Goal: Task Accomplishment & Management: Complete application form

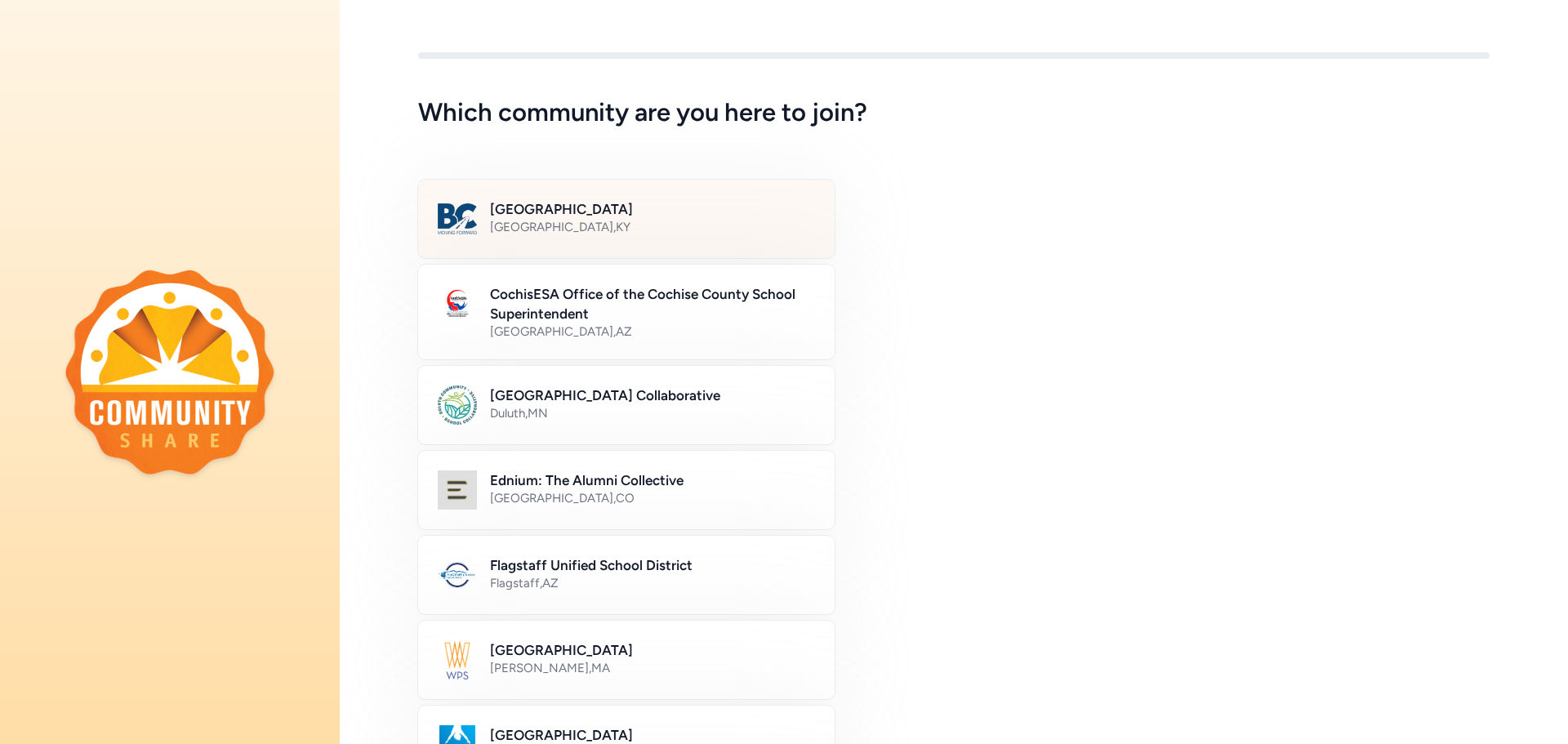
click at [683, 229] on div "[GEOGRAPHIC_DATA] , [GEOGRAPHIC_DATA]" at bounding box center [653, 227] width 325 height 16
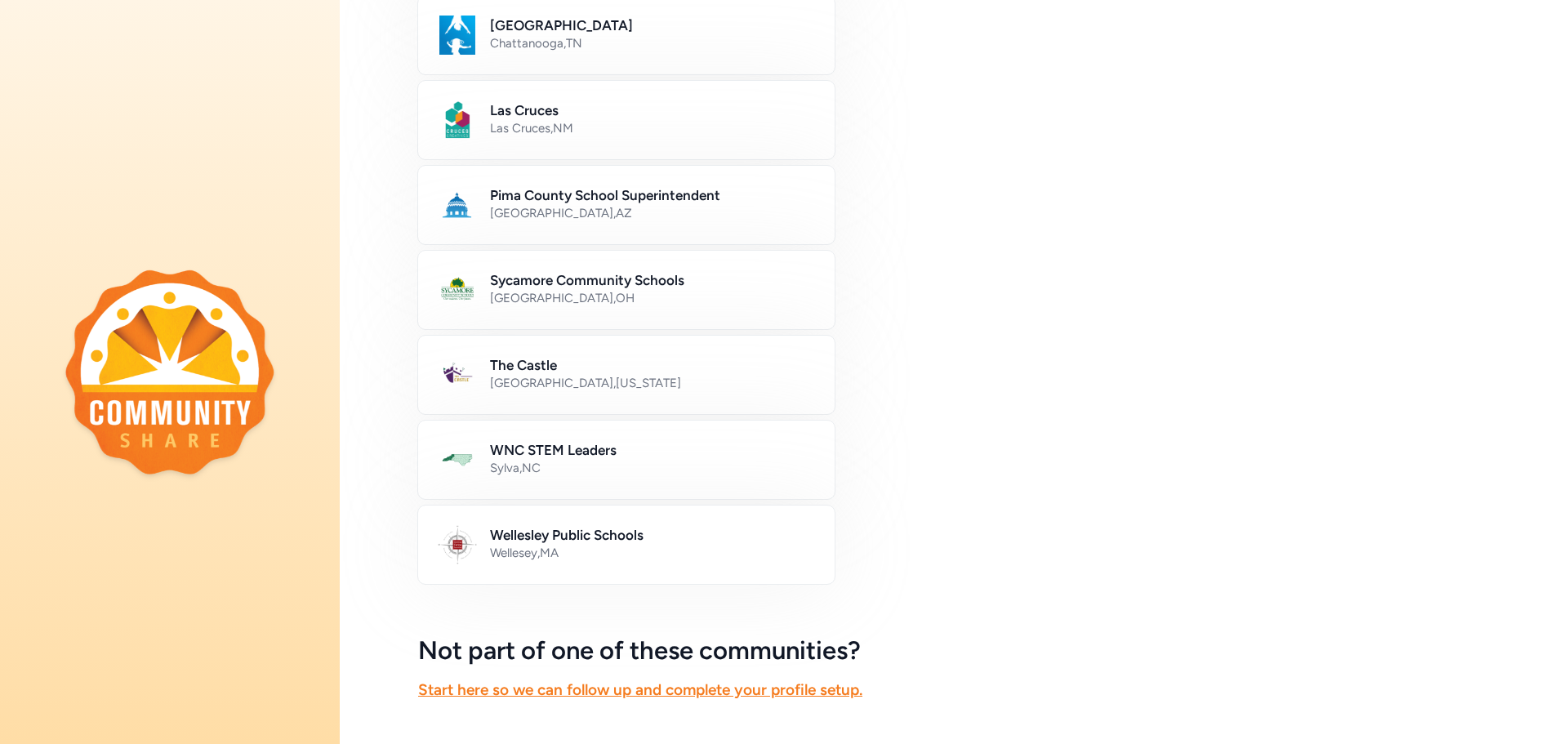
scroll to position [818, 0]
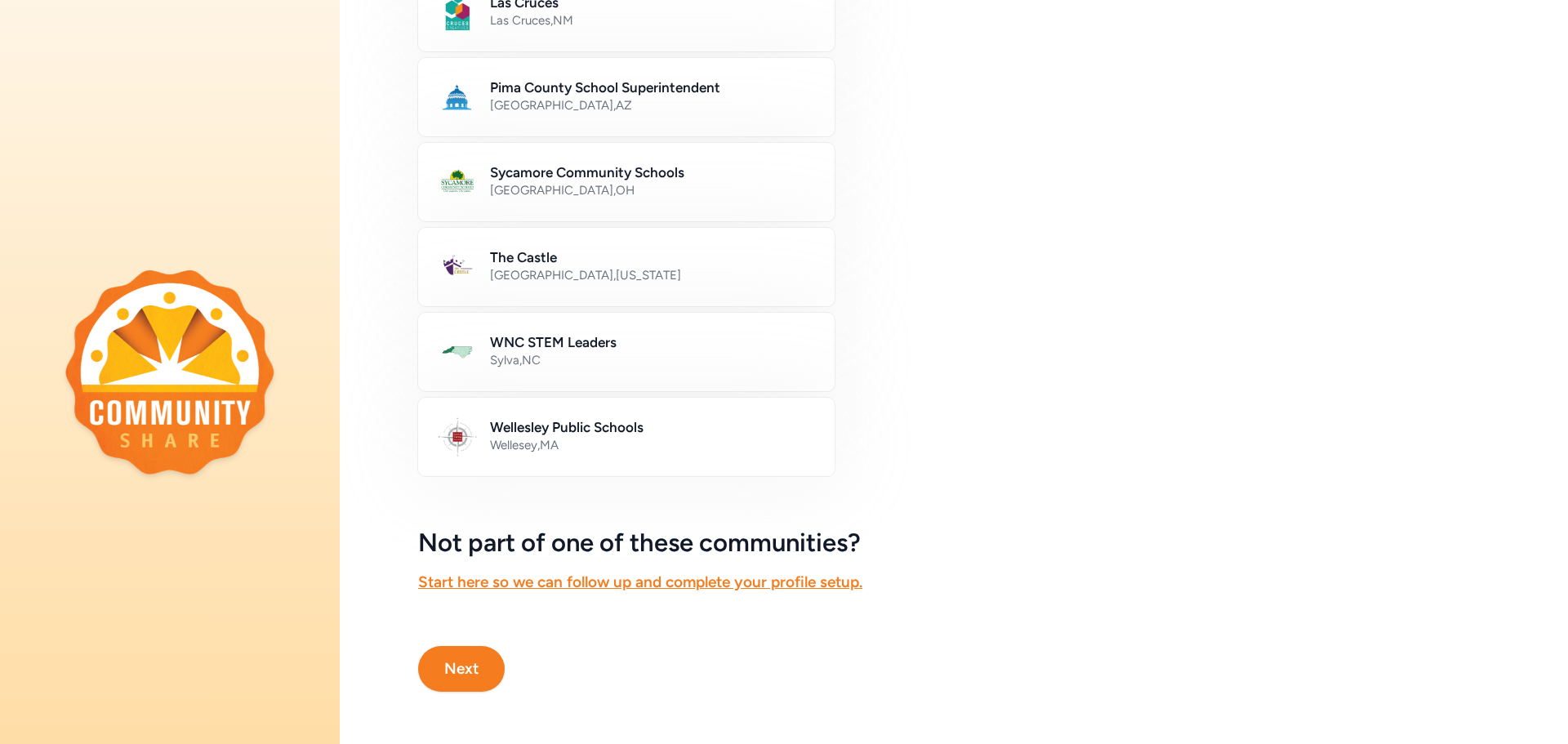
click at [485, 675] on button "Next" at bounding box center [461, 669] width 86 height 46
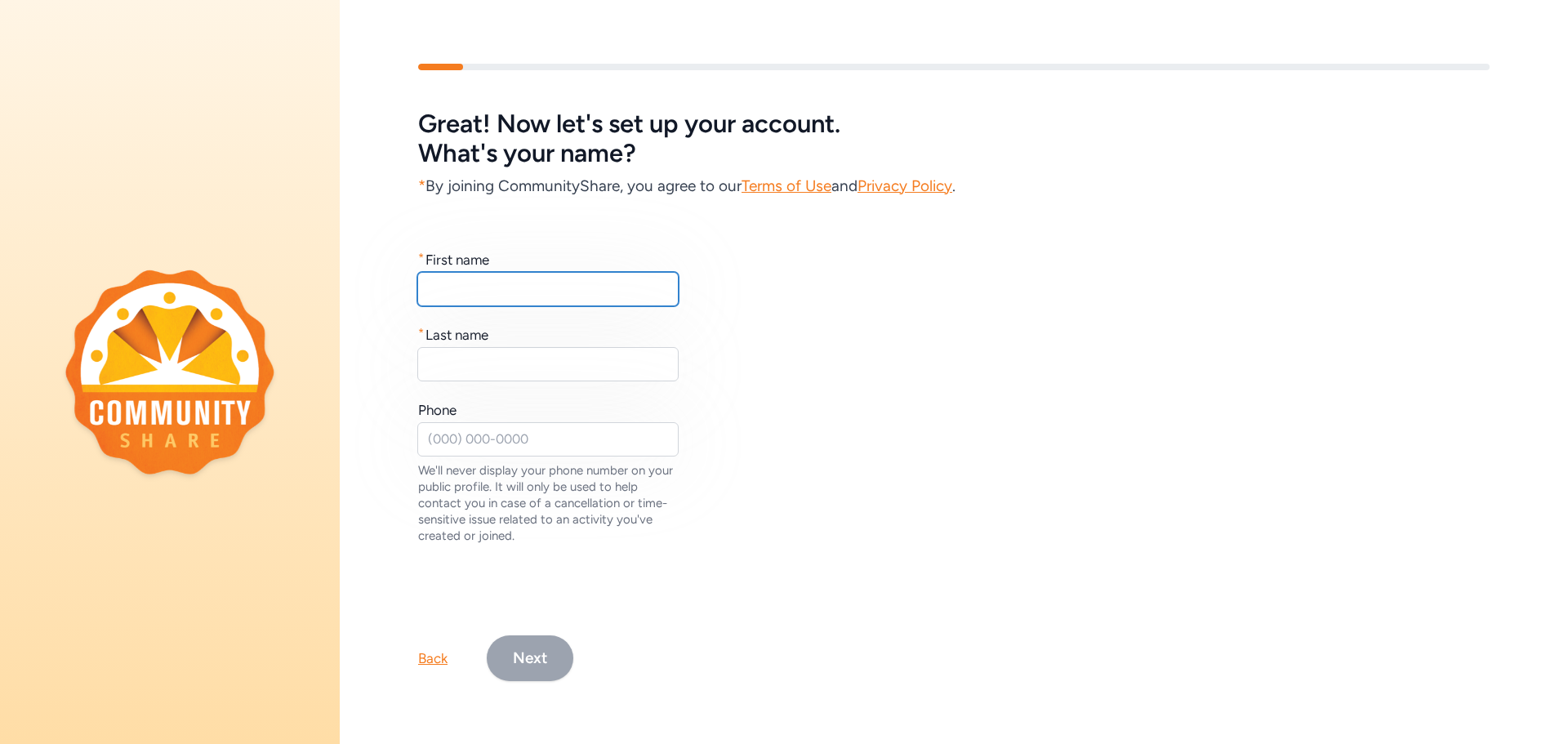
click at [551, 296] on input "text" at bounding box center [547, 289] width 261 height 34
type input "[PERSON_NAME]"
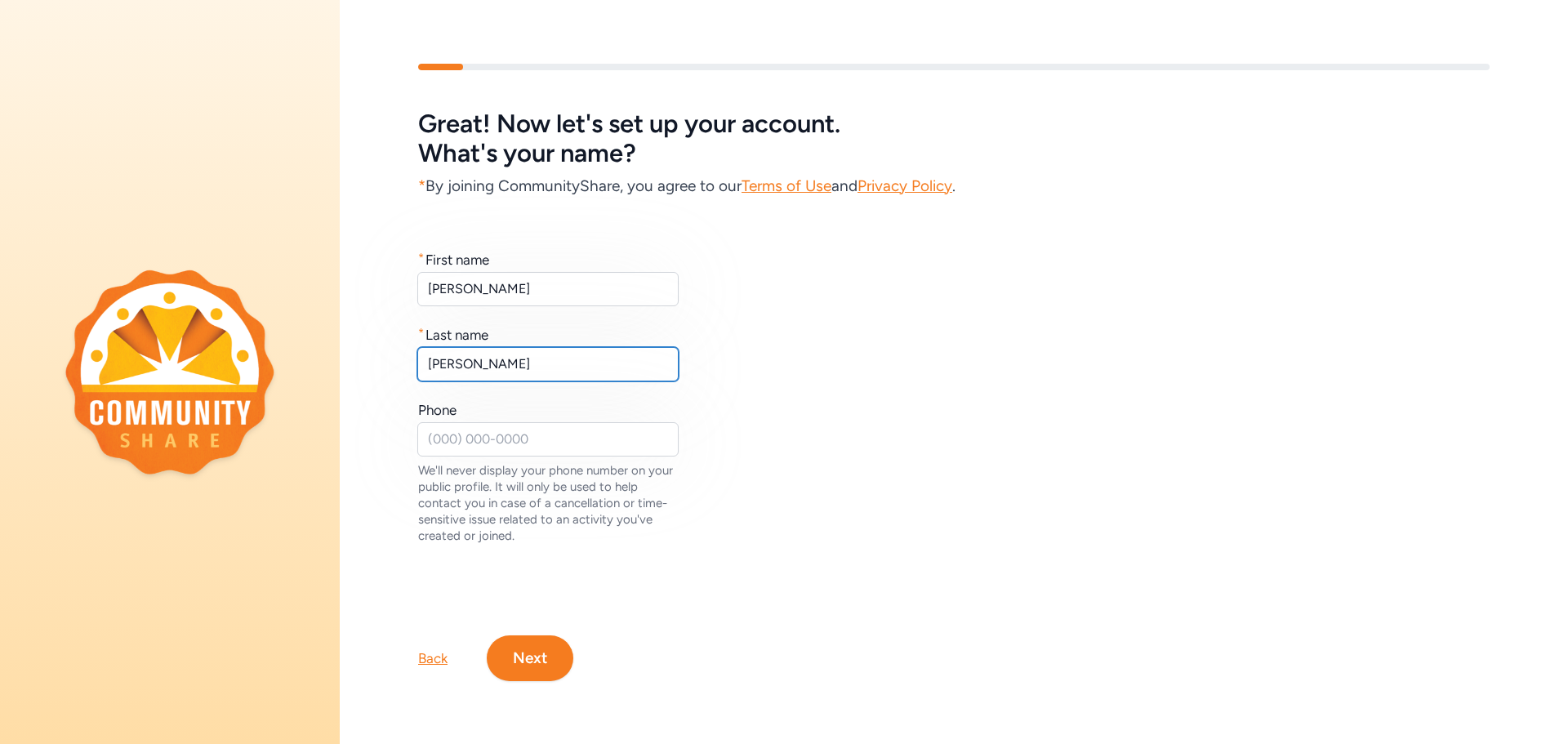
type input "[PERSON_NAME]"
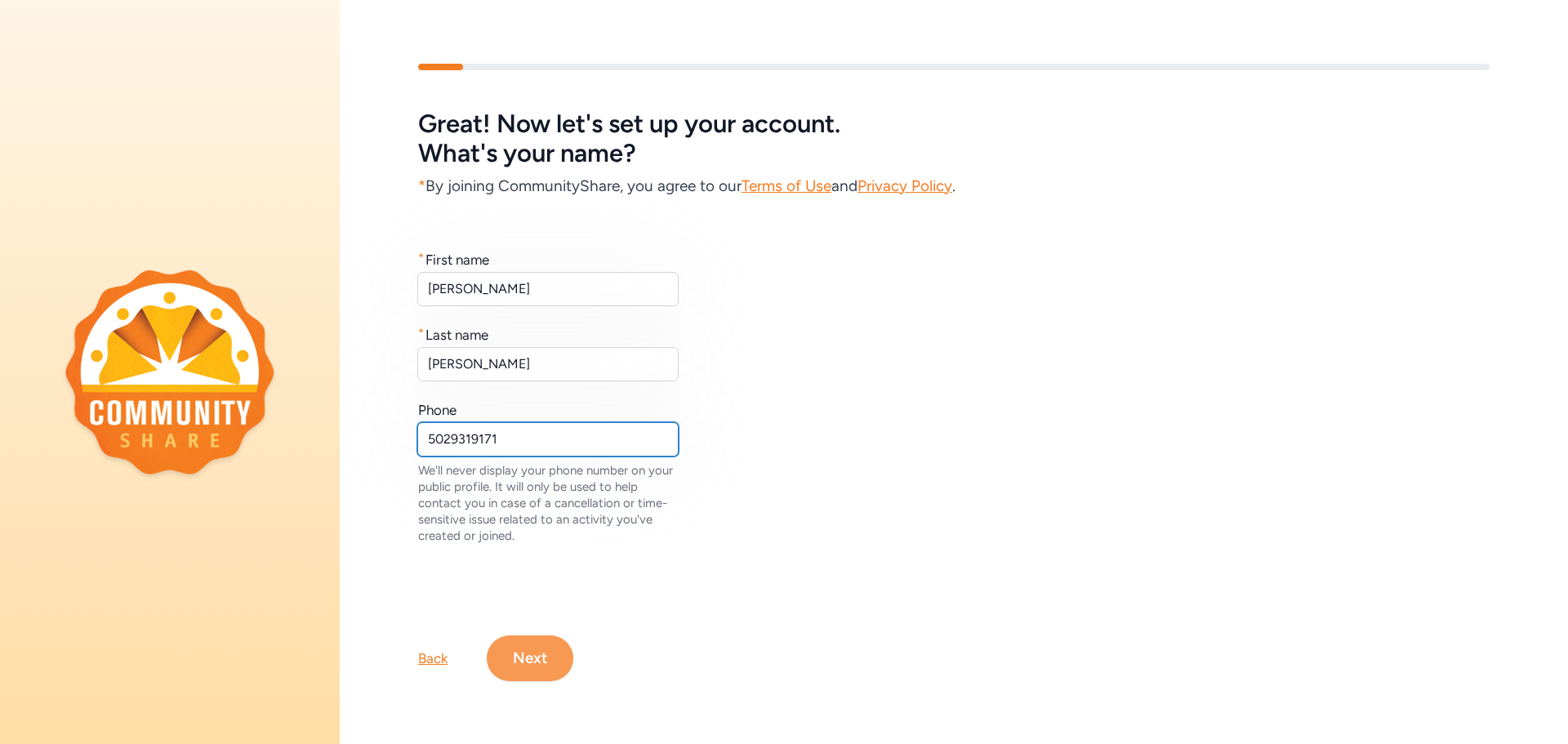
type input "5029319171"
click at [539, 672] on button "Next" at bounding box center [530, 658] width 86 height 46
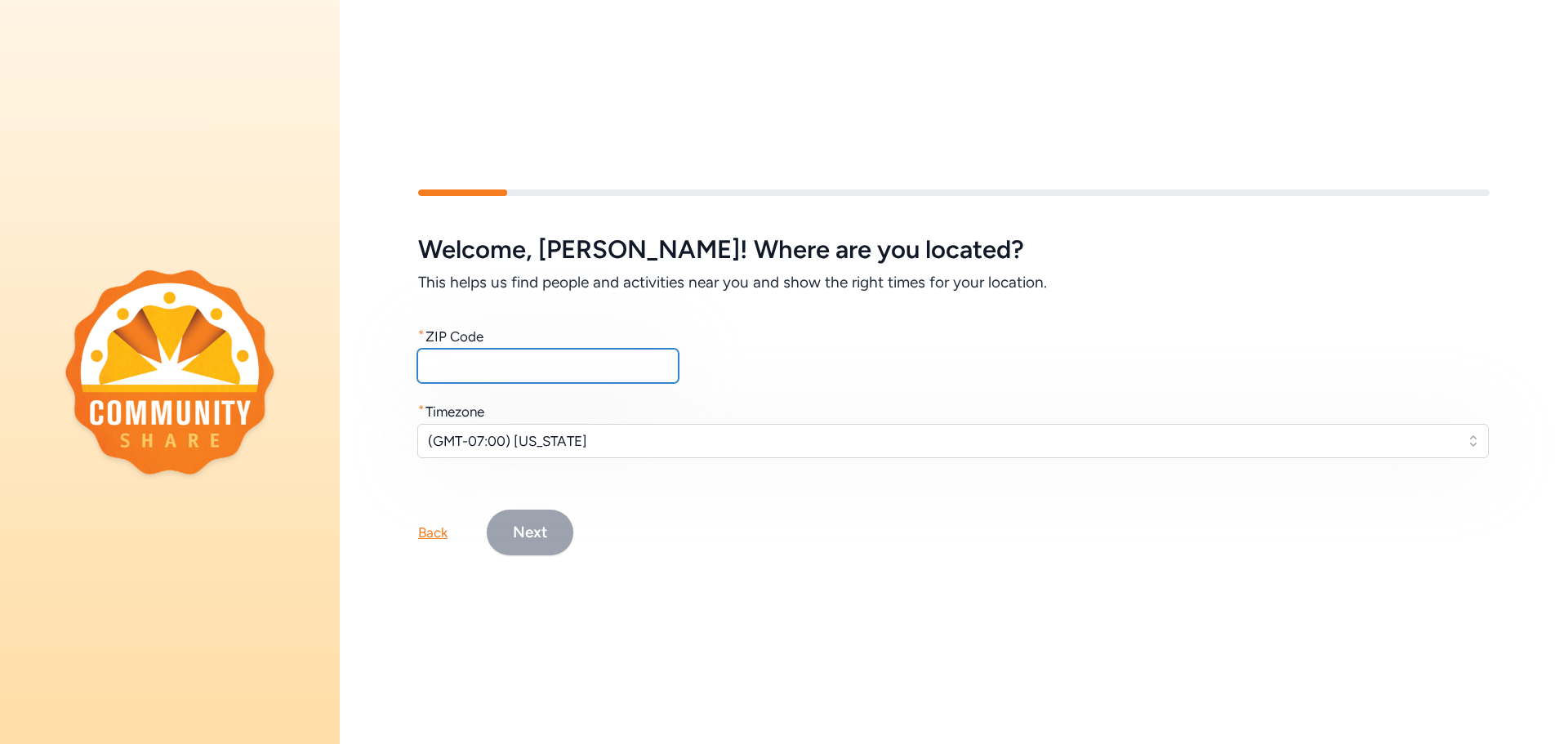
click at [573, 351] on input "text" at bounding box center [547, 366] width 261 height 34
type input "40047"
click at [622, 445] on span "(GMT-07:00) [US_STATE]" at bounding box center [942, 442] width 1028 height 20
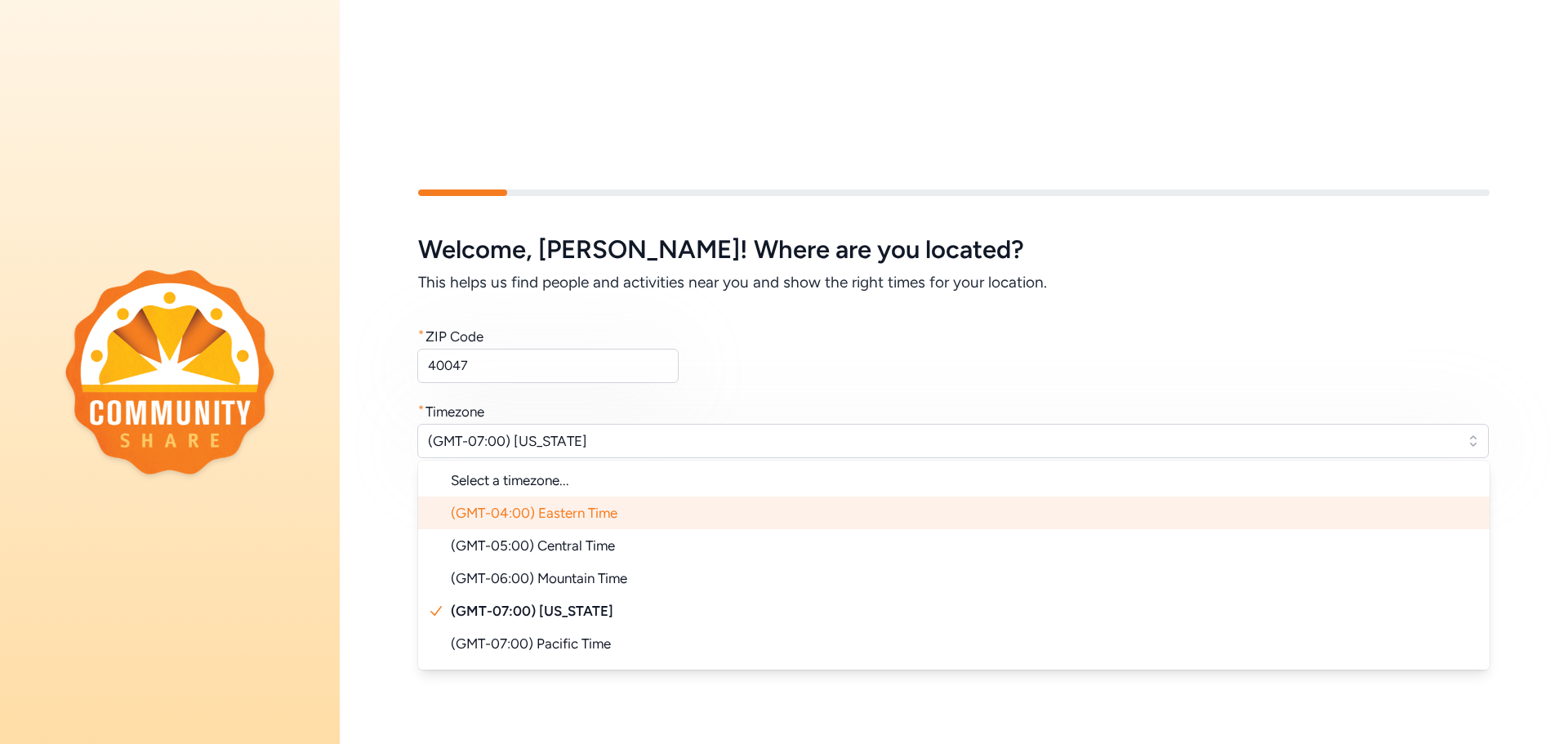
click at [634, 510] on li "(GMT-04:00) Eastern Time" at bounding box center [954, 512] width 1072 height 32
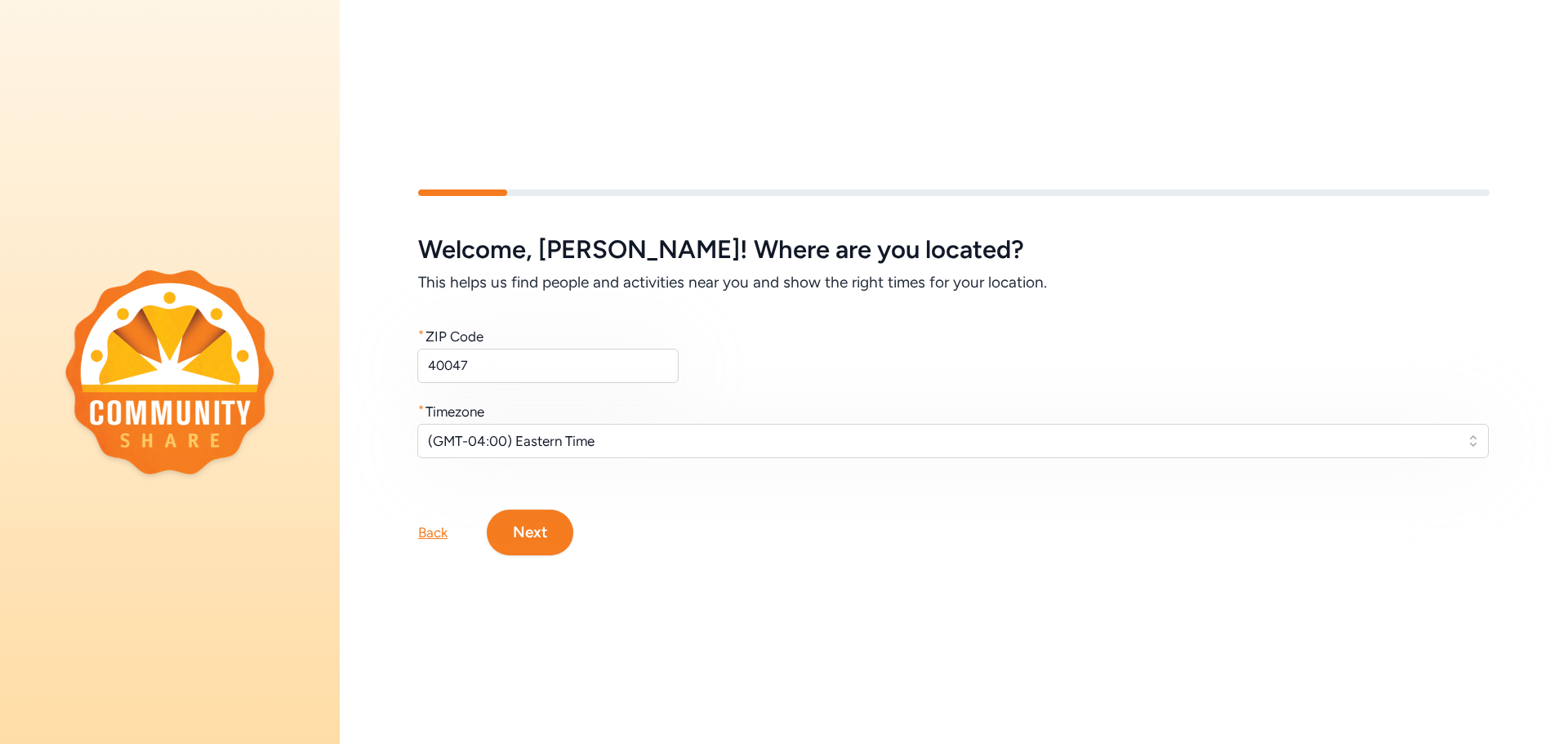
click at [530, 531] on button "Next" at bounding box center [530, 532] width 86 height 46
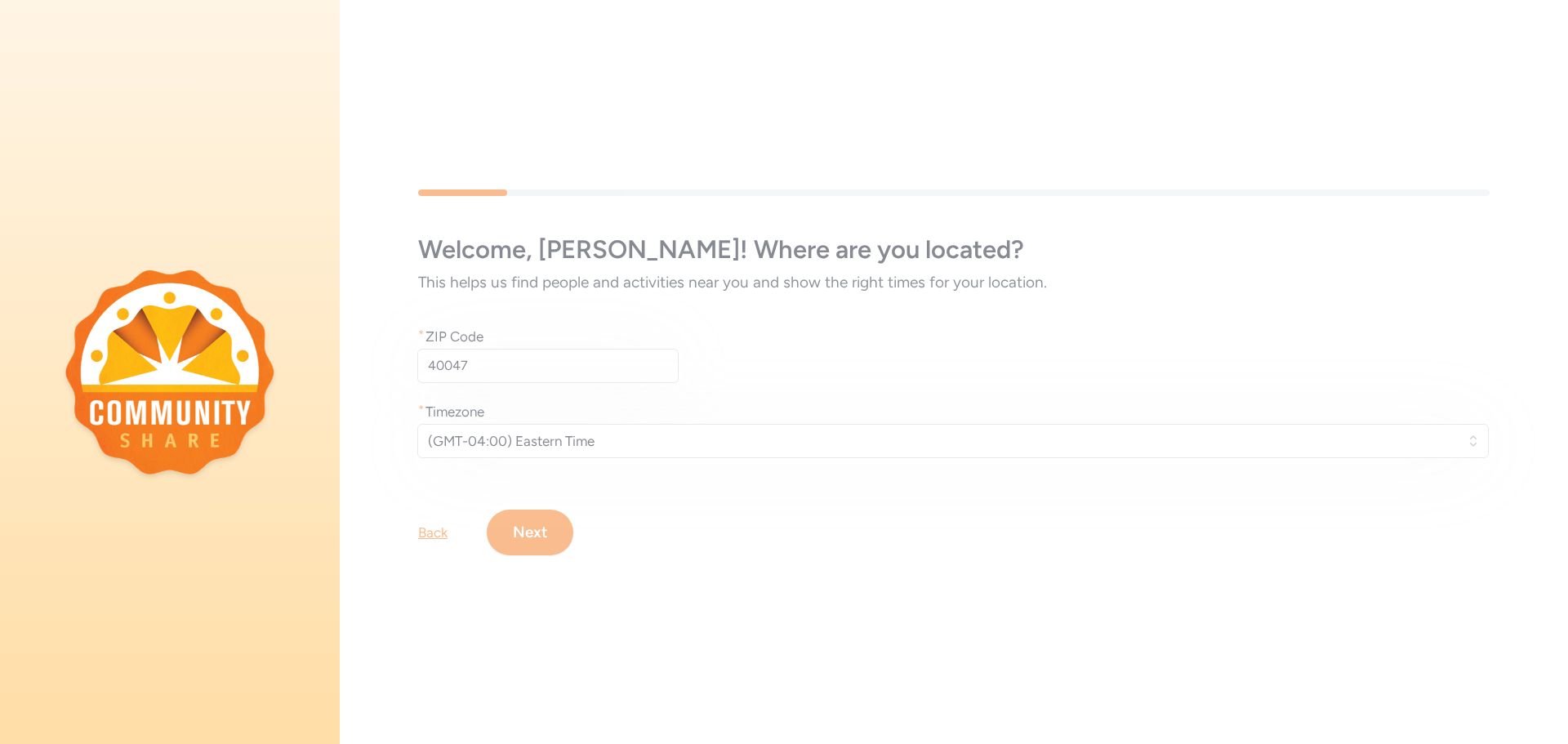
click at [692, 531] on div "Welcome , [PERSON_NAME] ! Where are you located? This helps us find people and …" at bounding box center [954, 372] width 1229 height 470
click at [537, 538] on div "Welcome , [PERSON_NAME] ! Where are you located? This helps us find people and …" at bounding box center [954, 372] width 1229 height 470
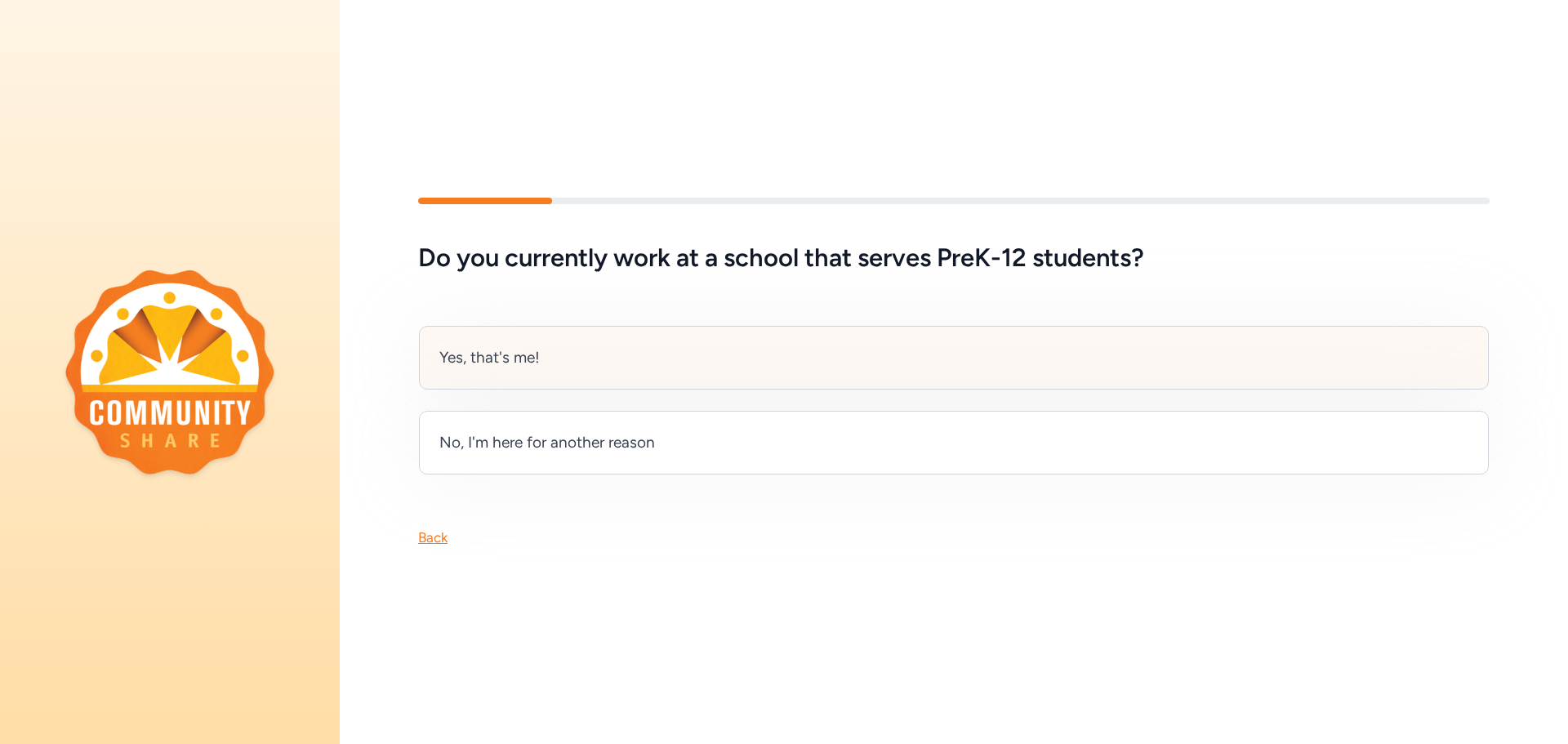
drag, startPoint x: 563, startPoint y: 377, endPoint x: 555, endPoint y: 379, distance: 8.2
click at [563, 375] on div "Yes, that's me!" at bounding box center [954, 357] width 1070 height 64
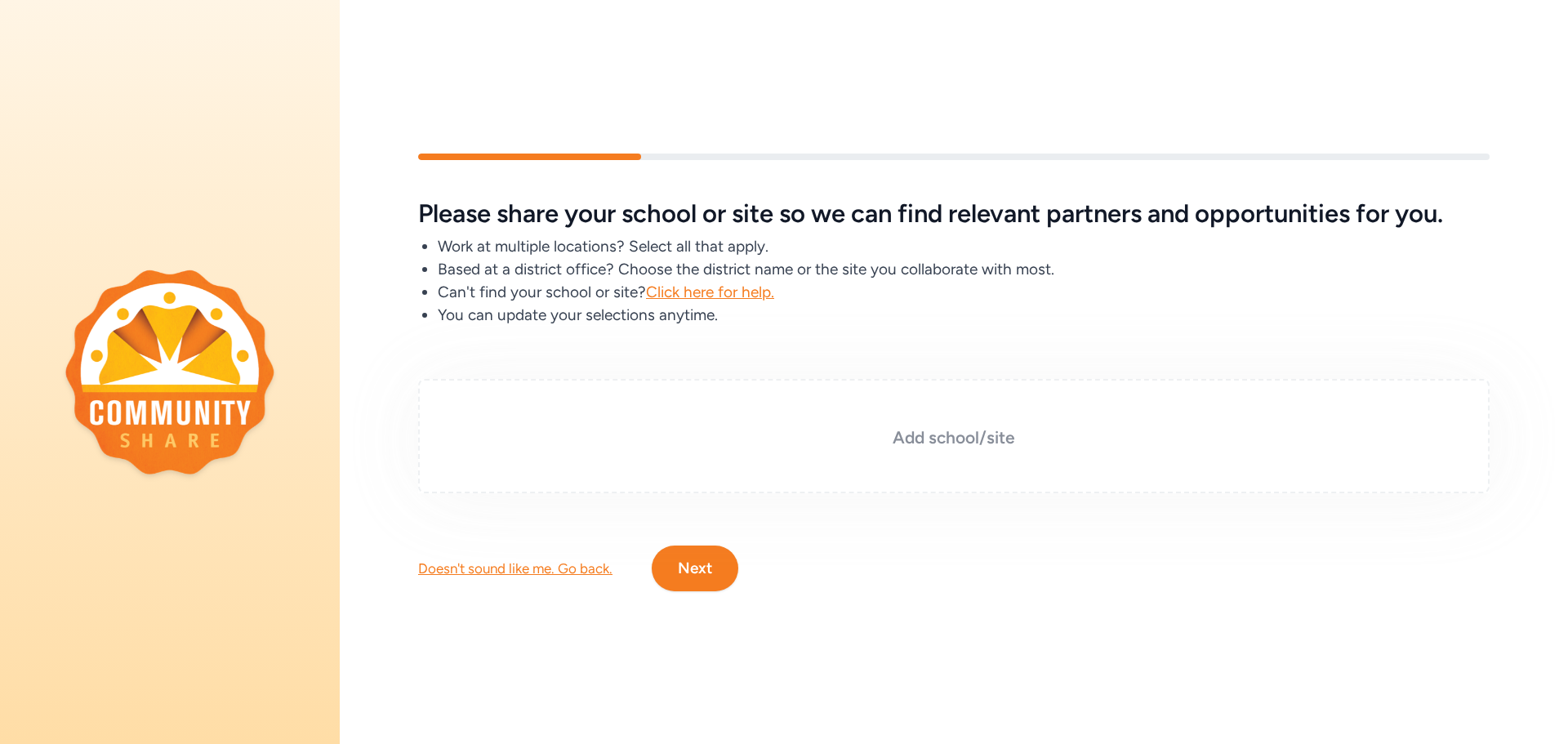
click at [880, 451] on div "Add school/site" at bounding box center [954, 435] width 1072 height 114
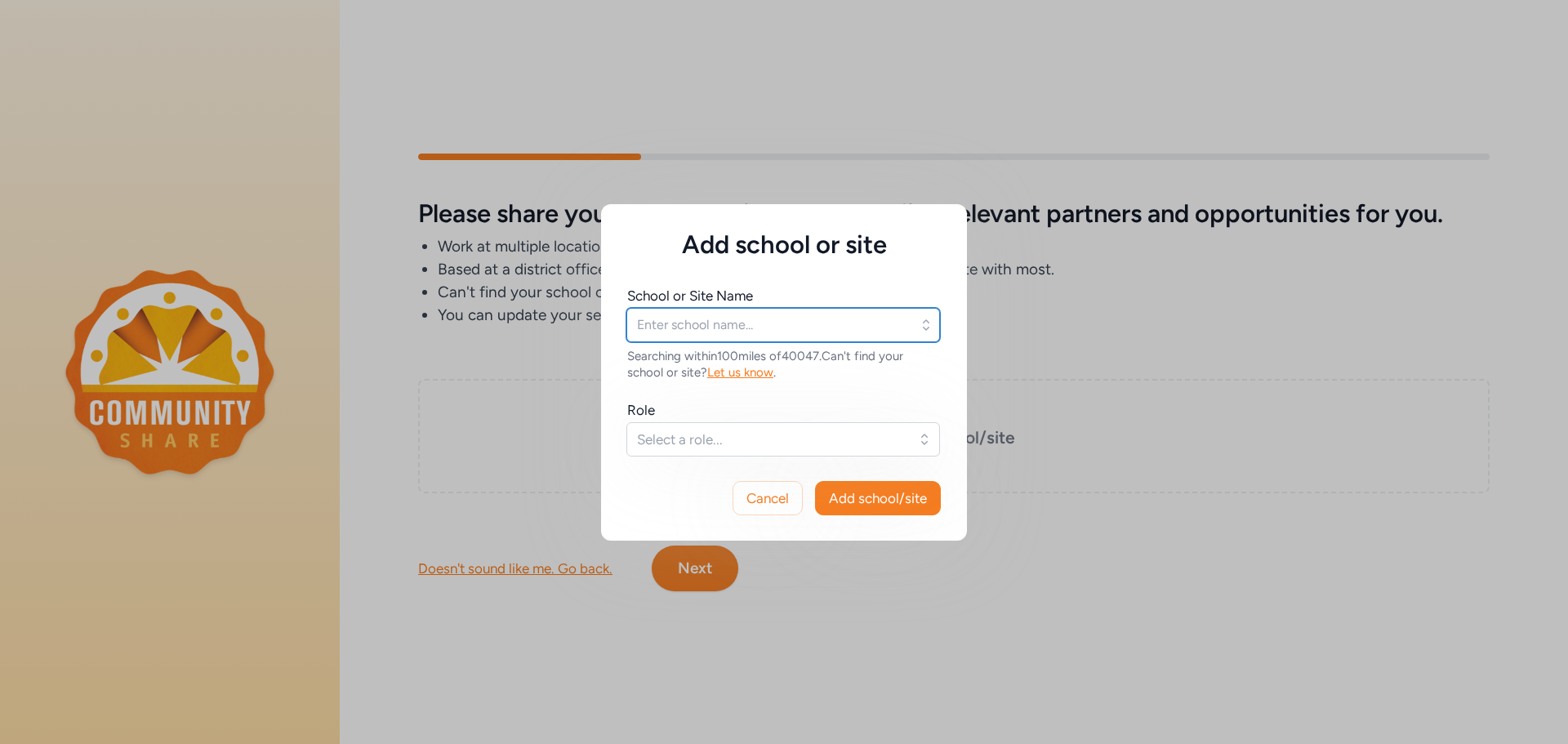
click at [743, 330] on input "text" at bounding box center [783, 325] width 313 height 34
click at [926, 331] on icon "button" at bounding box center [926, 325] width 16 height 16
type input "[GEOGRAPHIC_DATA]"
click at [922, 331] on icon "button" at bounding box center [926, 325] width 16 height 16
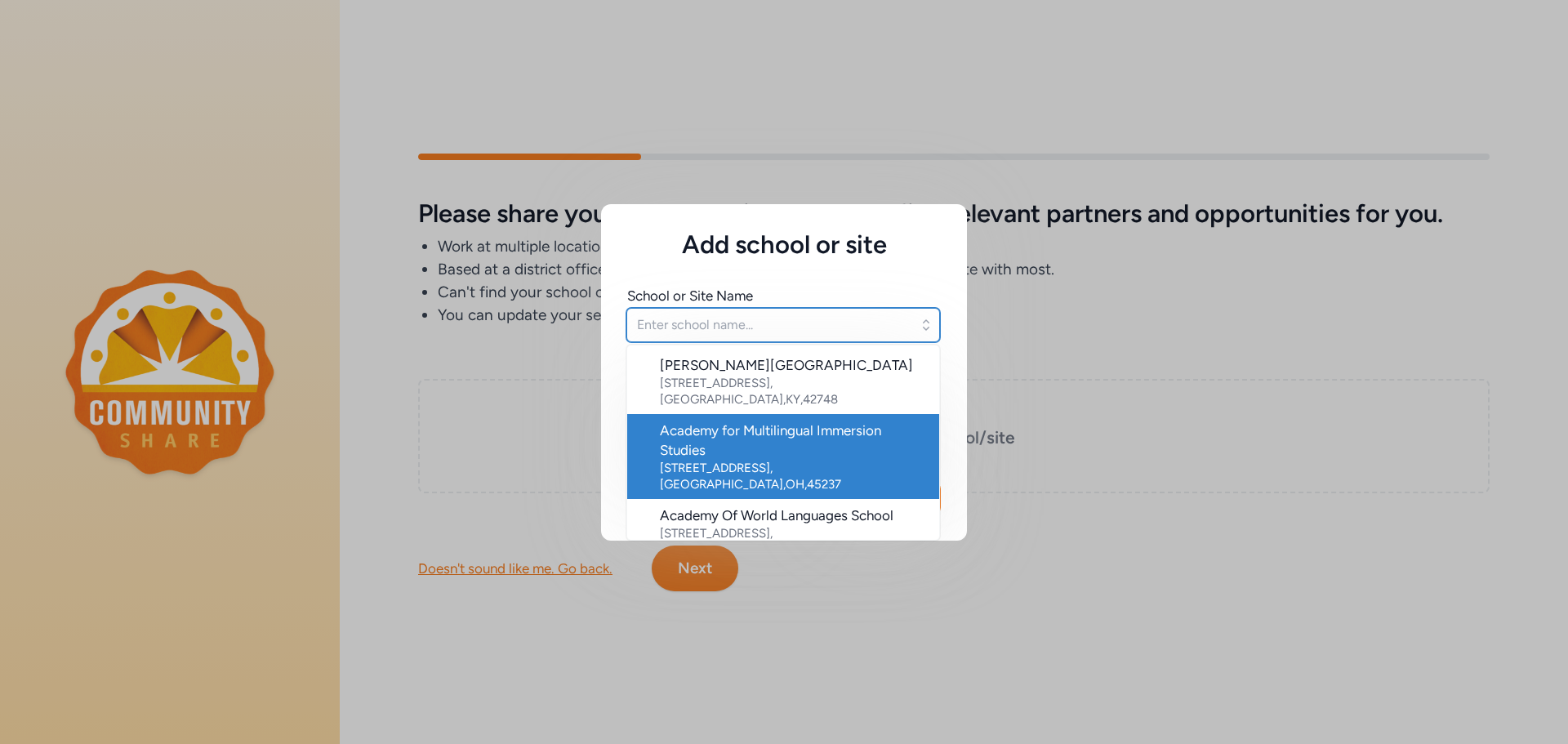
type input "b"
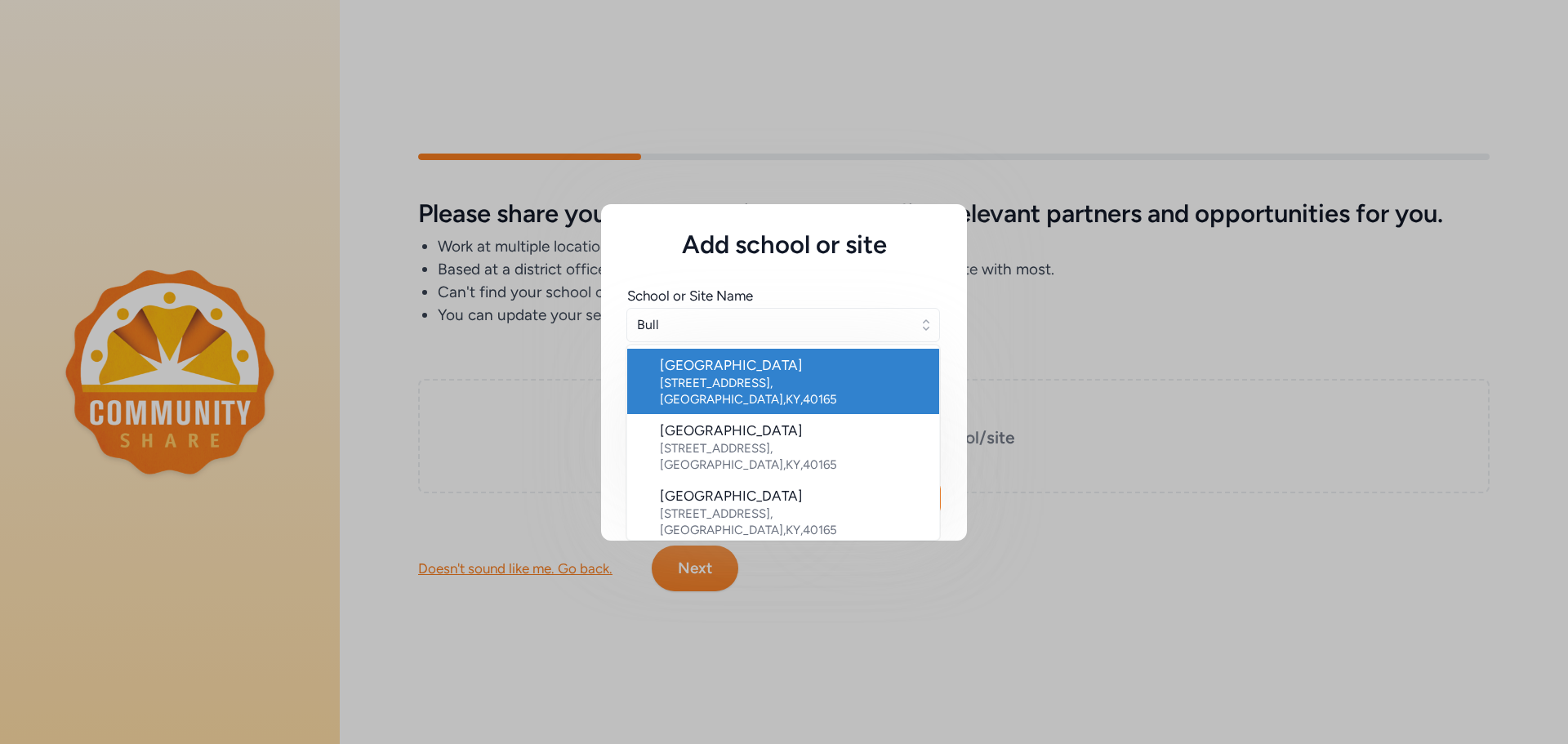
click at [784, 384] on div "[STREET_ADDRESS]" at bounding box center [793, 391] width 267 height 32
type input "[GEOGRAPHIC_DATA]"
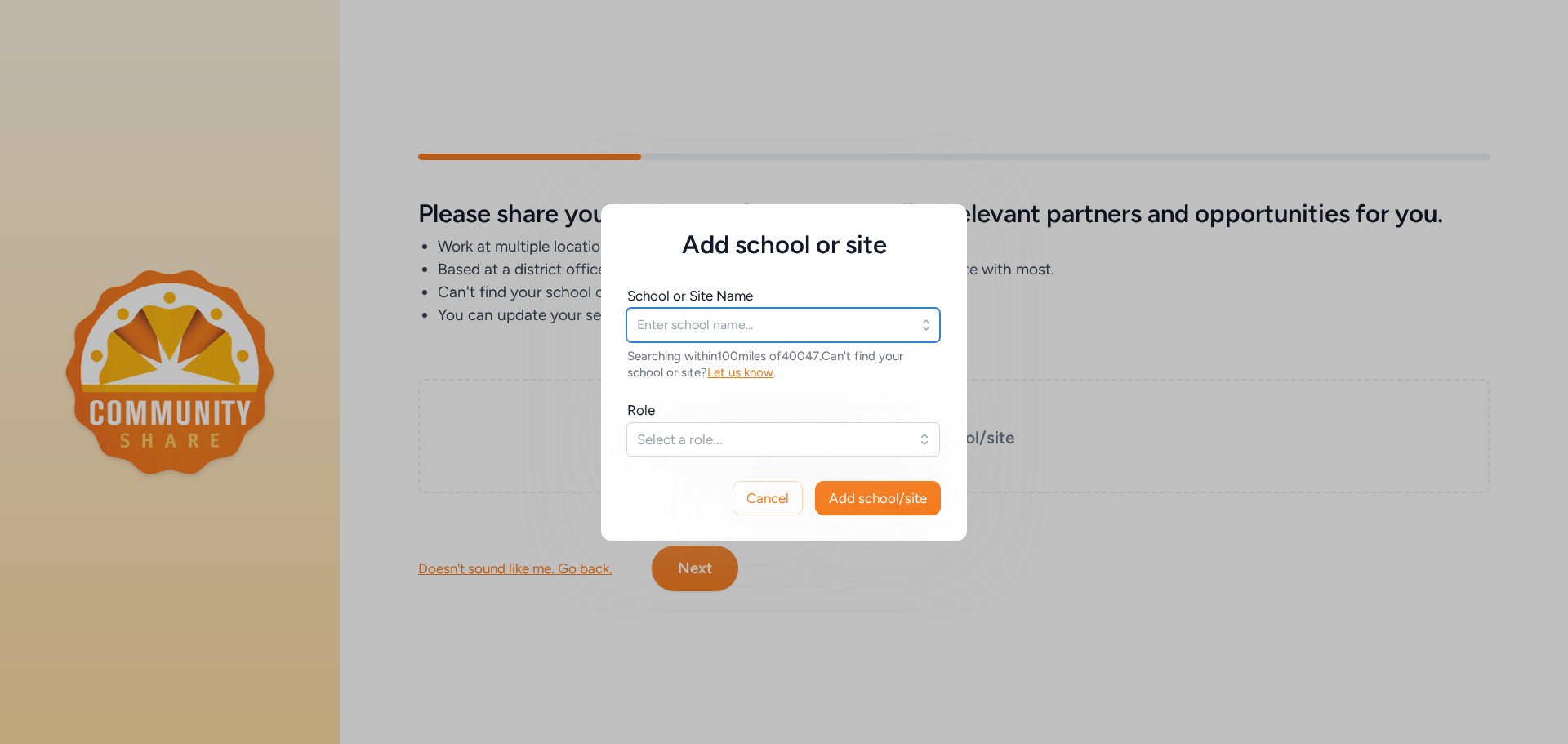
click at [757, 328] on input "text" at bounding box center [783, 325] width 313 height 34
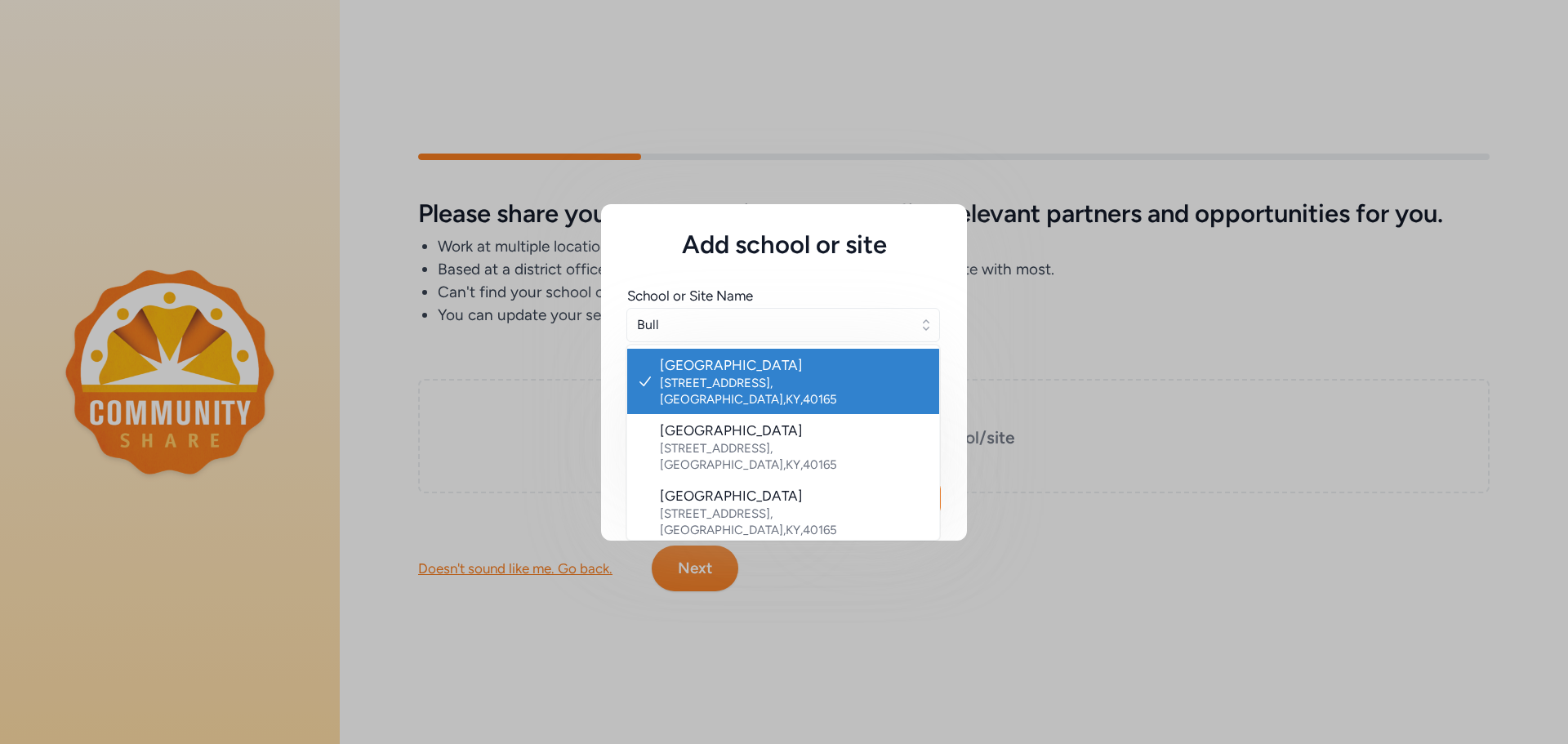
click at [840, 377] on div "[STREET_ADDRESS]" at bounding box center [793, 391] width 267 height 32
type input "[GEOGRAPHIC_DATA]"
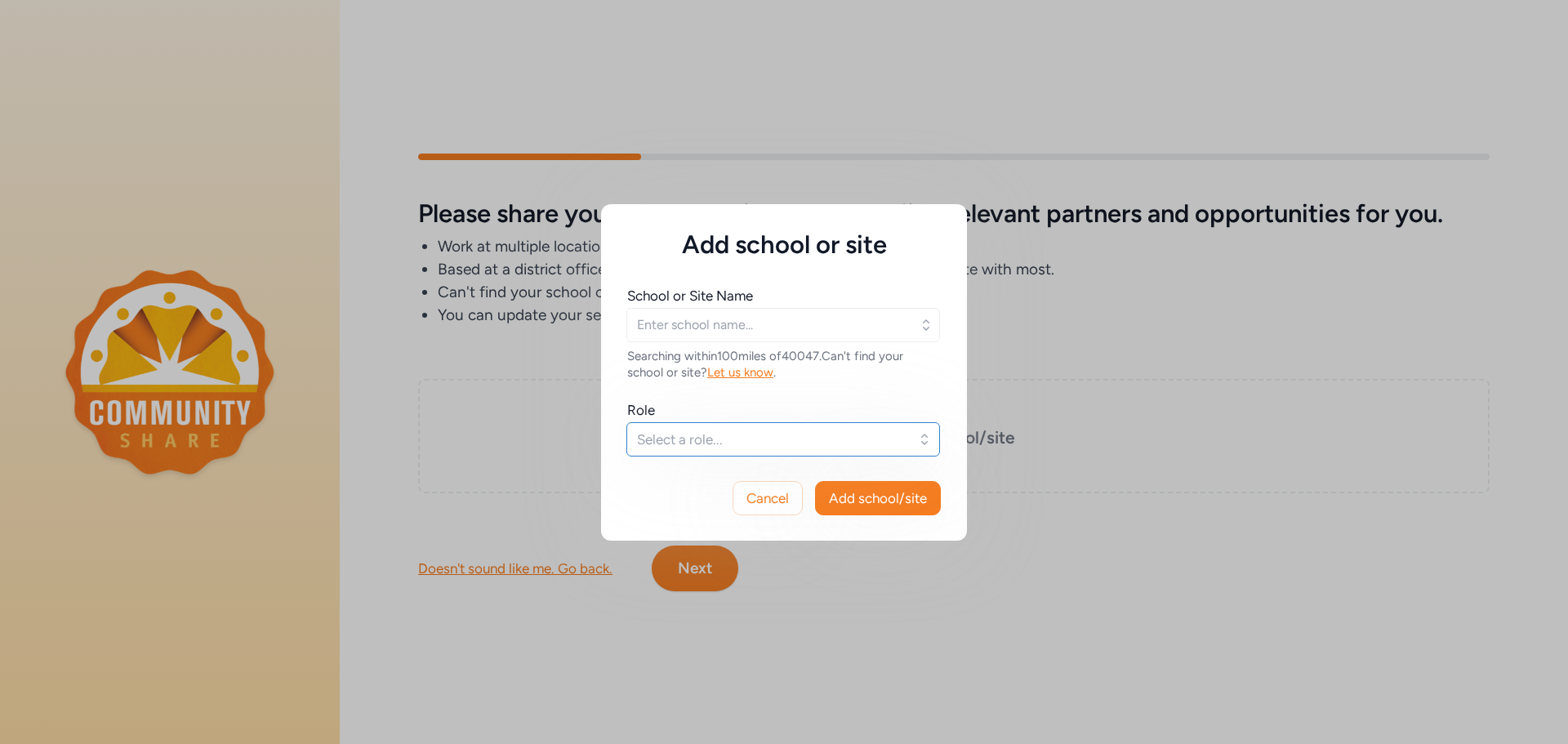
click at [884, 442] on span "Select a role..." at bounding box center [772, 440] width 269 height 20
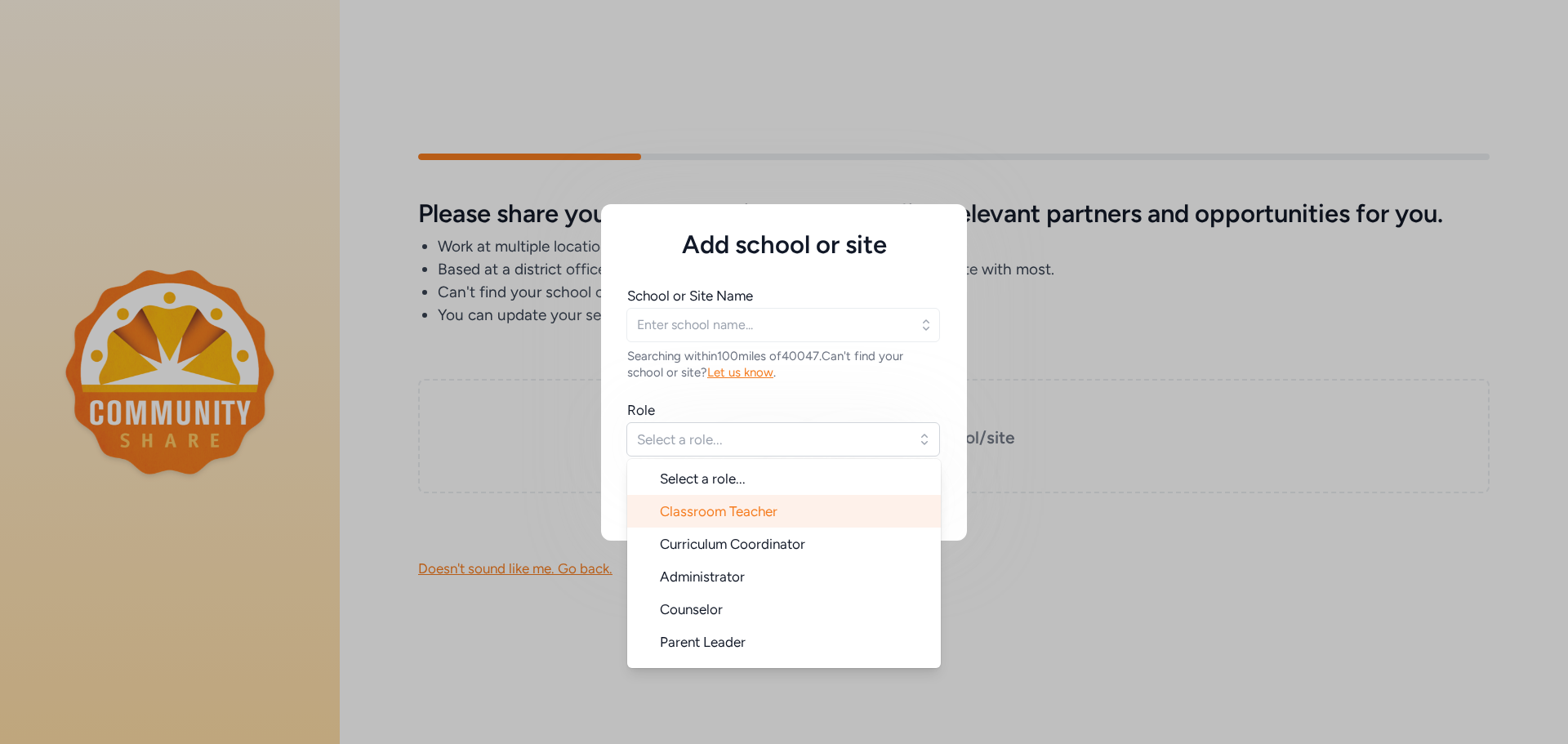
click at [806, 520] on li "Classroom Teacher" at bounding box center [784, 511] width 313 height 32
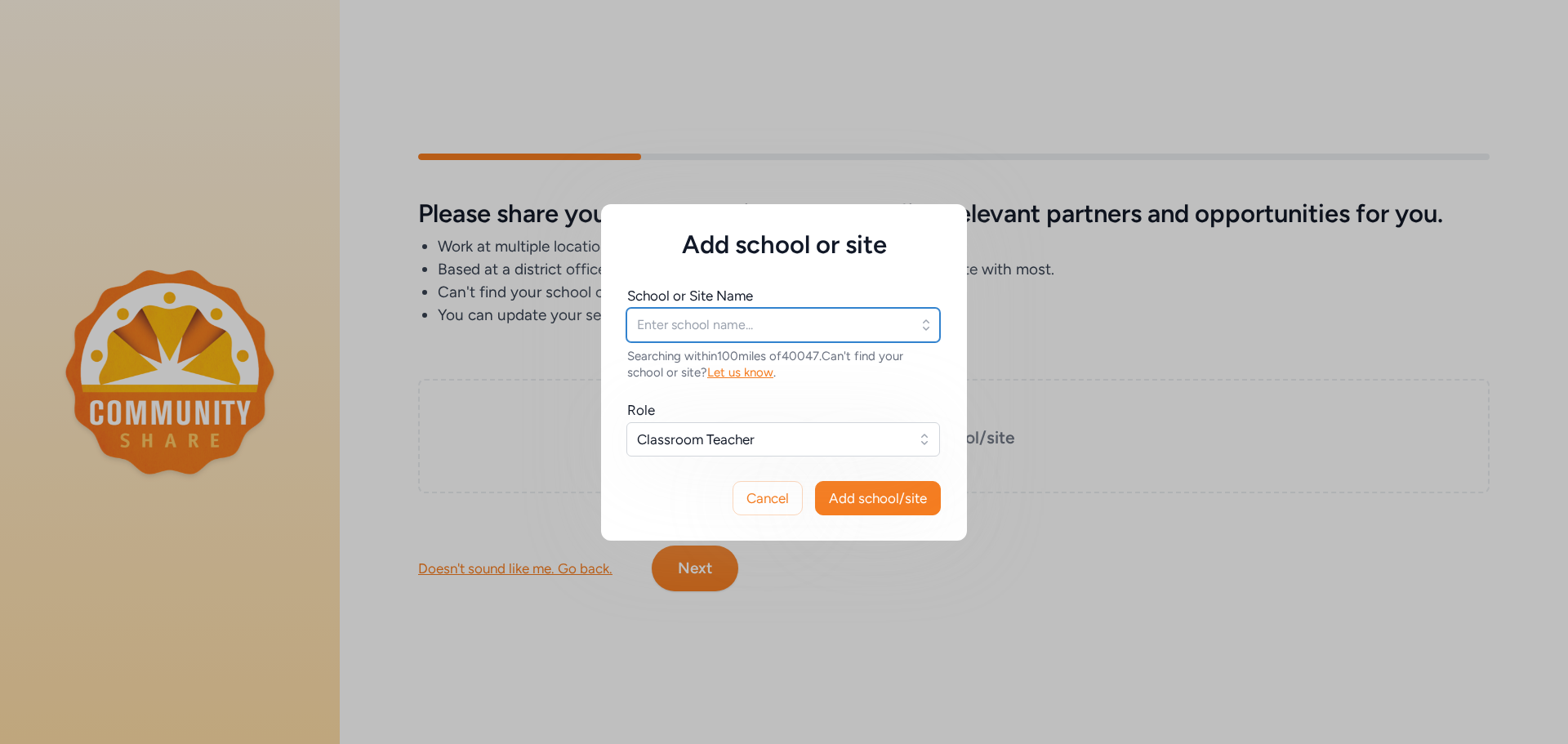
click at [829, 330] on input "text" at bounding box center [783, 325] width 313 height 34
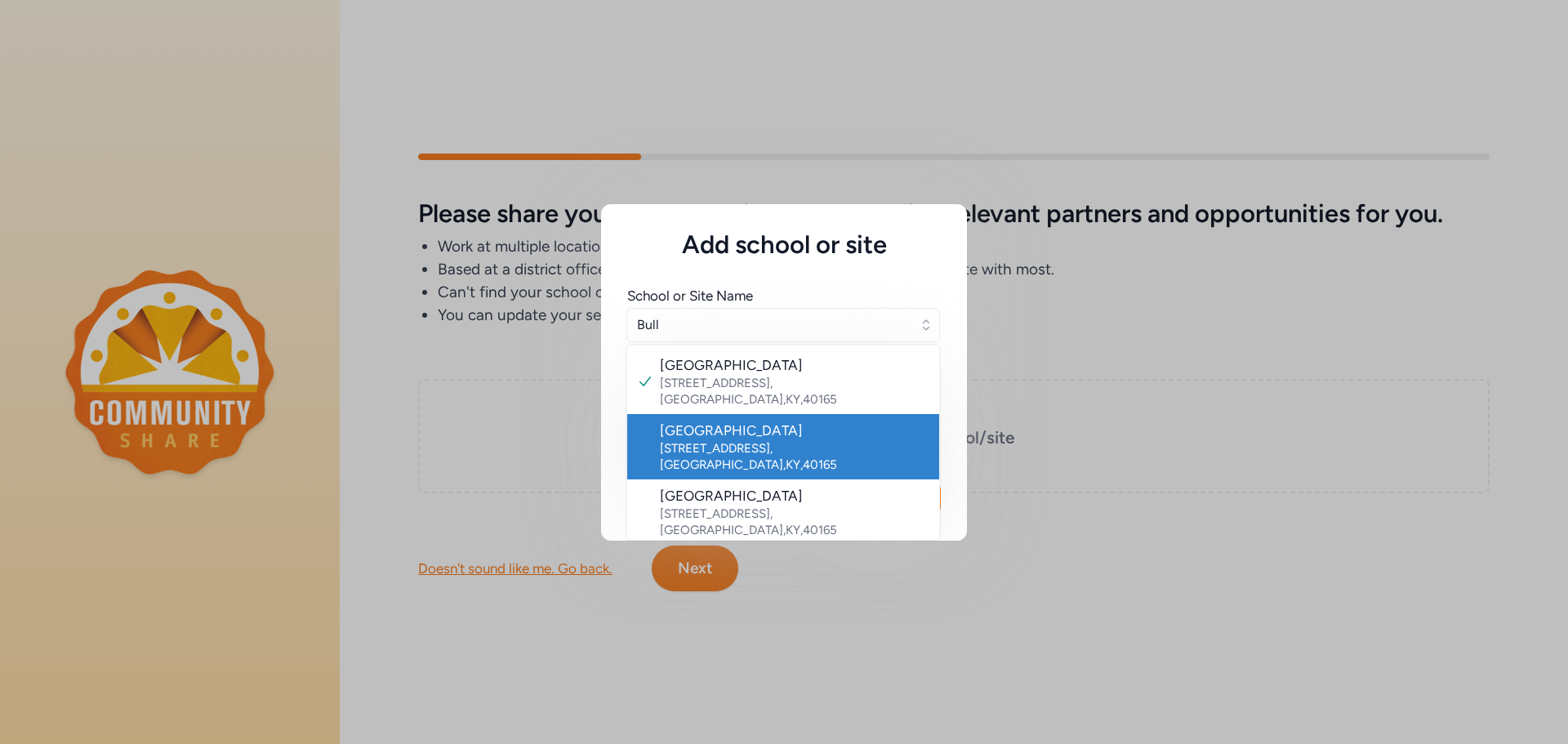
click at [835, 441] on div "[STREET_ADDRESS]" at bounding box center [793, 457] width 267 height 32
type input "[GEOGRAPHIC_DATA]"
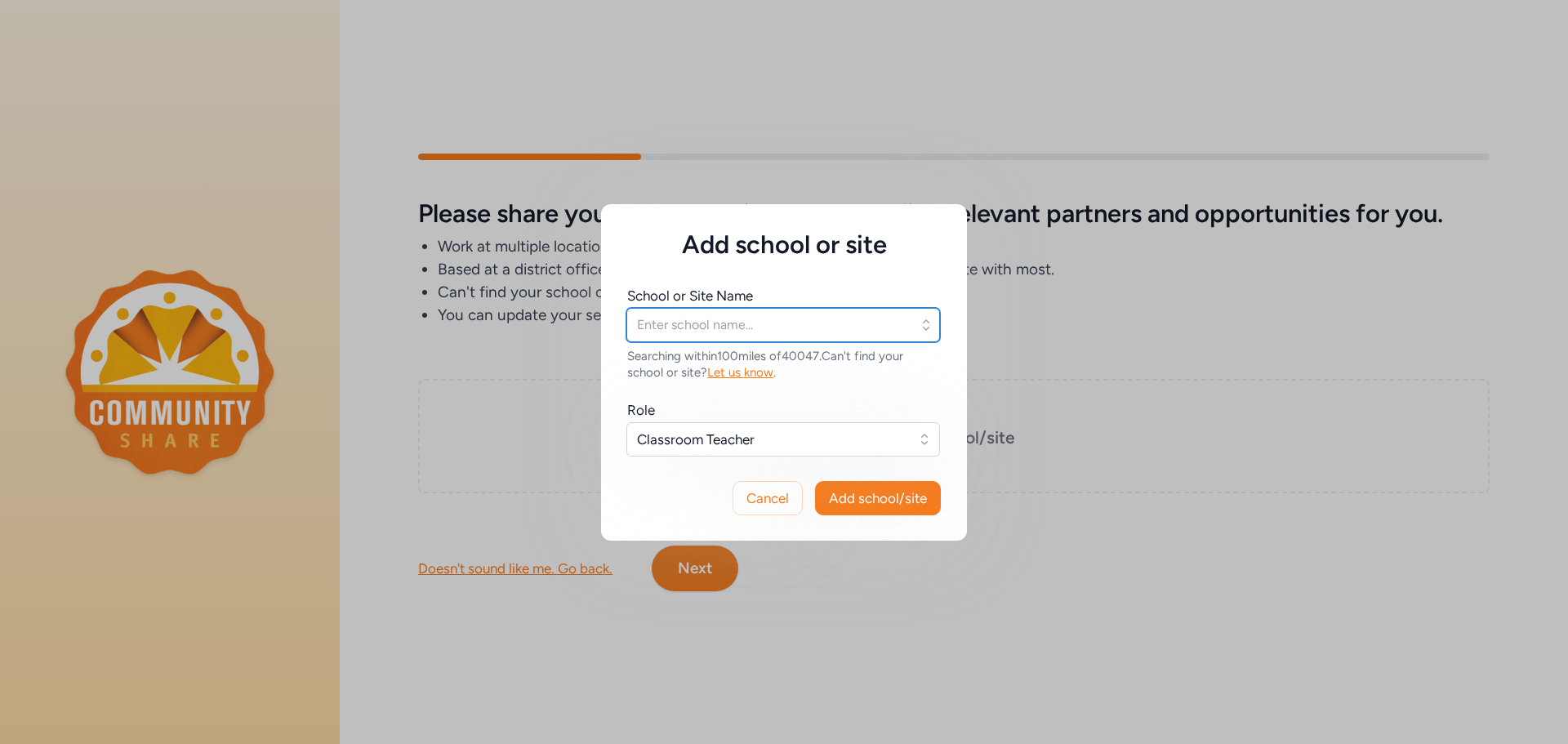
click at [901, 322] on input "text" at bounding box center [783, 325] width 313 height 34
click at [924, 328] on icon "button" at bounding box center [926, 325] width 16 height 16
click at [868, 331] on input "text" at bounding box center [783, 325] width 313 height 34
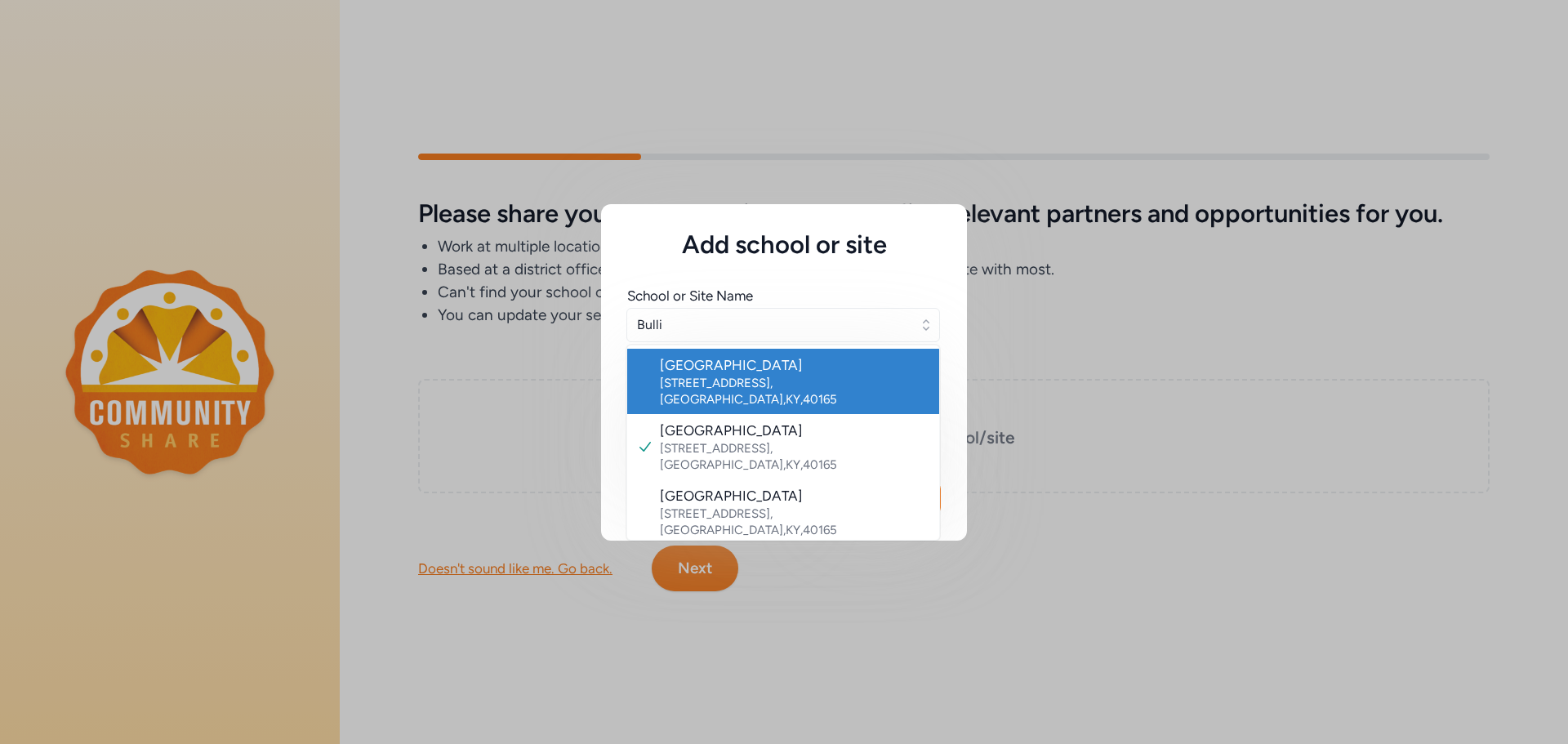
click at [755, 367] on div "[GEOGRAPHIC_DATA]" at bounding box center [793, 365] width 267 height 20
type input "[GEOGRAPHIC_DATA]"
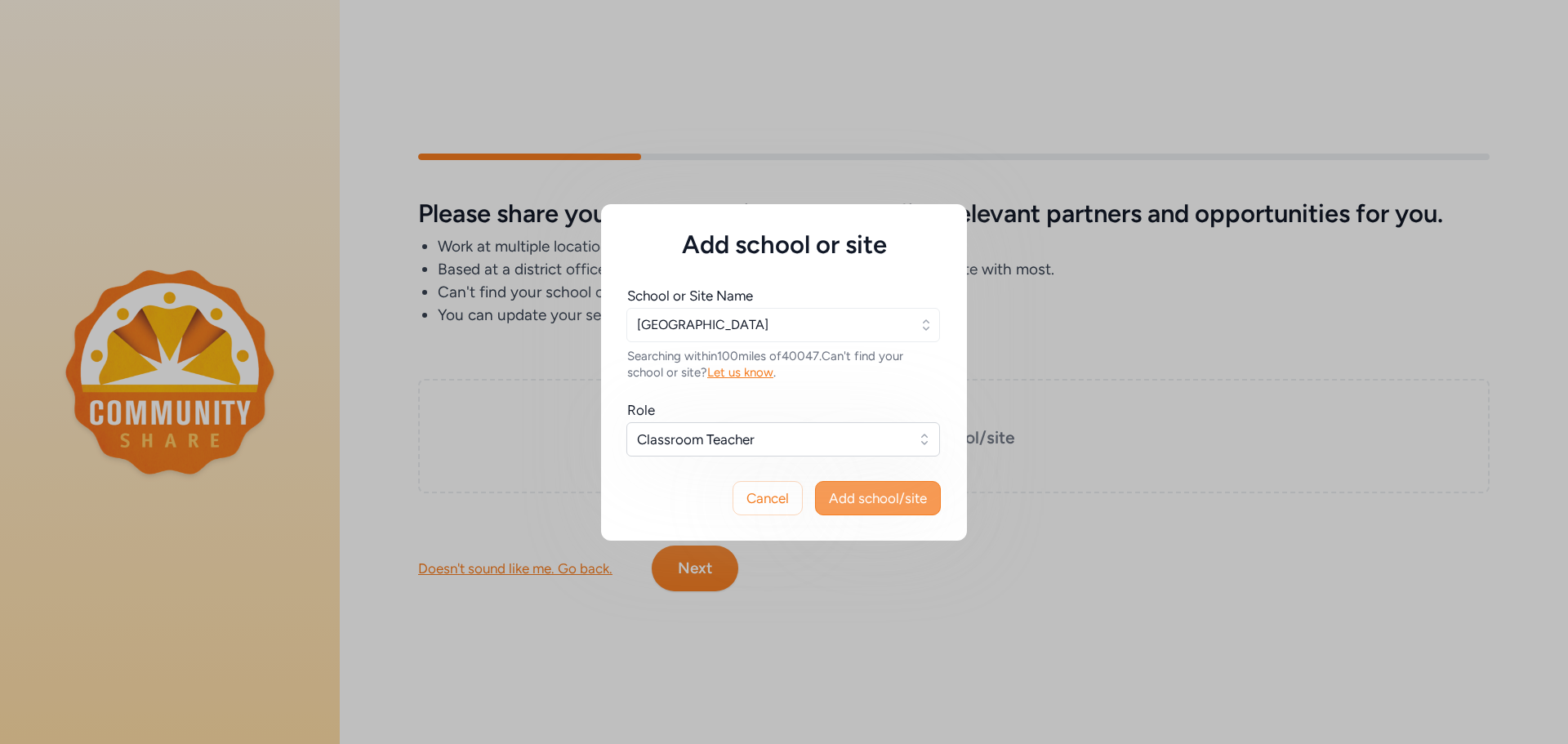
click at [880, 503] on span "Add school/site" at bounding box center [878, 498] width 98 height 20
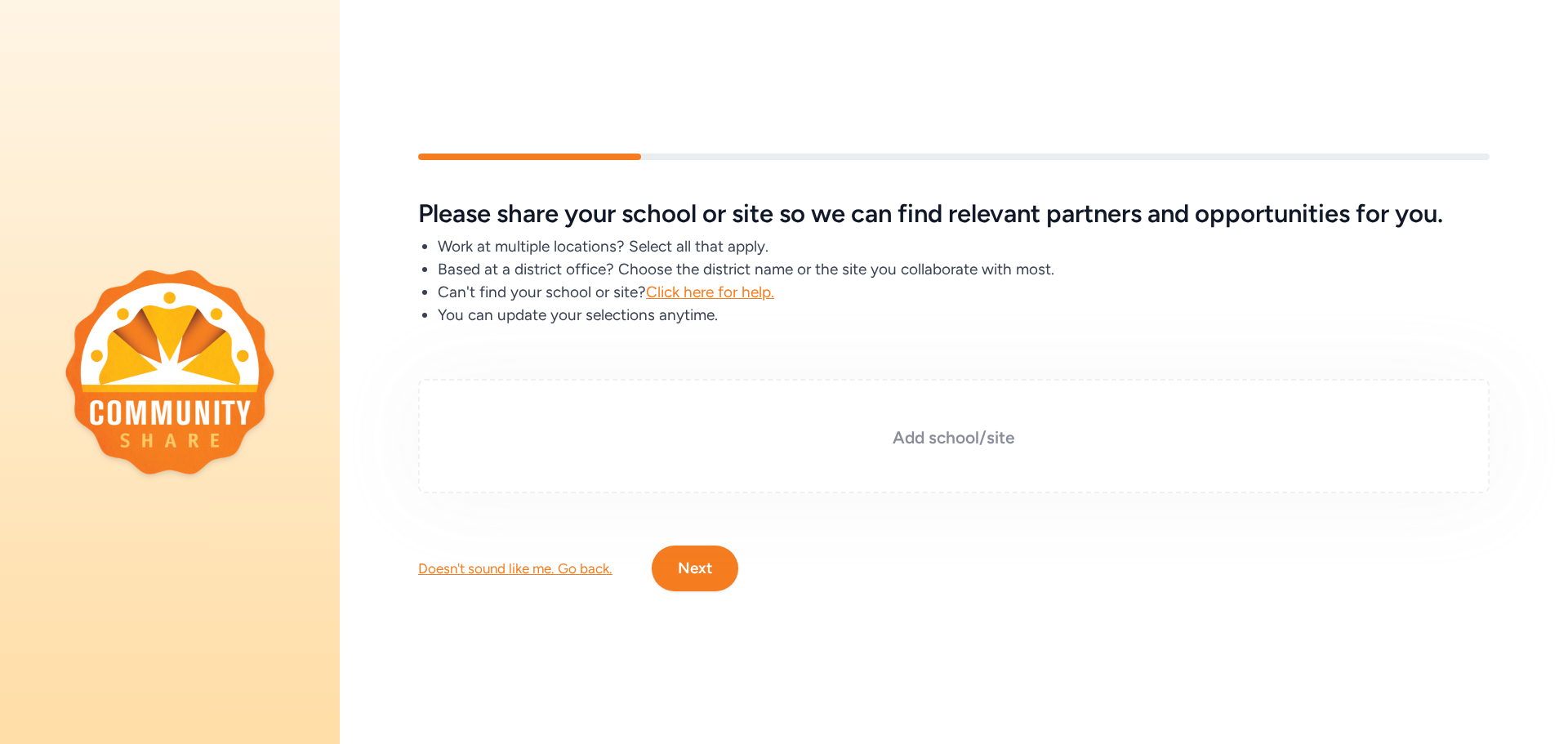
click at [931, 453] on div "Add school/site" at bounding box center [954, 435] width 1072 height 114
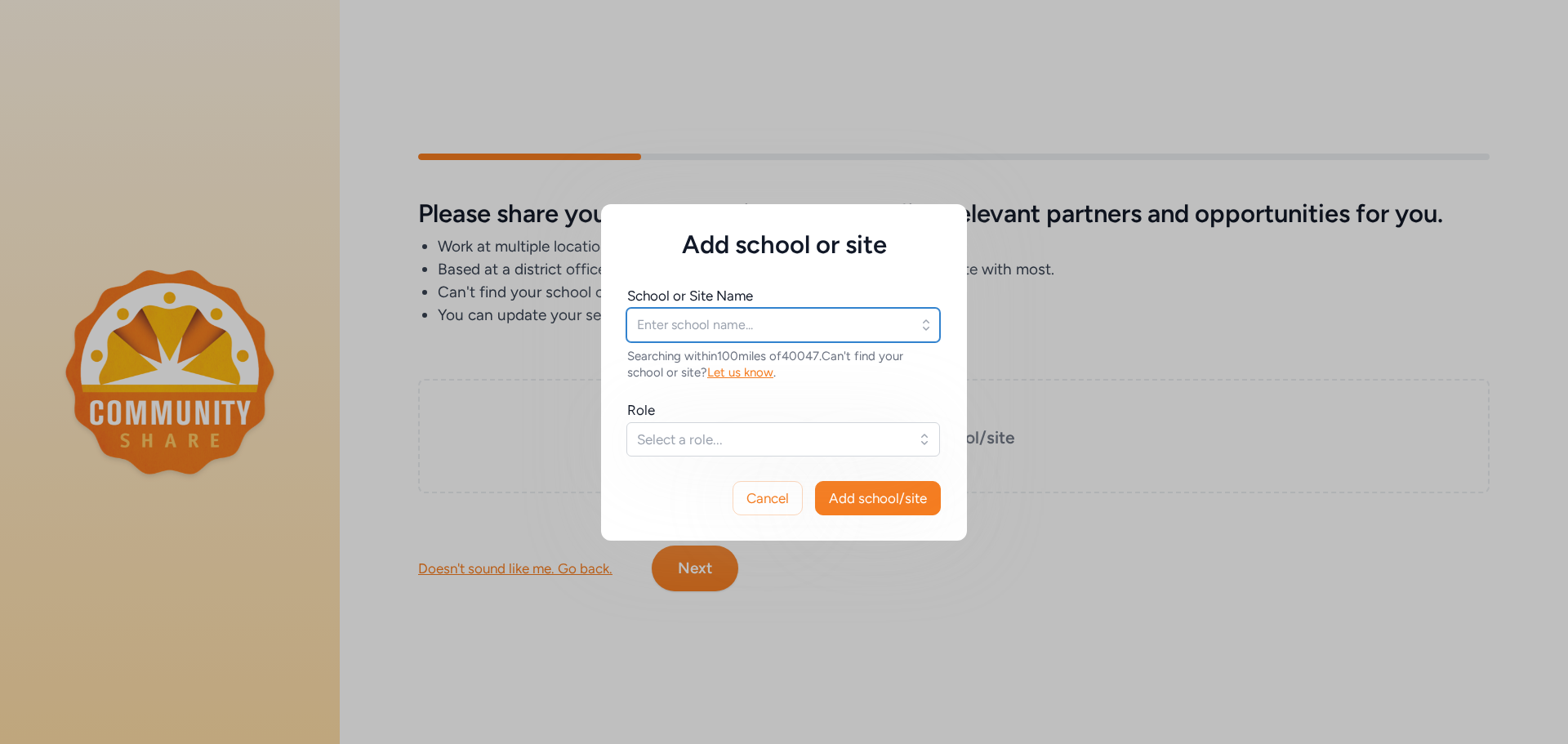
click at [888, 322] on input "text" at bounding box center [783, 325] width 313 height 34
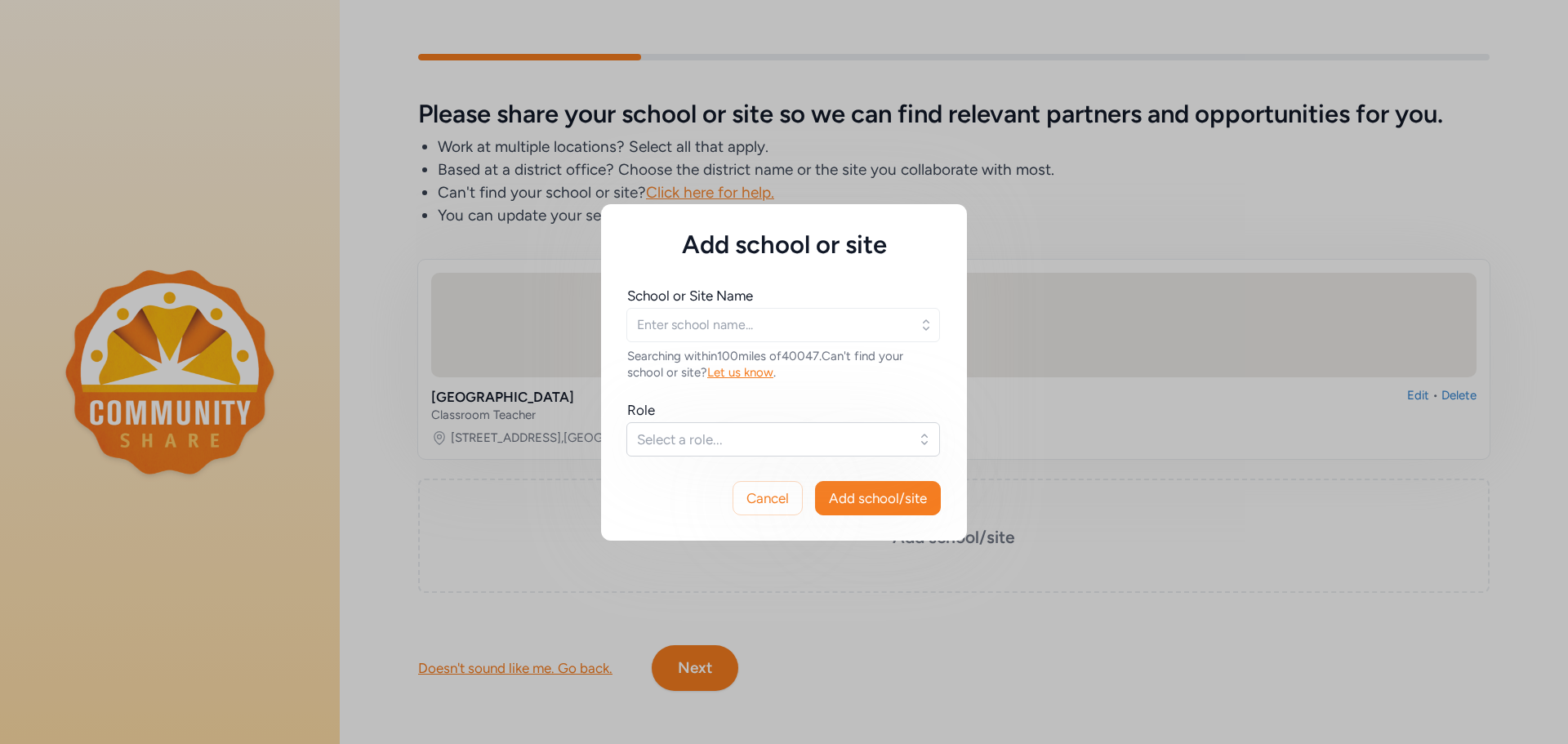
click at [1126, 442] on div "Add school or site School or Site Name Searching within 100 miles of 40047 . Ca…" at bounding box center [784, 372] width 1568 height 744
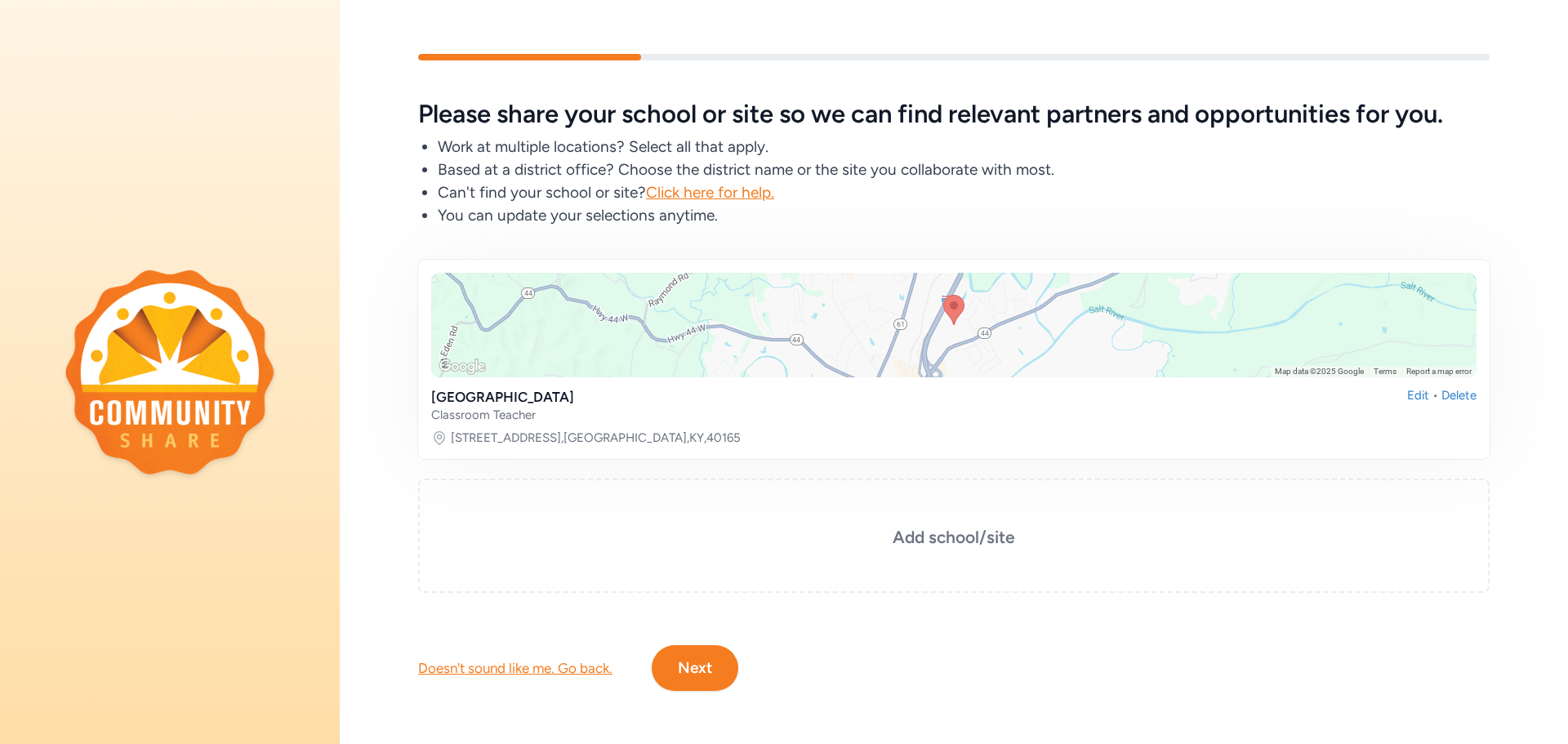
click at [699, 678] on button "Next" at bounding box center [695, 668] width 86 height 46
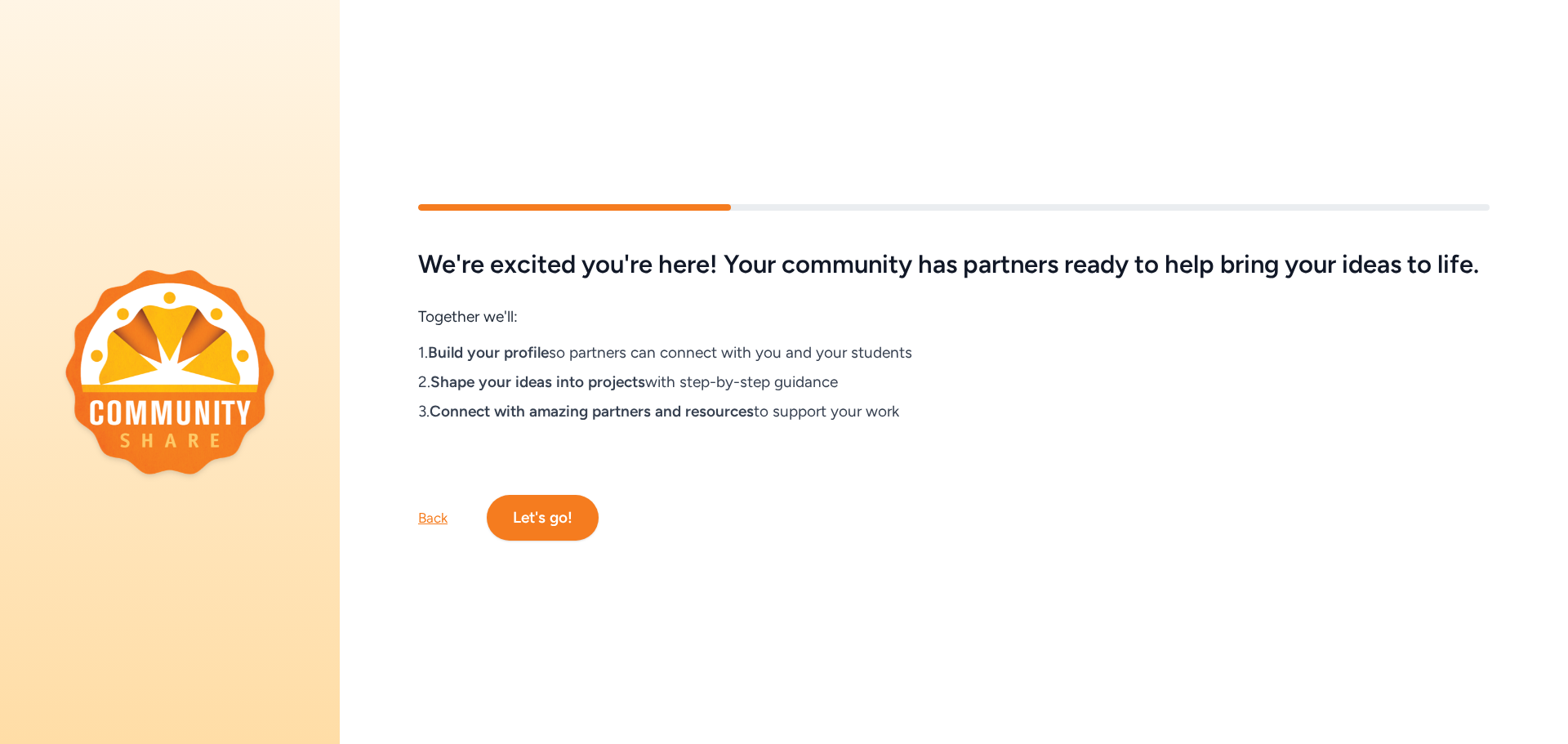
click at [565, 518] on button "Let's go!" at bounding box center [542, 517] width 112 height 46
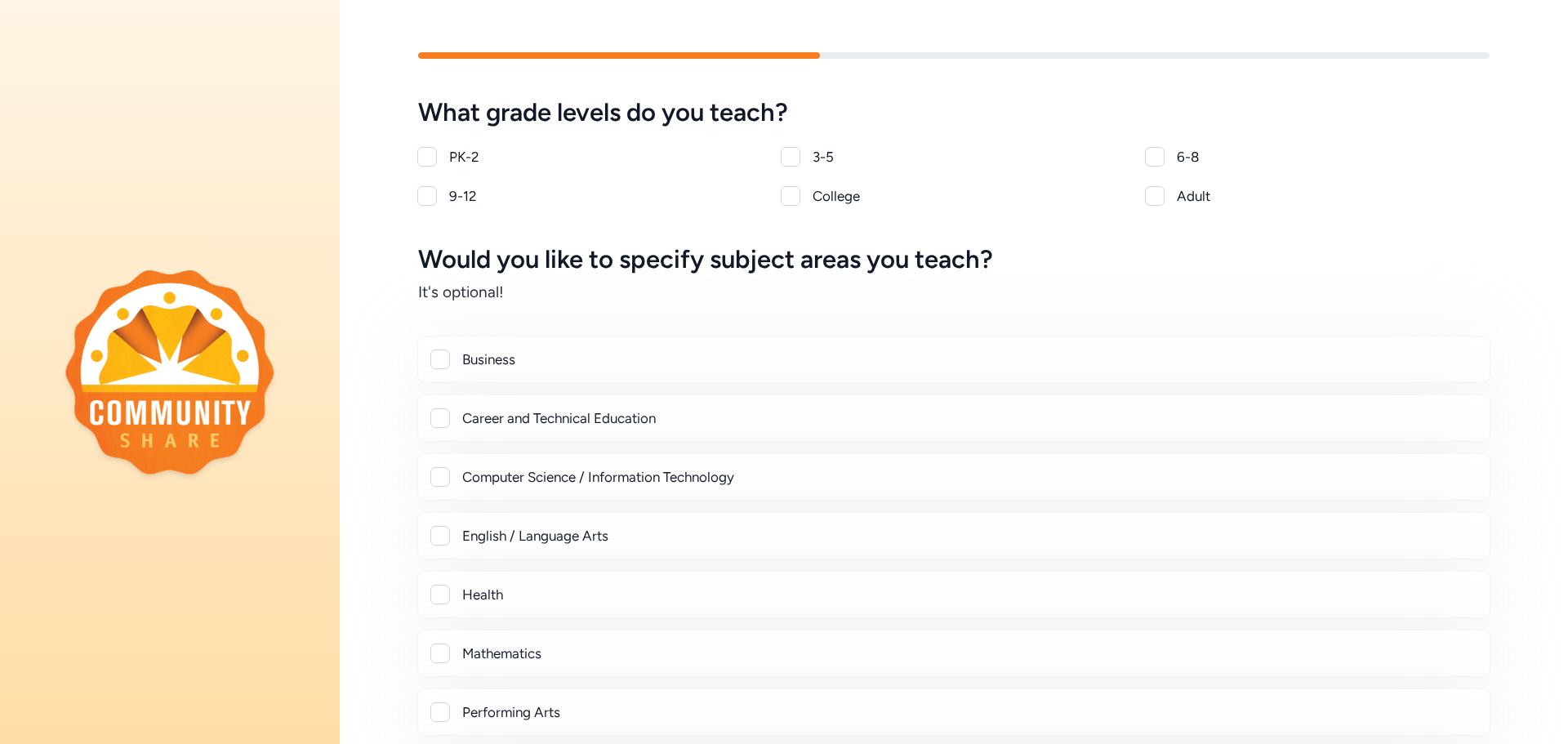
click at [1143, 159] on div "PK-2 3-5 6-8 9-12 College Adult" at bounding box center [954, 177] width 1072 height 59
click at [1157, 158] on div at bounding box center [1155, 157] width 20 height 20
checkbox input "true"
click at [428, 197] on div at bounding box center [427, 196] width 20 height 20
checkbox input "true"
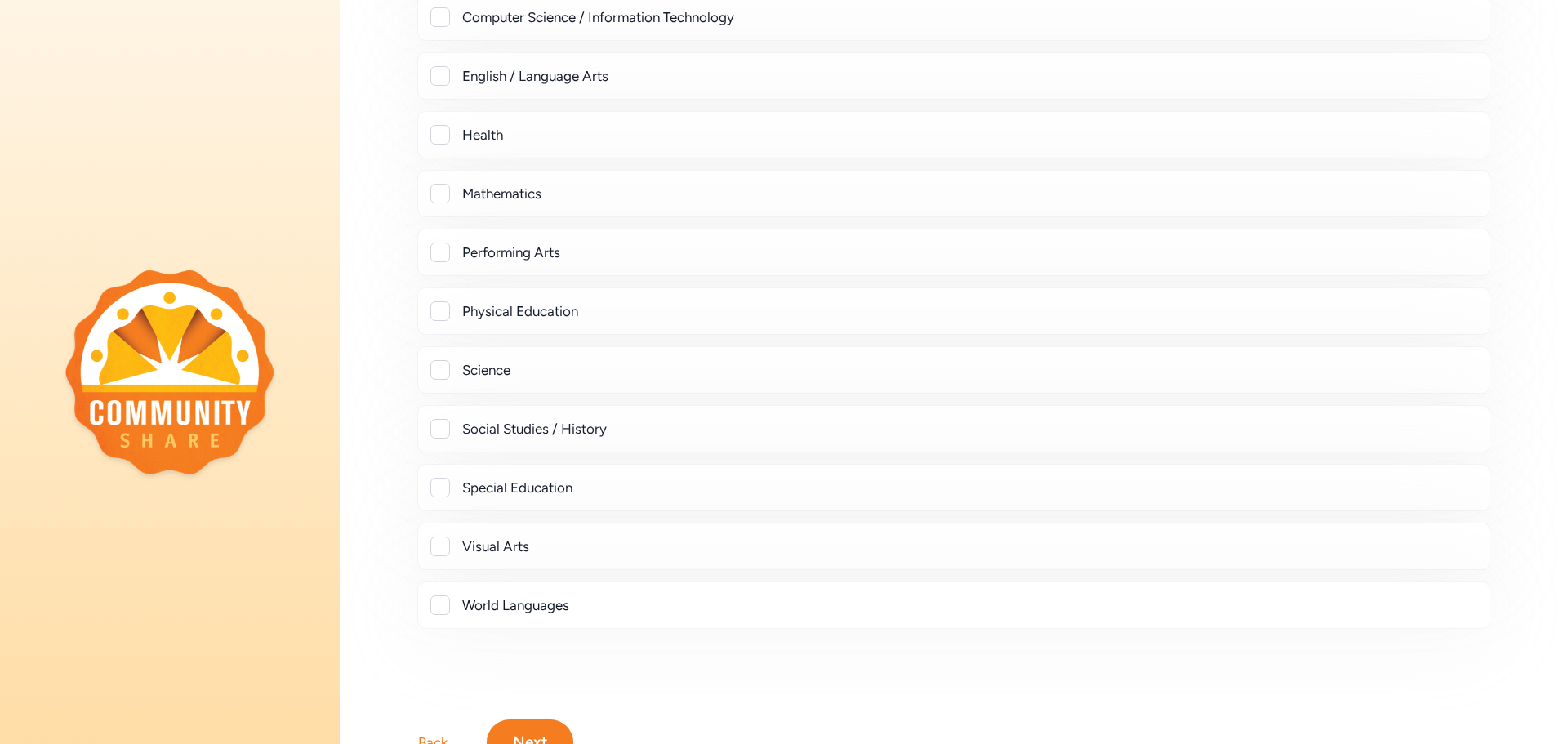
scroll to position [533, 0]
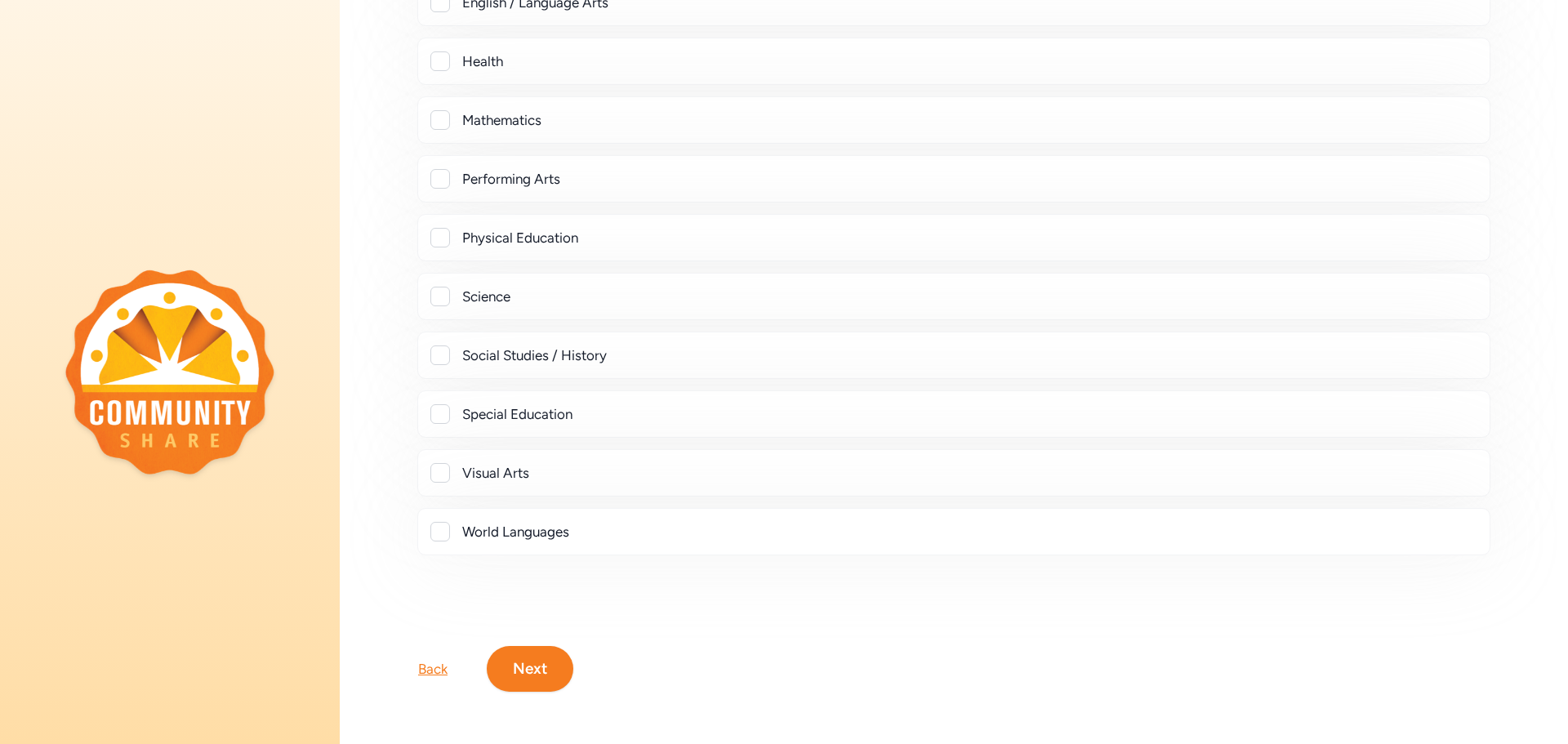
click at [440, 415] on div at bounding box center [441, 414] width 20 height 20
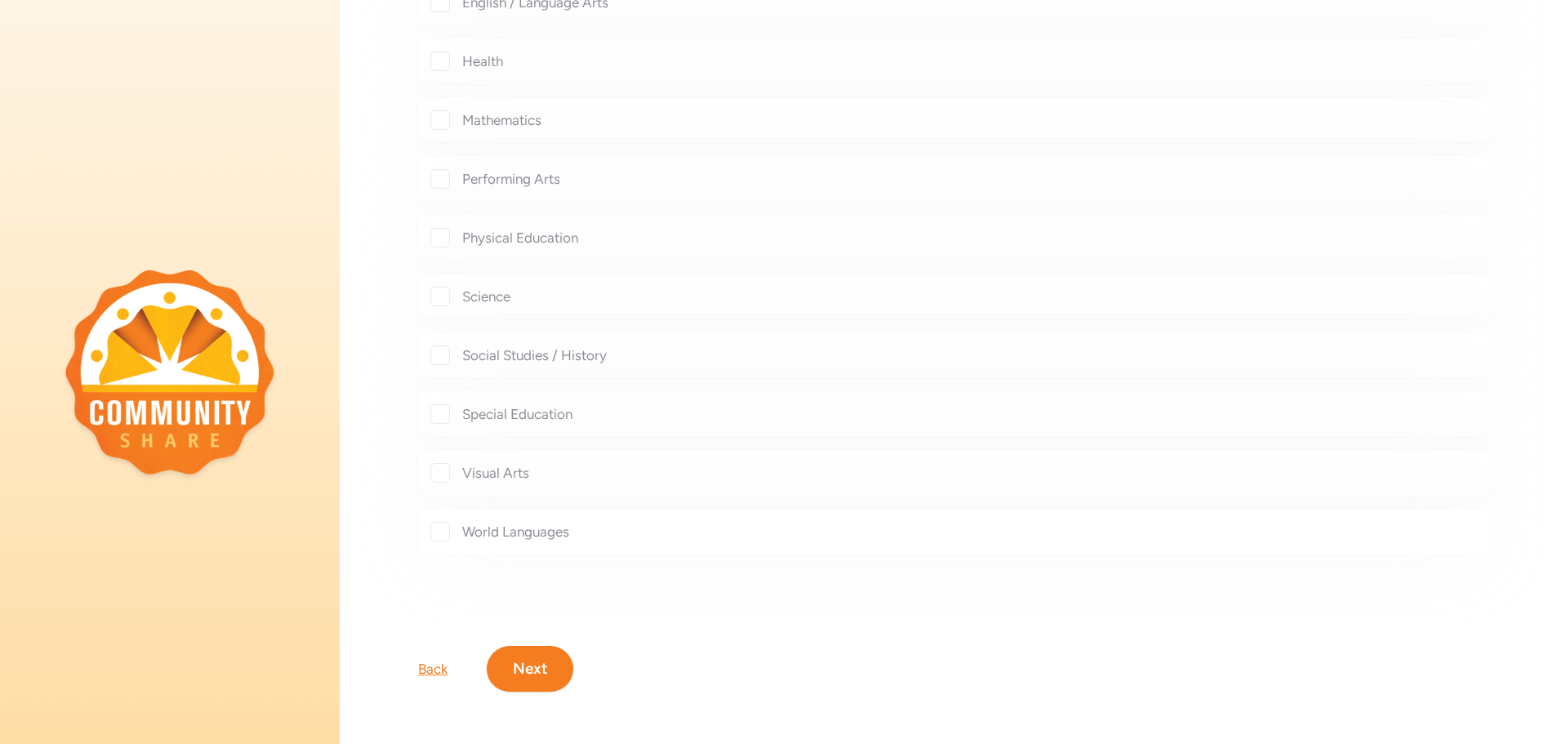
checkbox input "true"
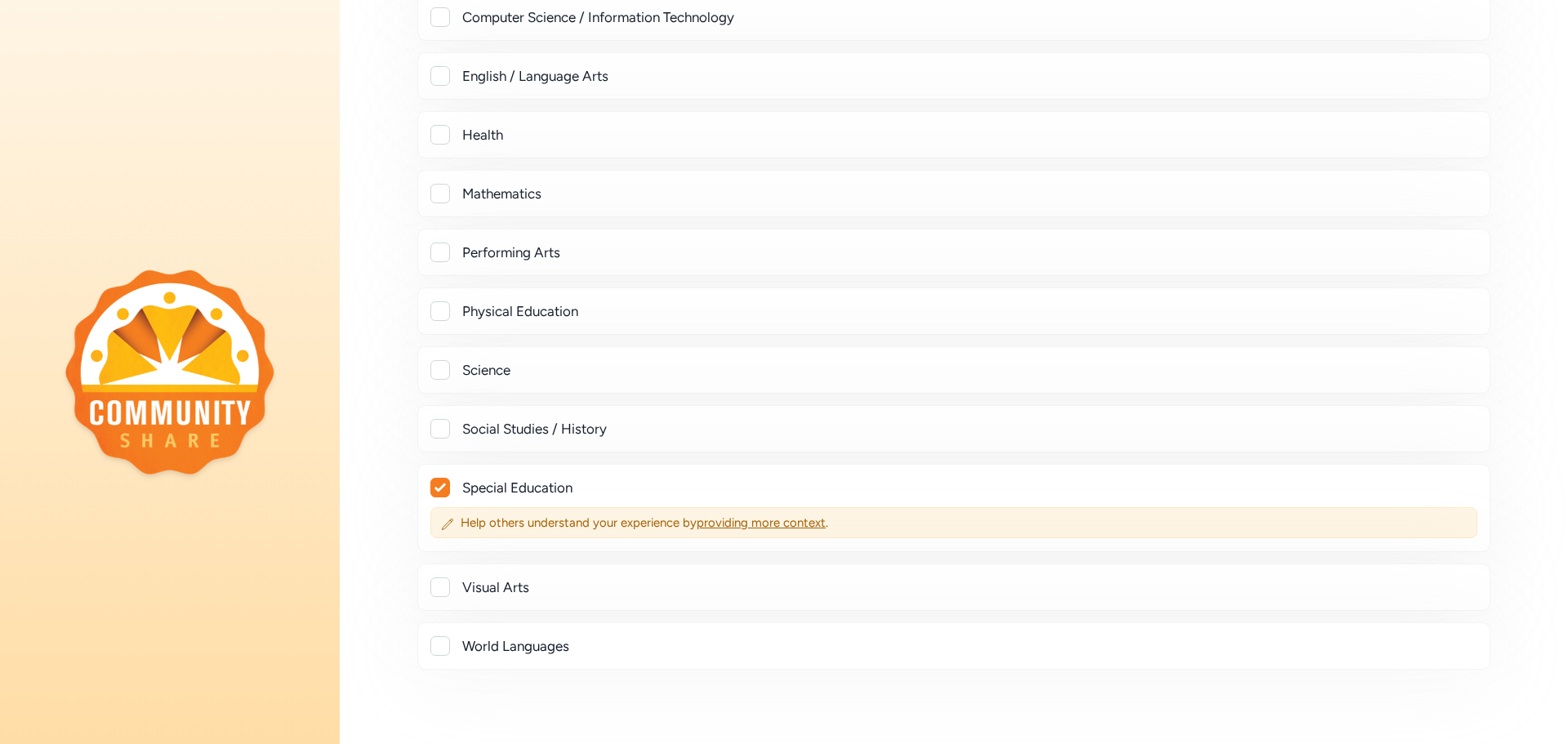
scroll to position [432, 0]
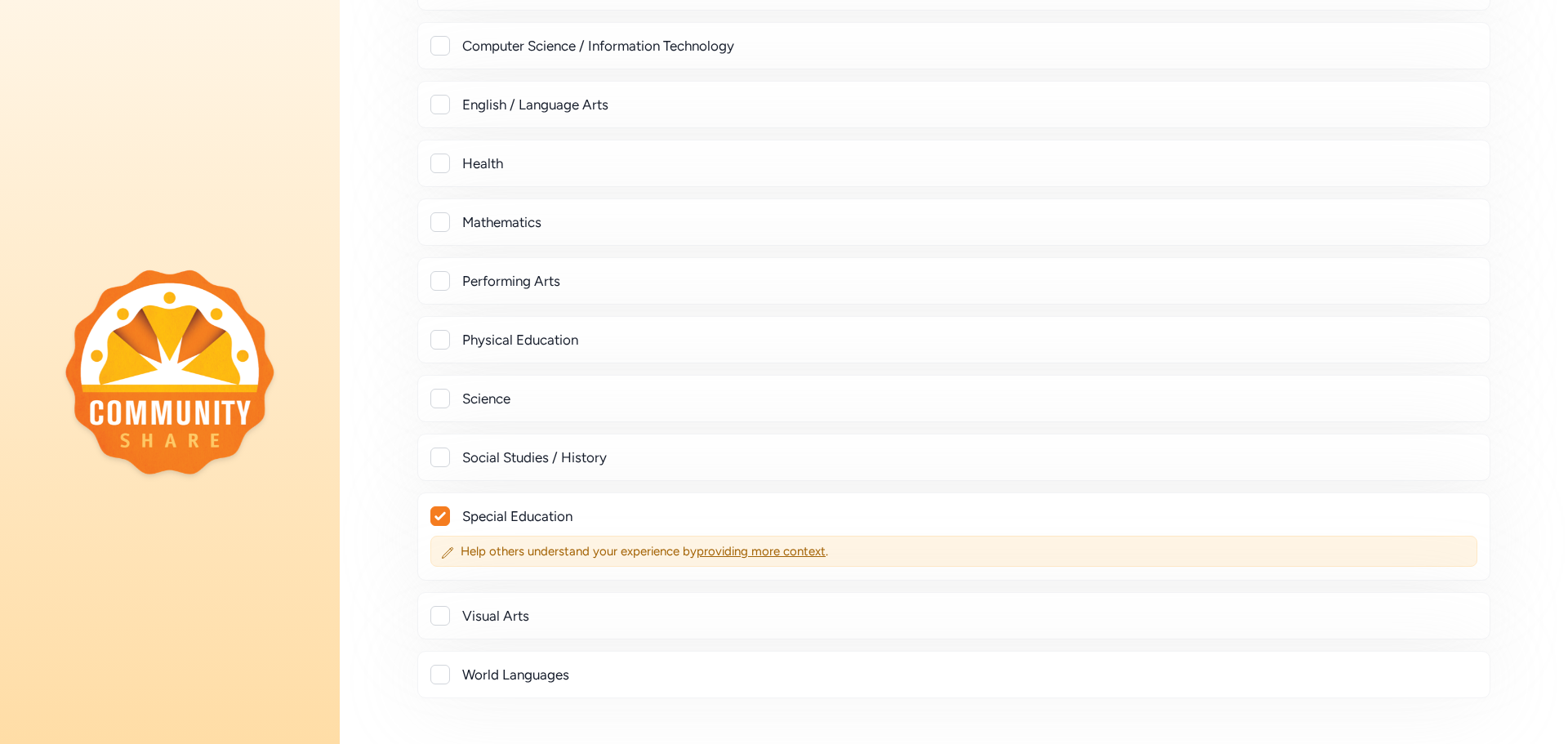
click at [429, 459] on div "Social Studies / History" at bounding box center [954, 457] width 1073 height 48
click at [446, 460] on div at bounding box center [441, 458] width 20 height 20
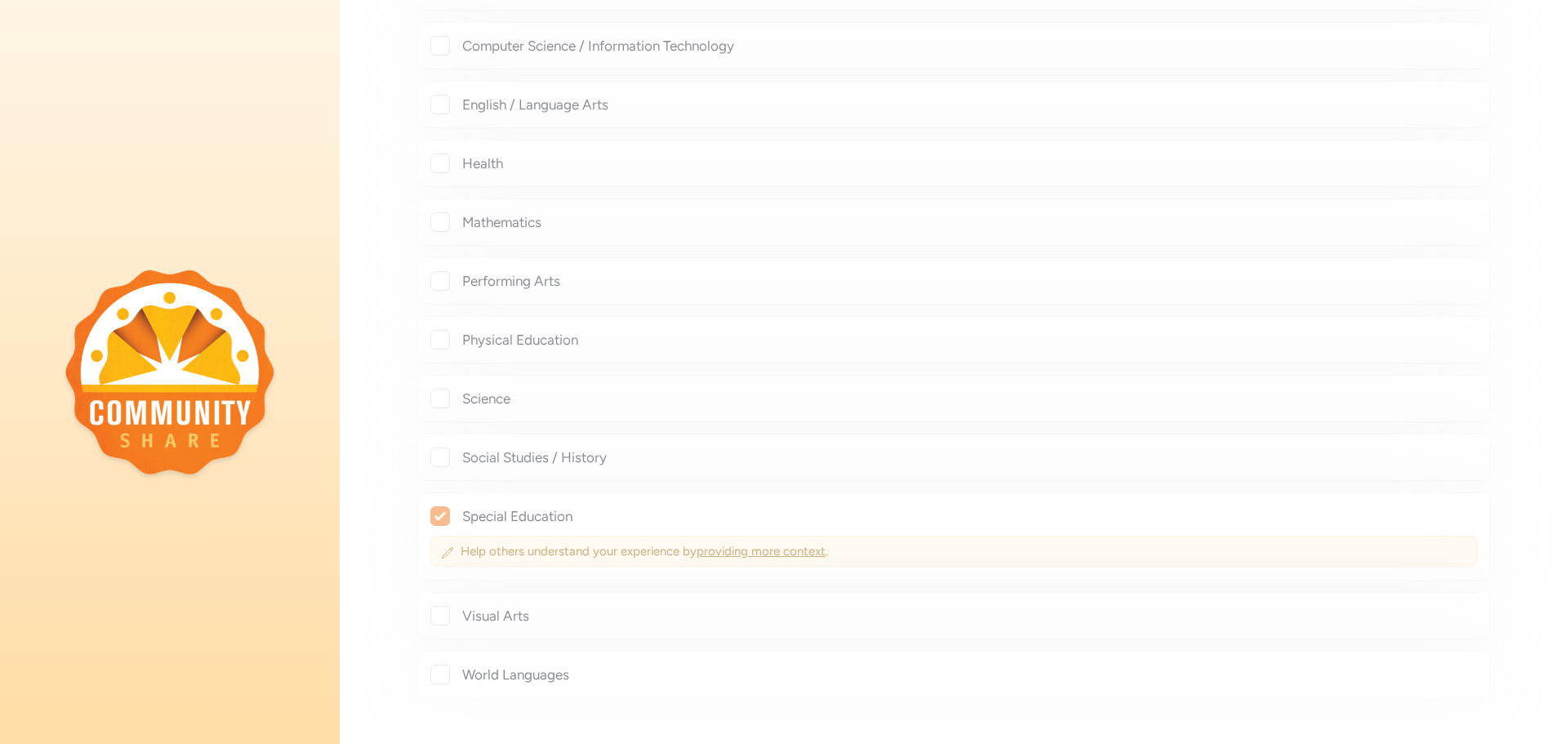
checkbox input "true"
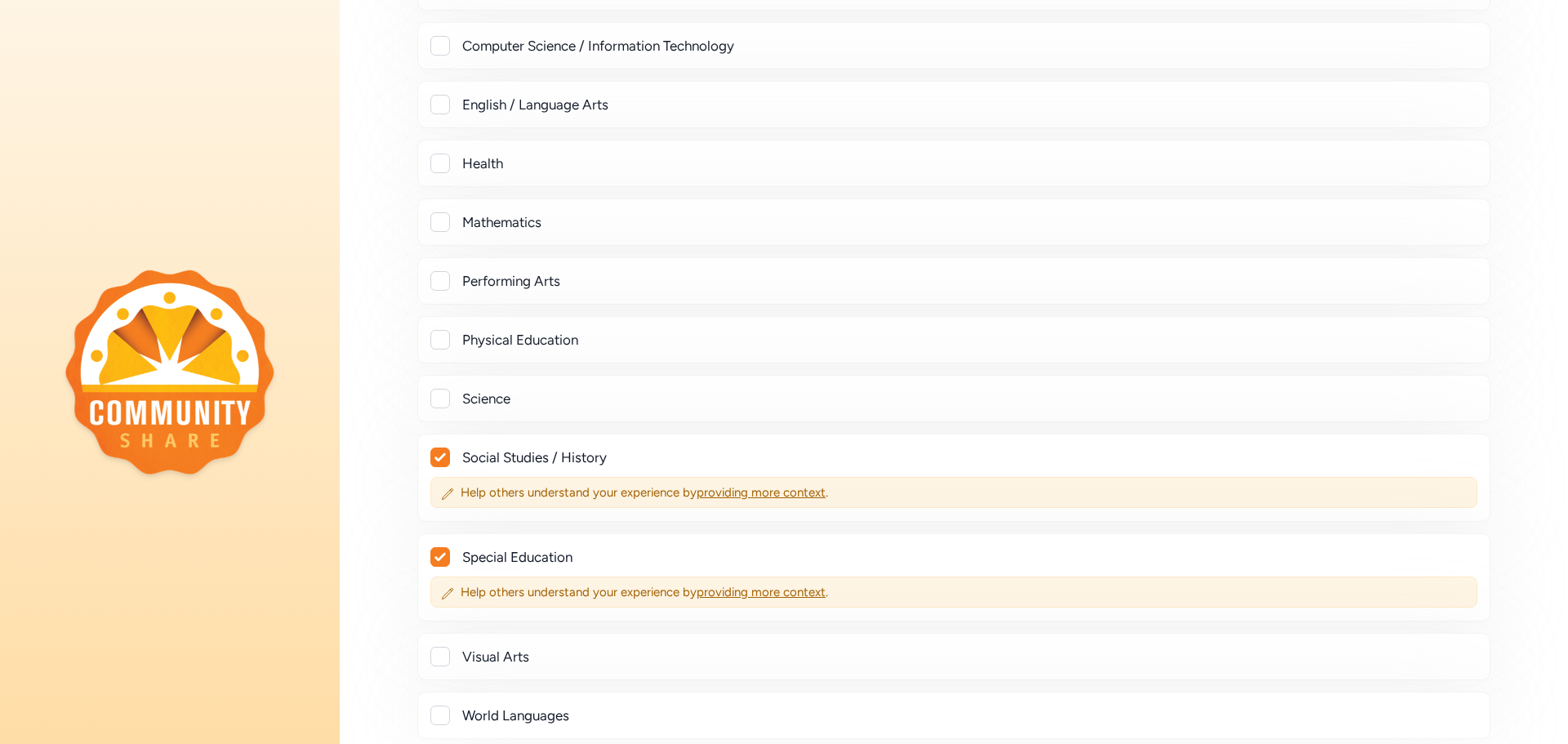
click at [445, 113] on div at bounding box center [441, 105] width 20 height 20
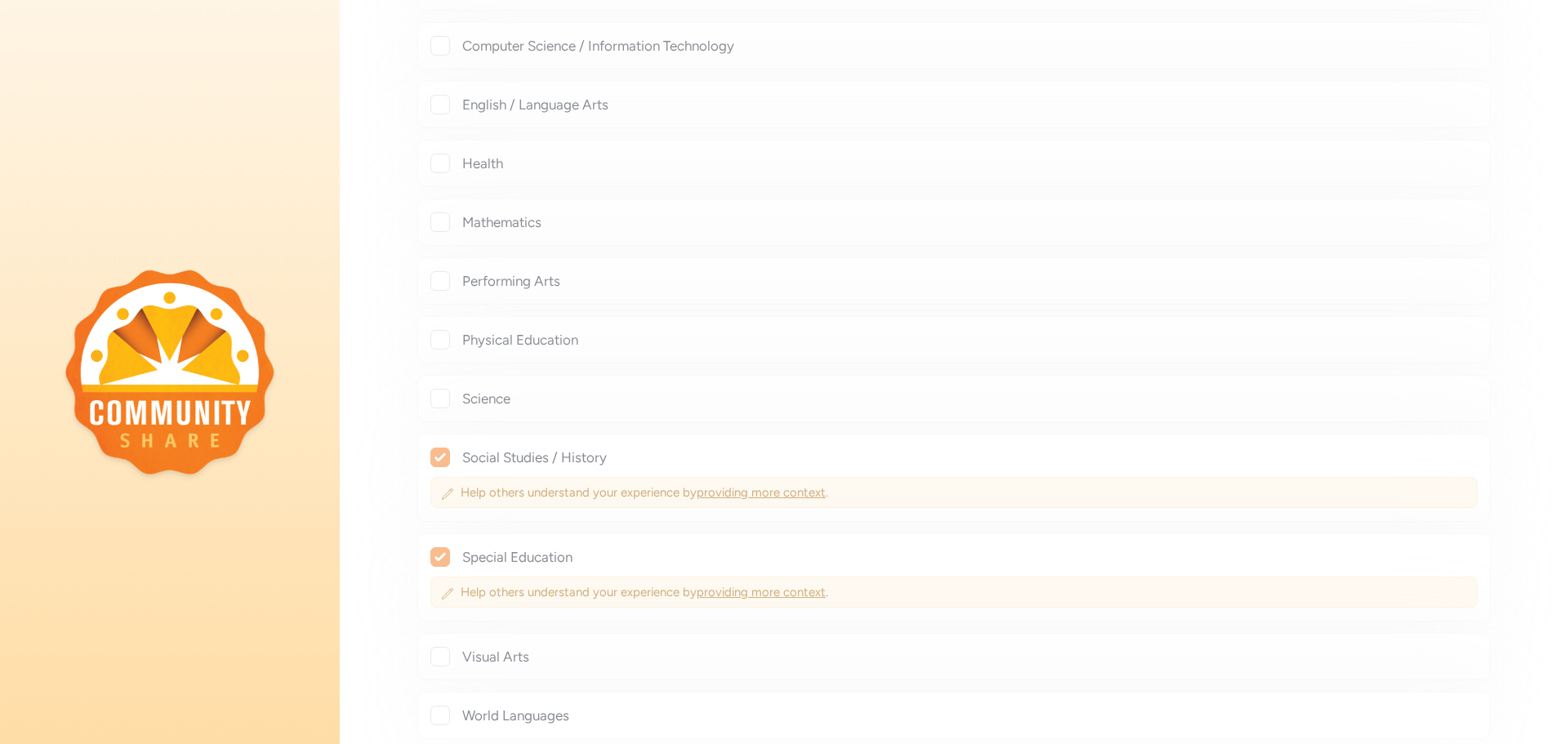
checkbox input "true"
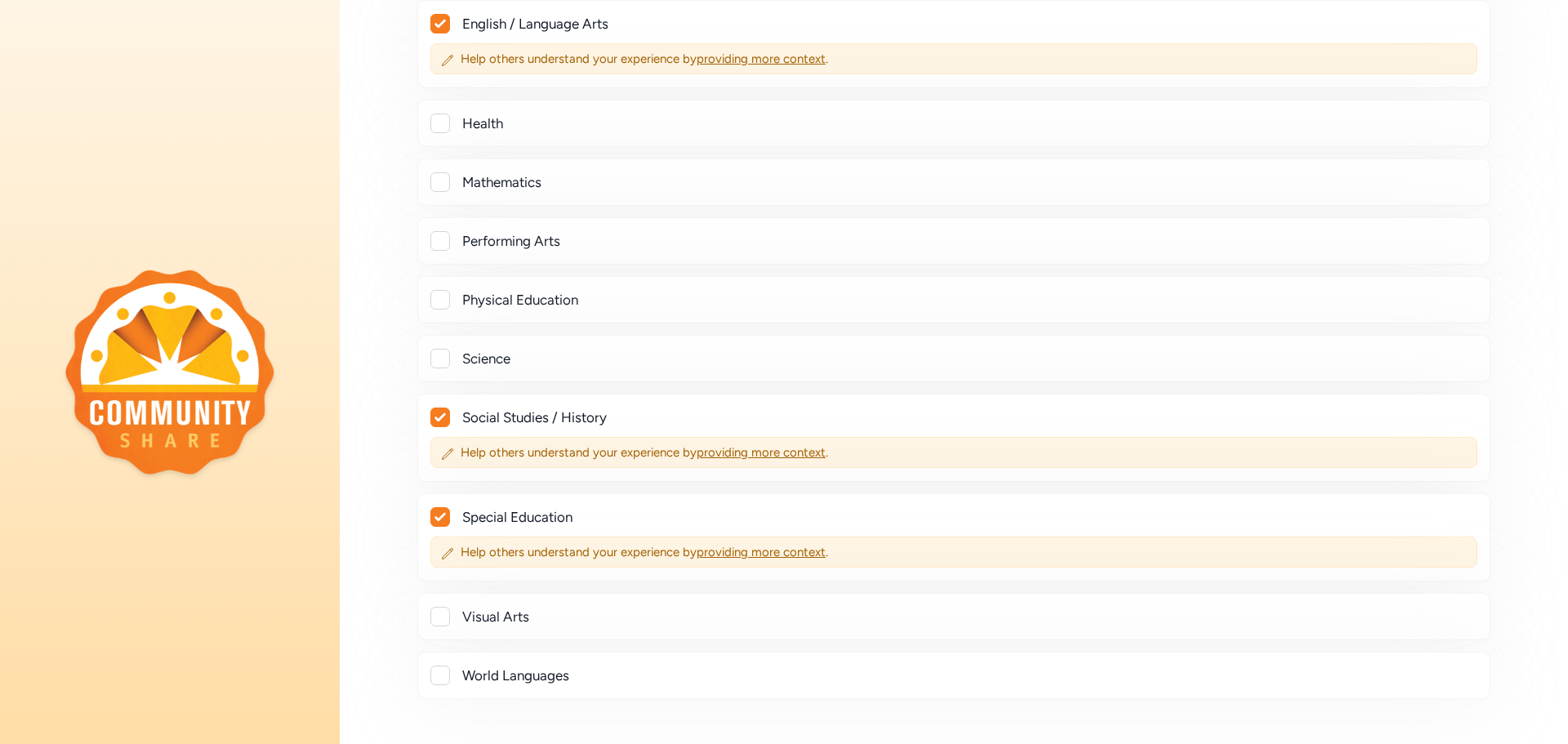
scroll to position [656, 0]
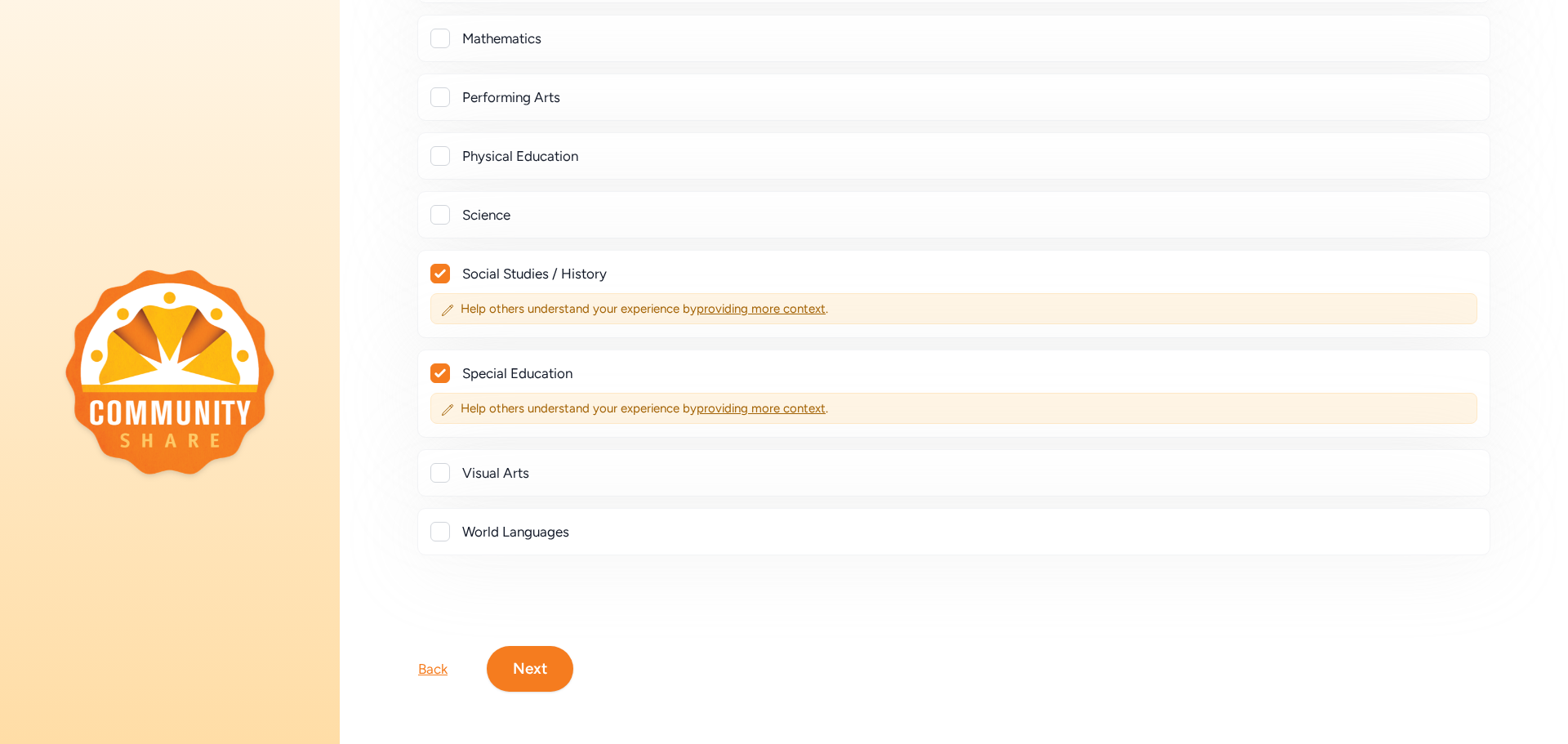
click at [531, 664] on button "Next" at bounding box center [530, 669] width 86 height 46
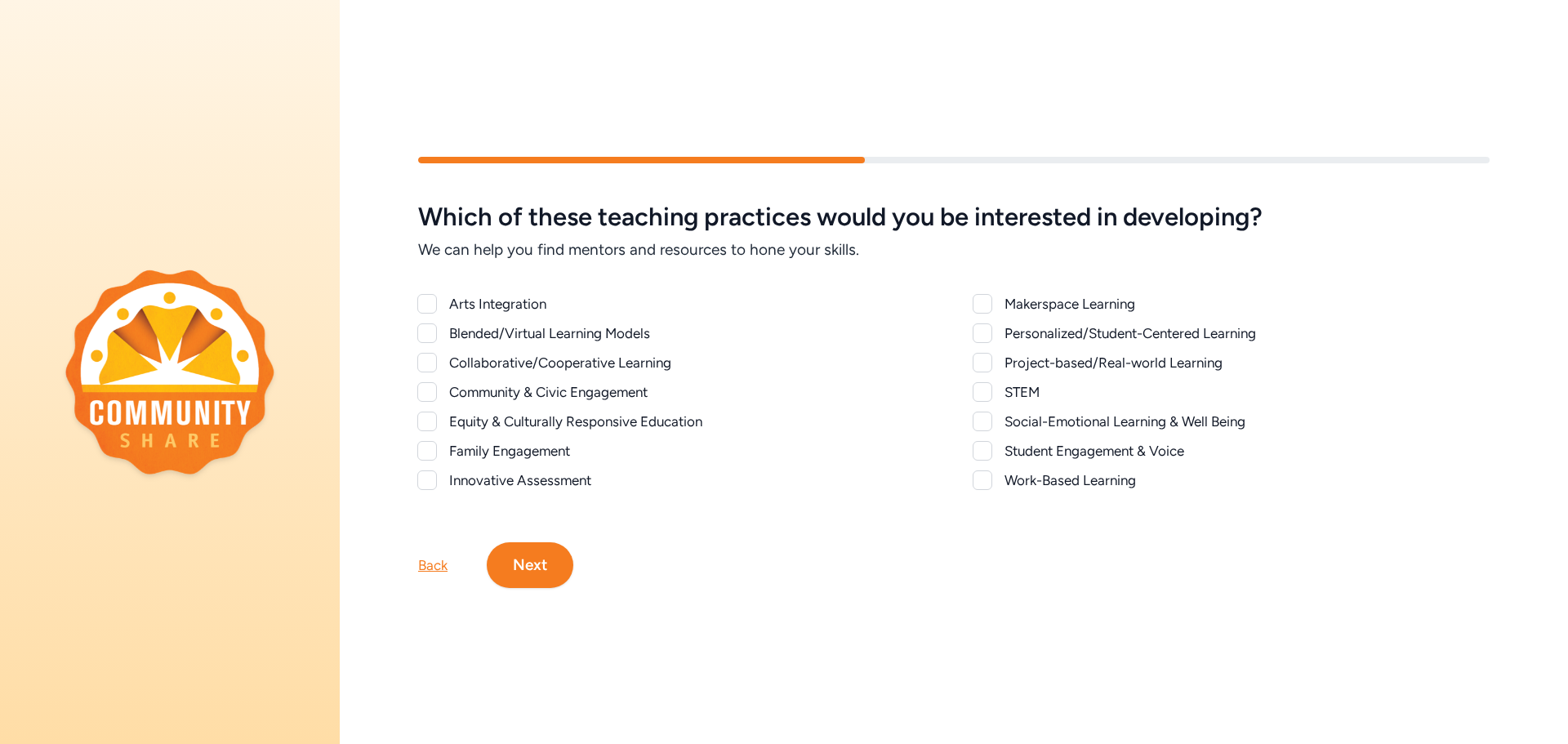
click at [423, 391] on div at bounding box center [427, 392] width 20 height 20
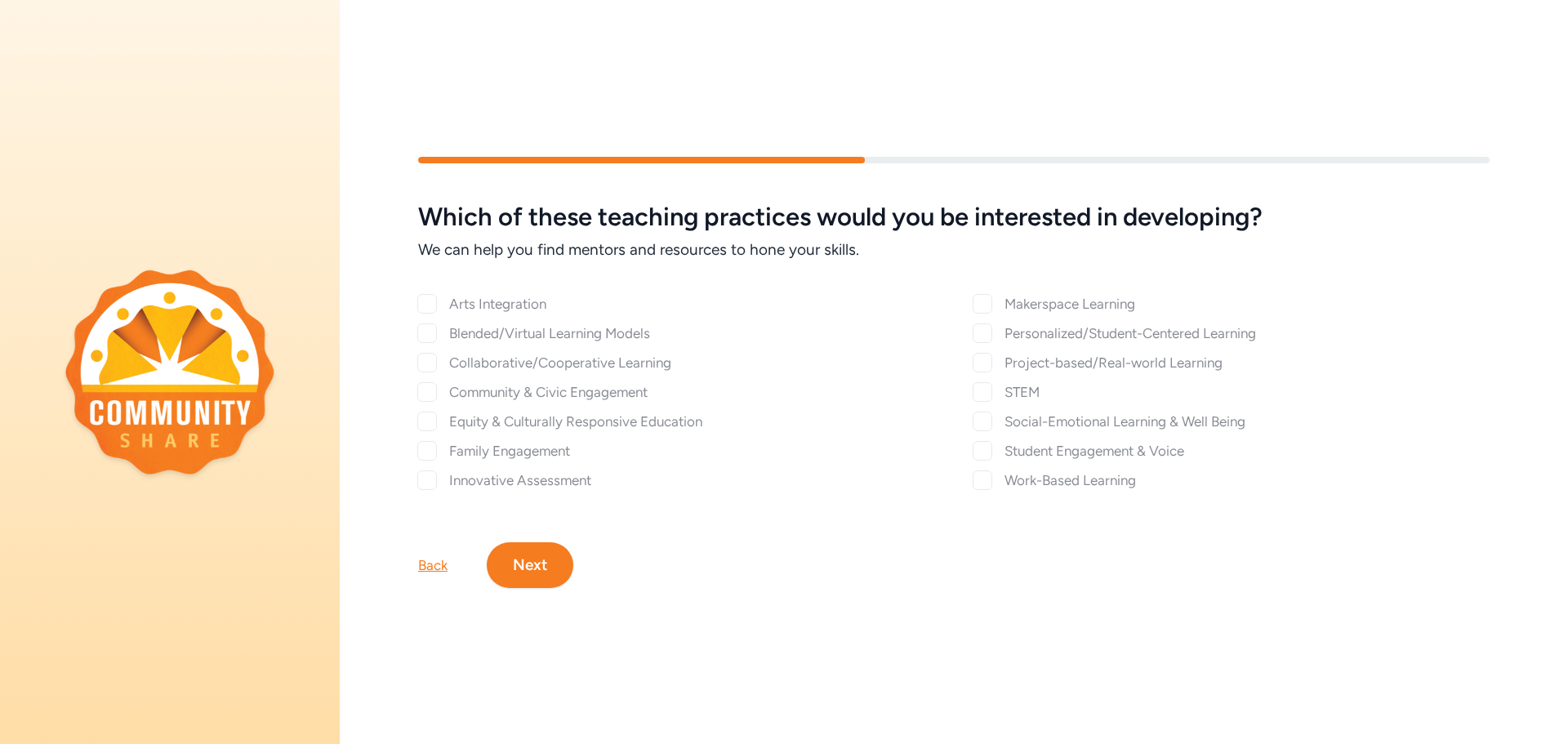
checkbox input "true"
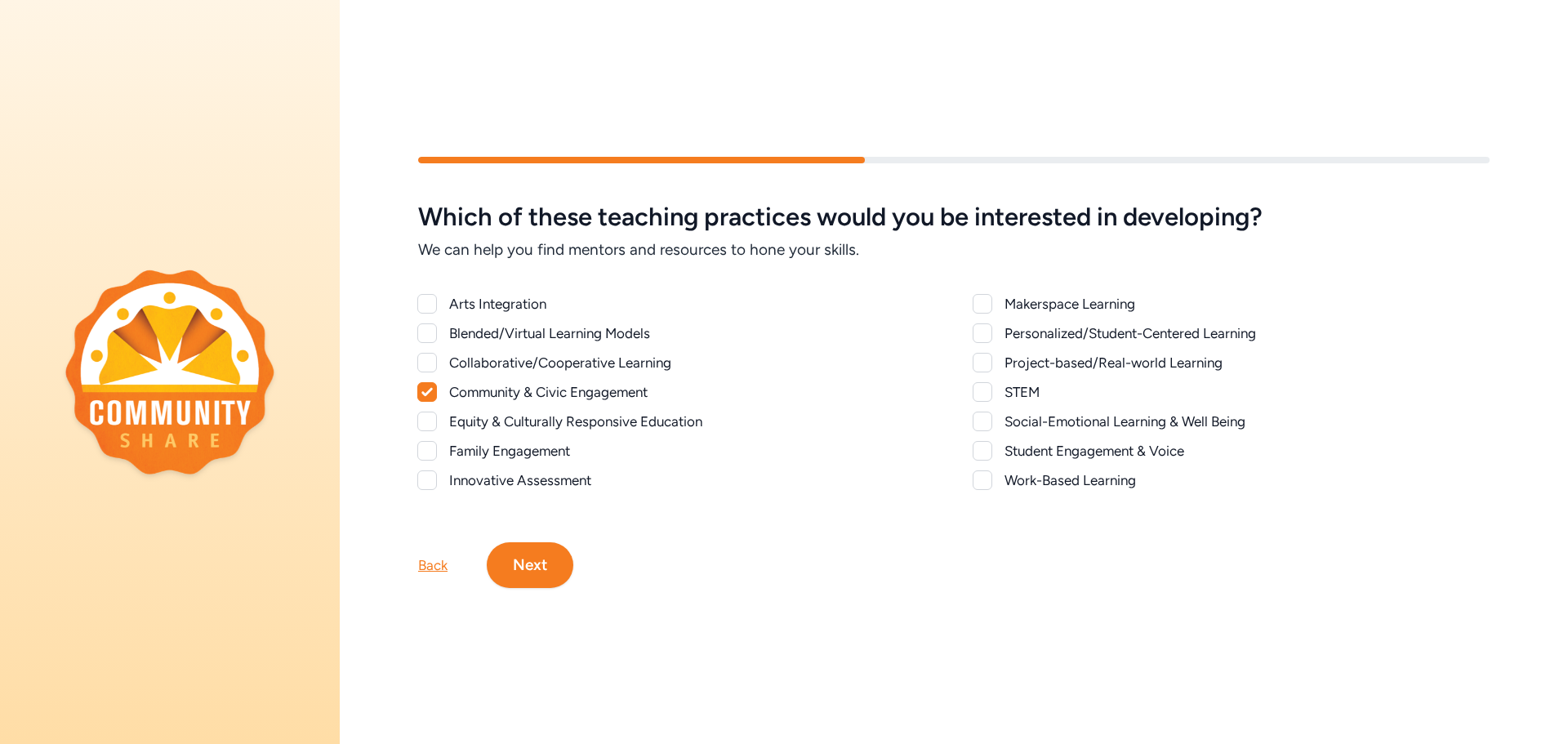
click at [418, 477] on div at bounding box center [427, 480] width 20 height 20
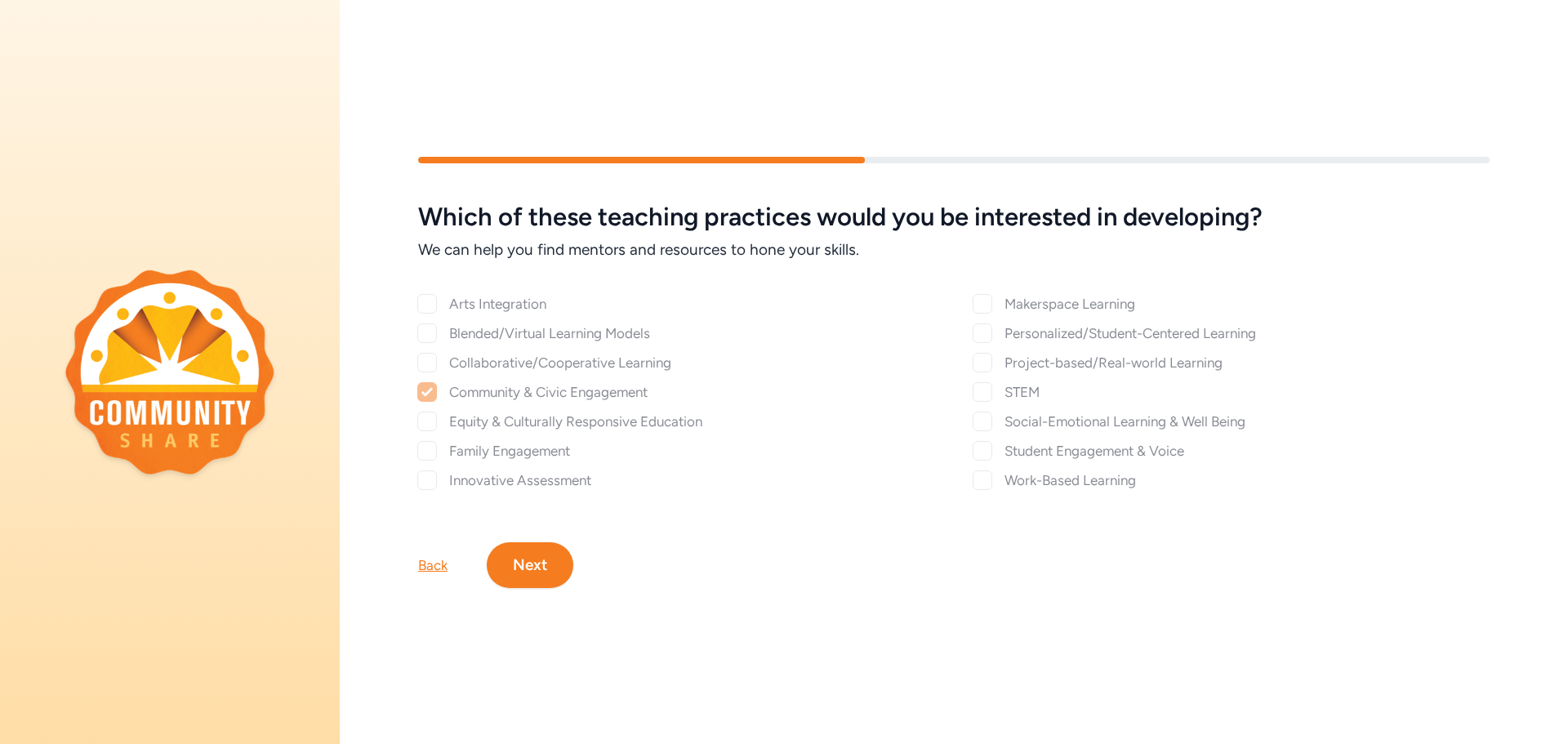
checkbox input "true"
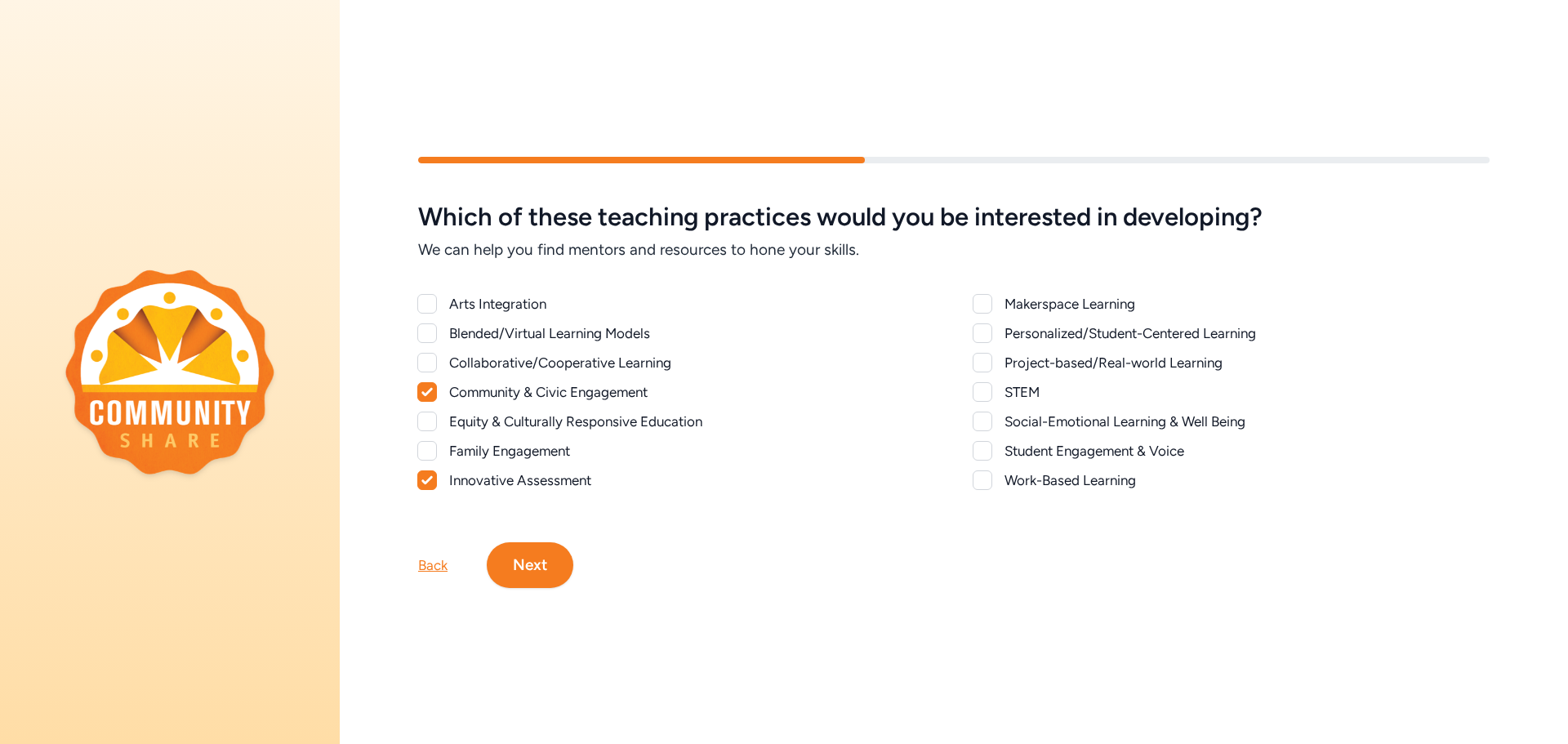
click at [986, 416] on div at bounding box center [983, 422] width 20 height 20
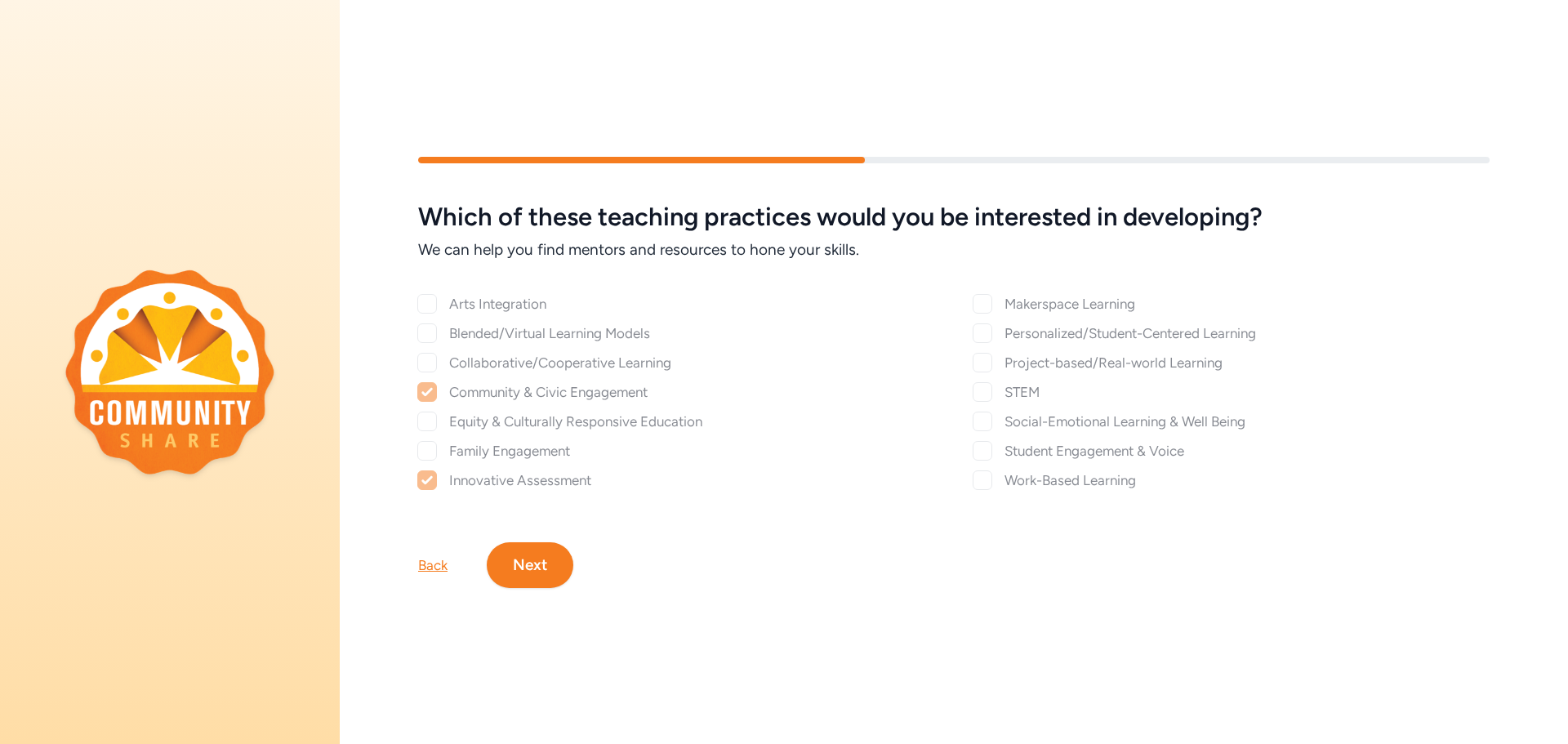
checkbox input "true"
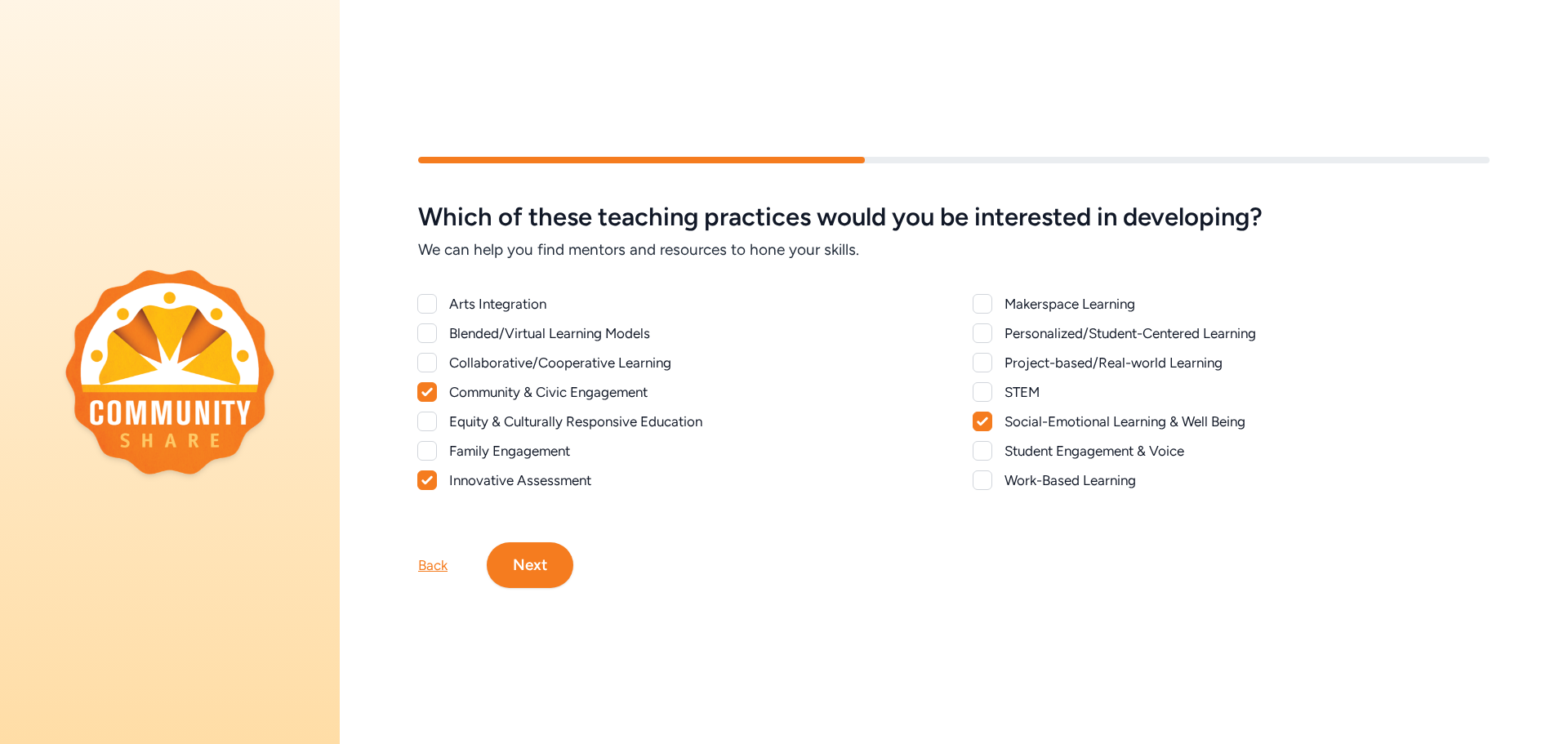
click at [985, 334] on div at bounding box center [983, 333] width 20 height 20
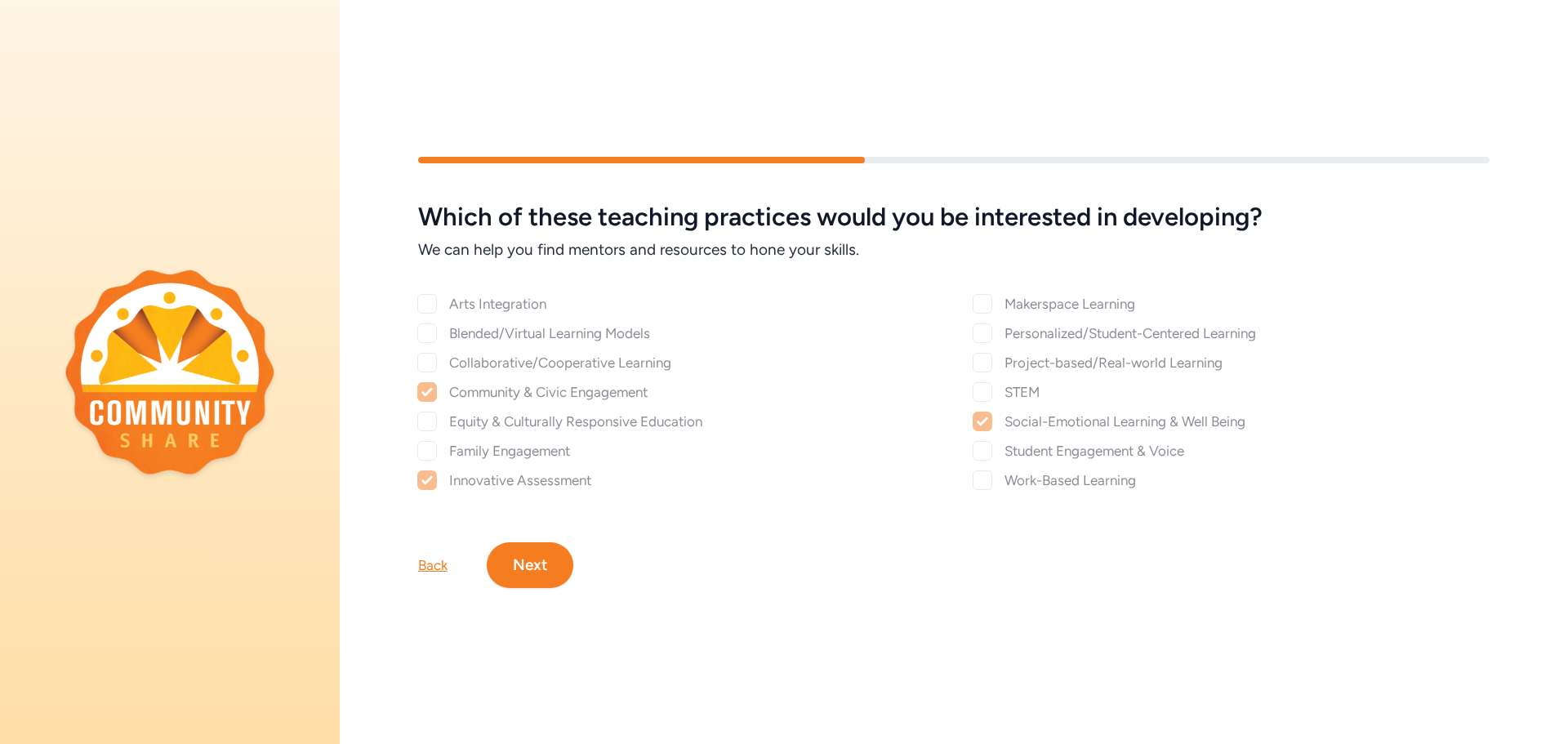
checkbox input "true"
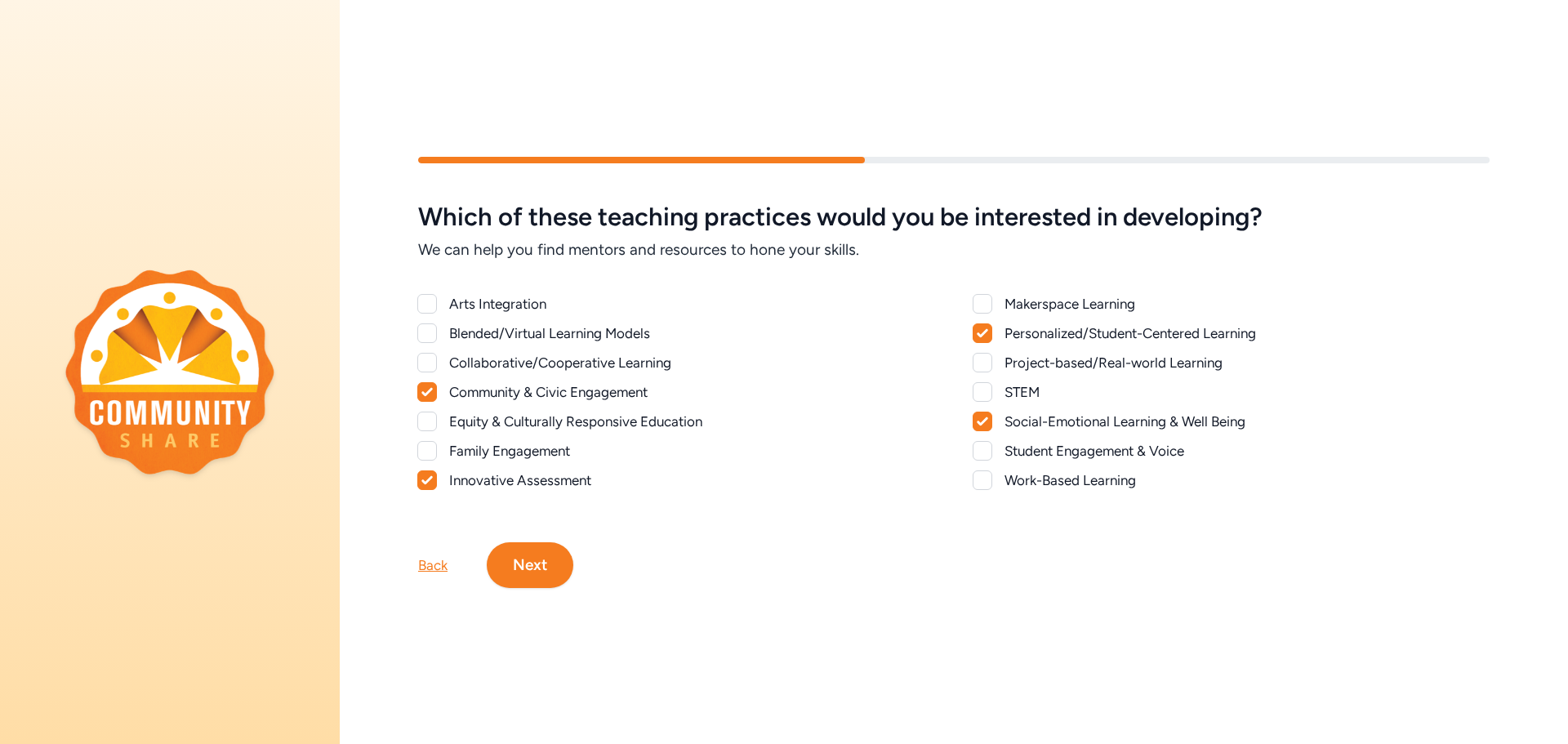
click at [977, 359] on div at bounding box center [983, 363] width 20 height 20
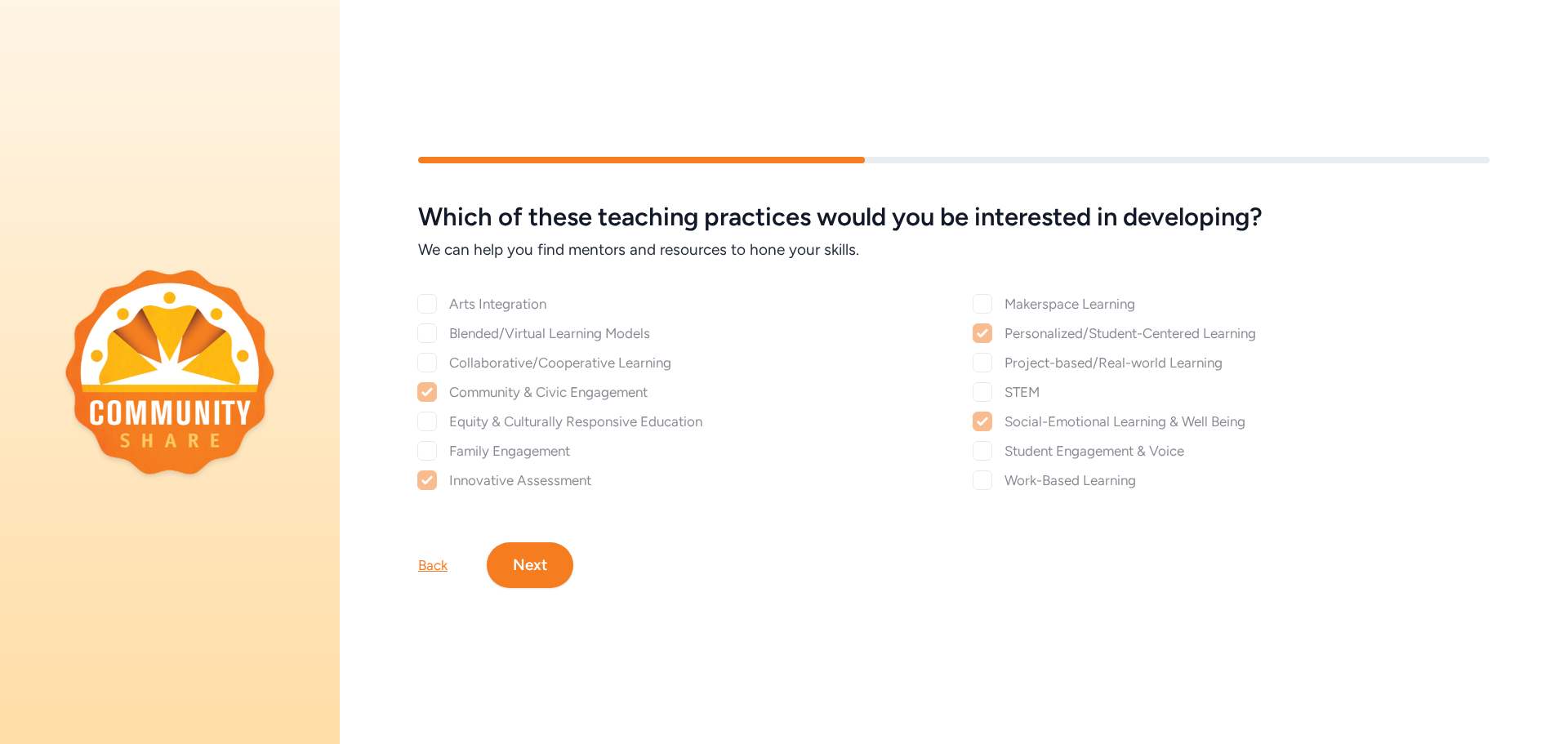
checkbox input "true"
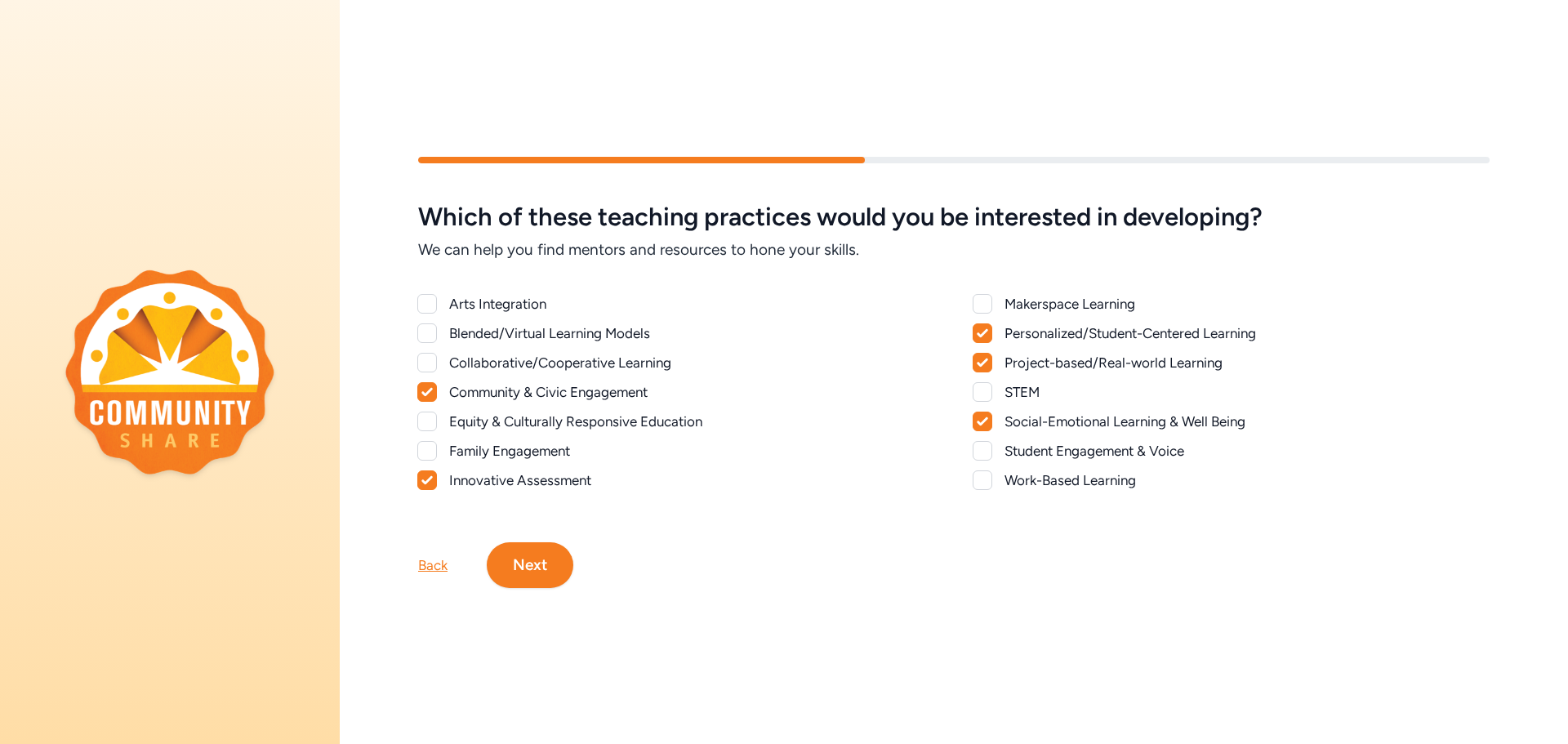
click at [977, 481] on div at bounding box center [983, 480] width 20 height 20
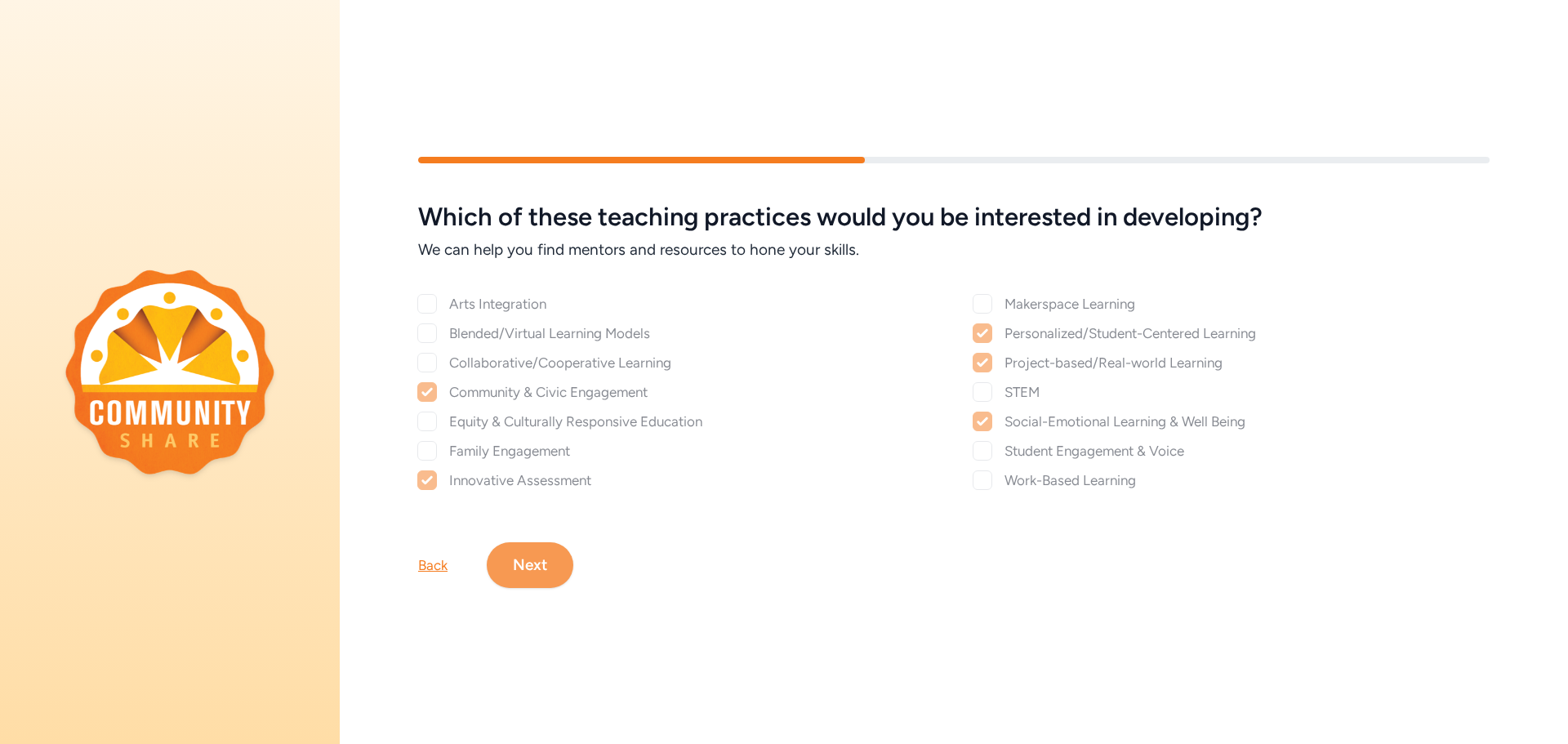
checkbox input "true"
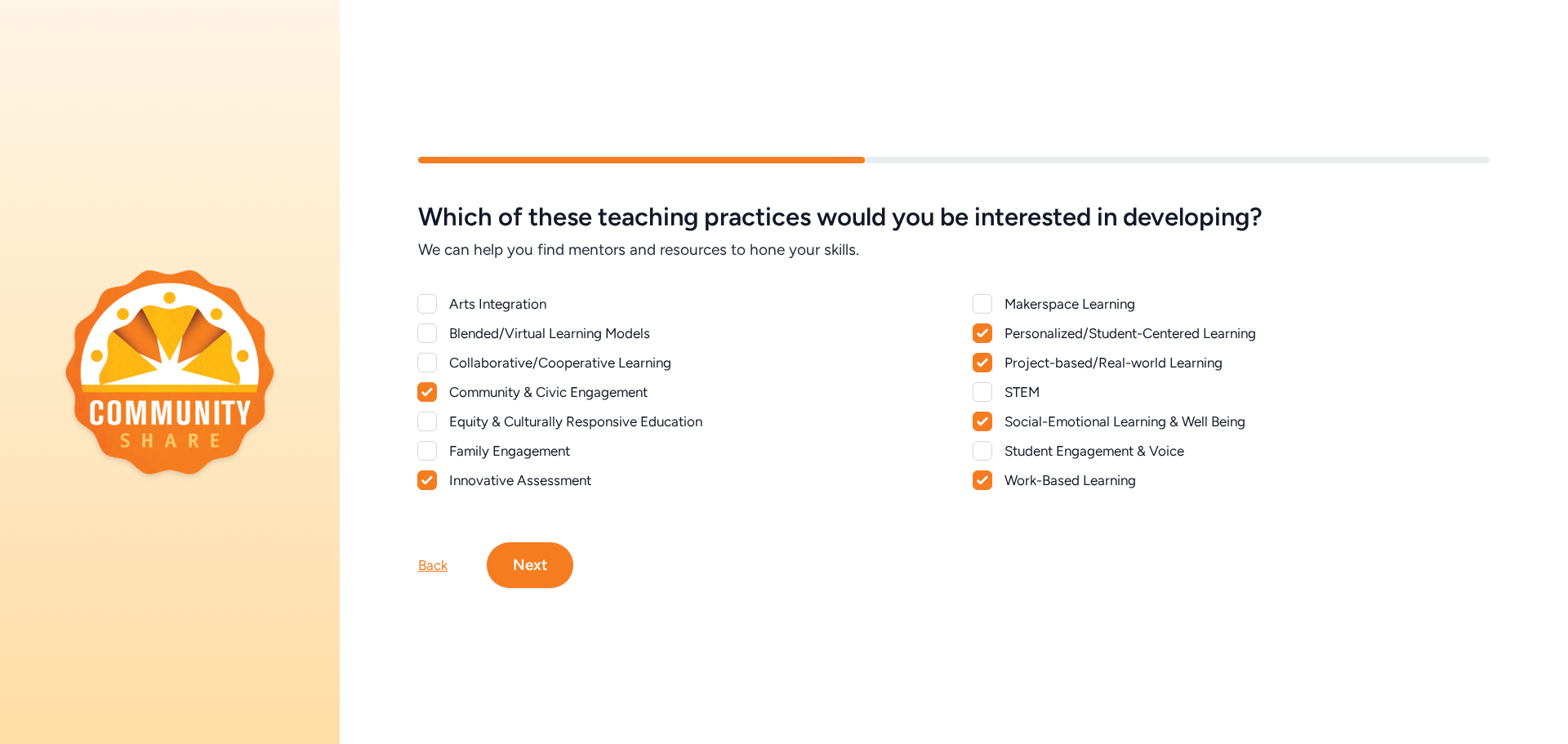
click at [525, 565] on button "Next" at bounding box center [530, 565] width 86 height 46
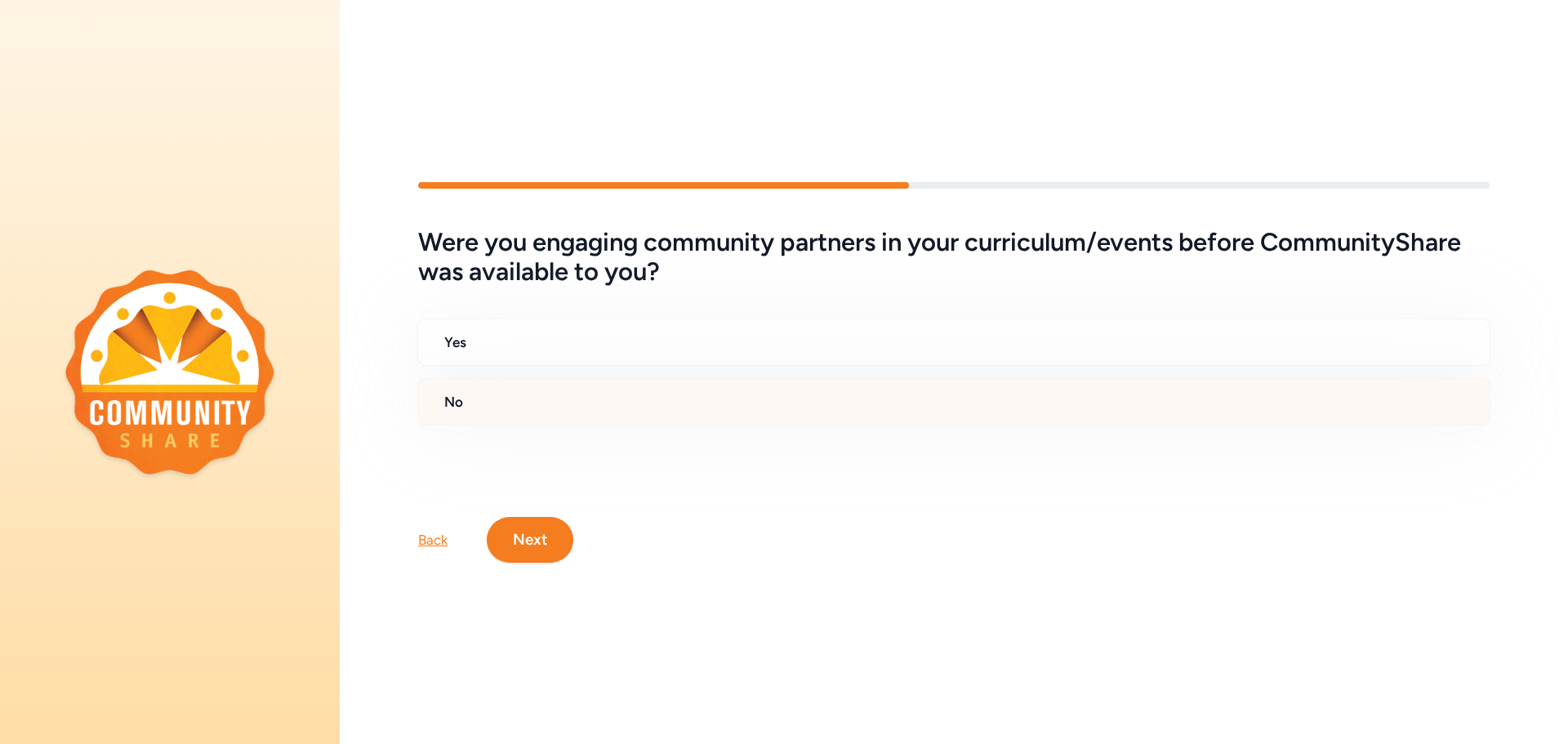
click at [513, 400] on h2 "No" at bounding box center [960, 402] width 1032 height 20
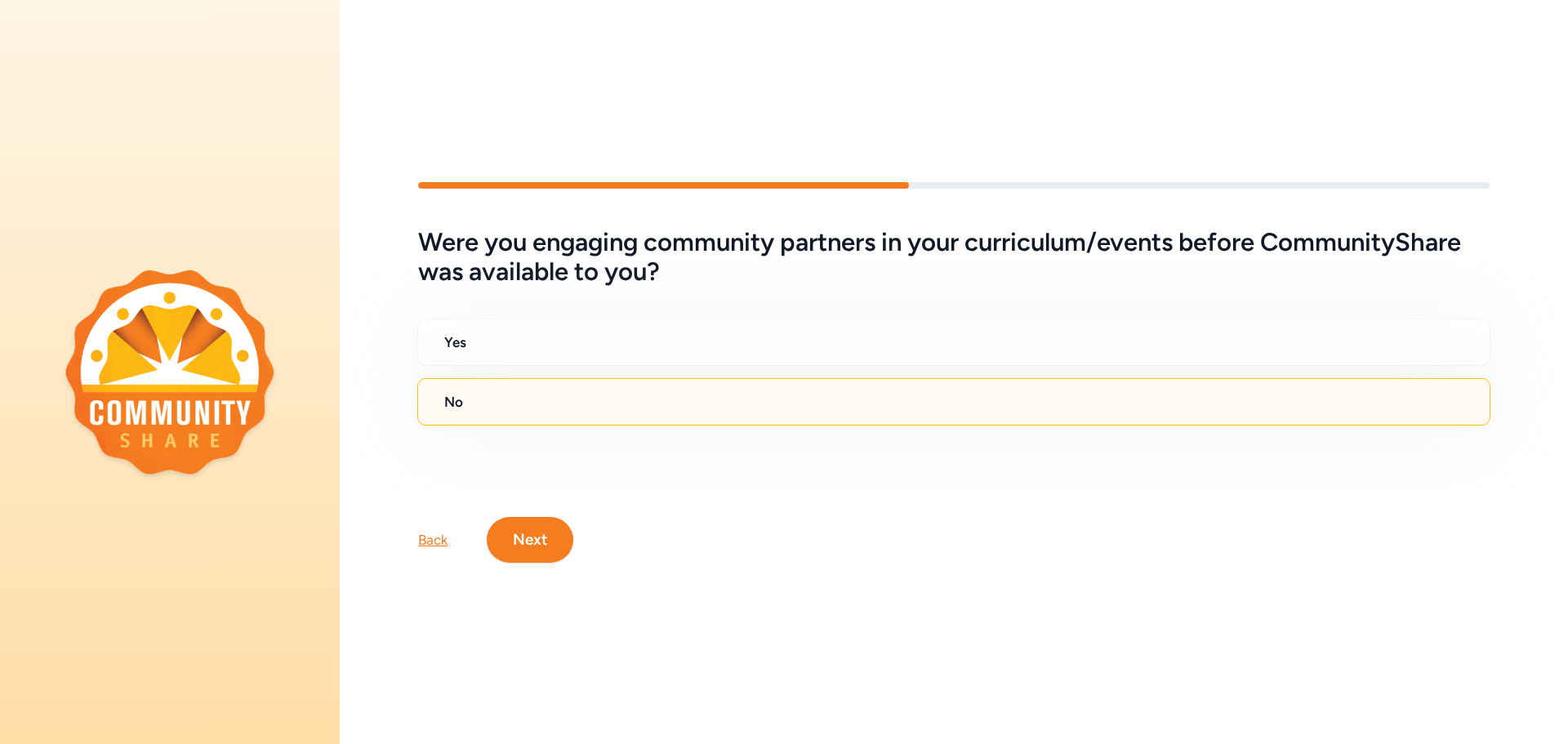
click at [538, 530] on button "Next" at bounding box center [530, 539] width 86 height 46
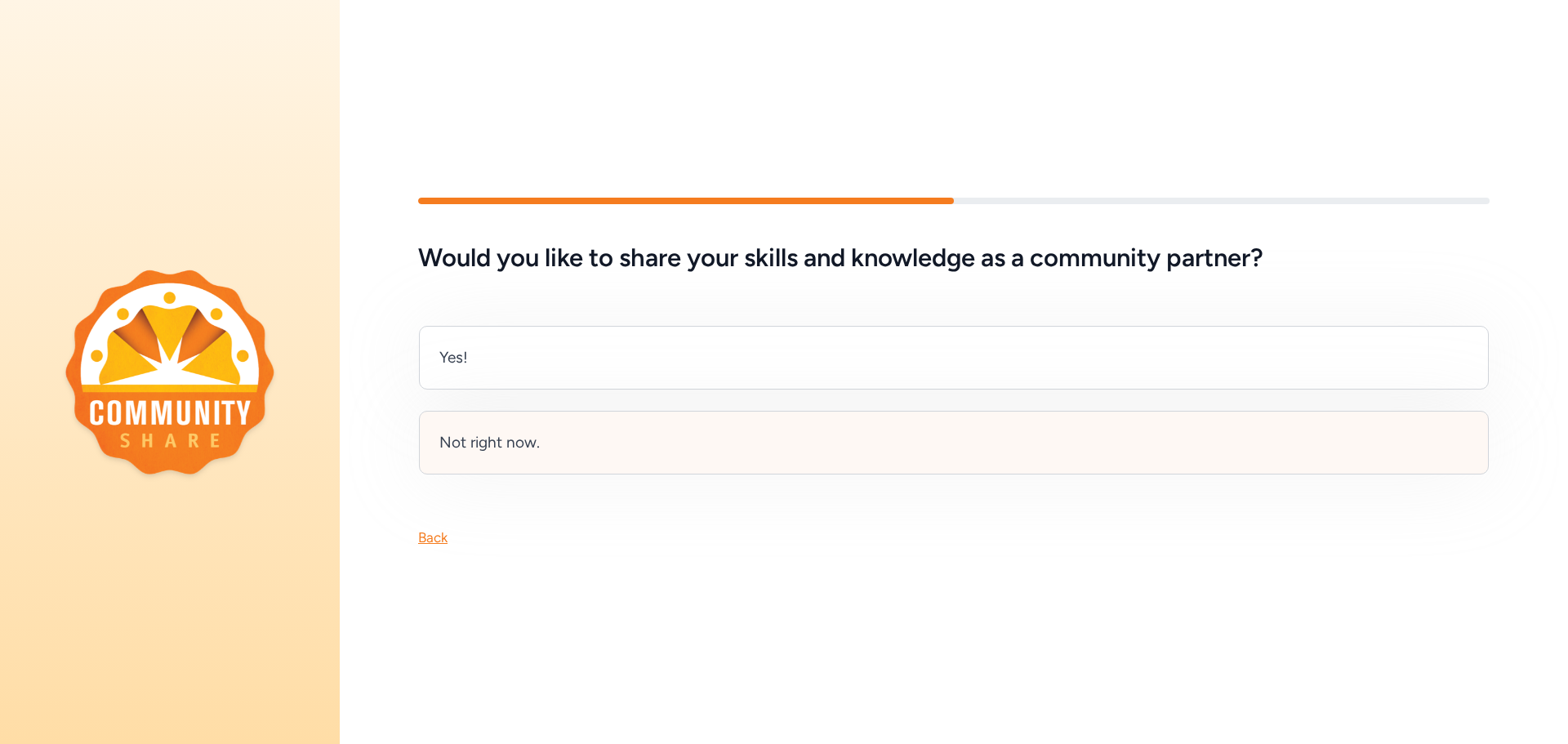
click at [508, 454] on div "Not right now." at bounding box center [954, 442] width 1070 height 64
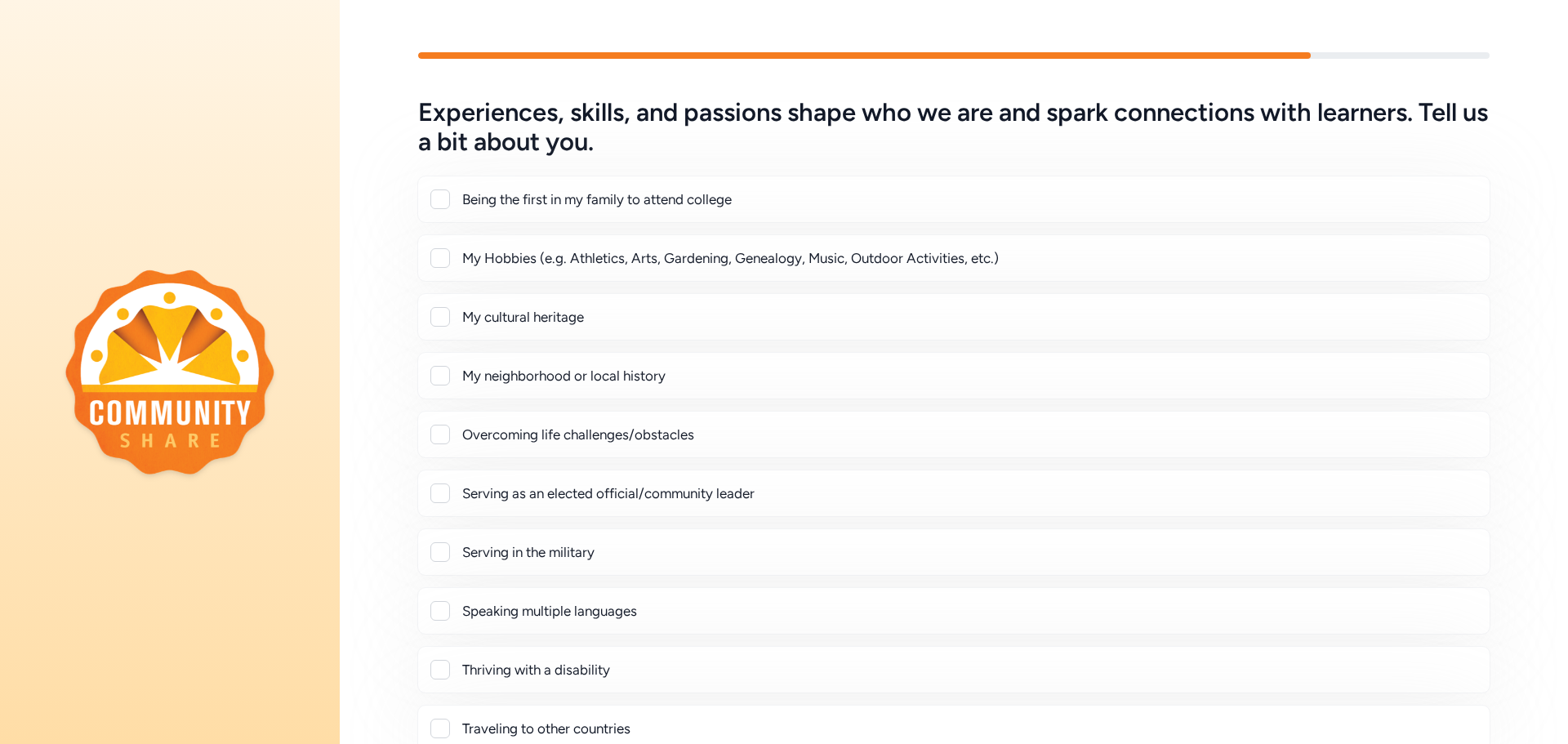
click at [439, 258] on div at bounding box center [441, 258] width 20 height 20
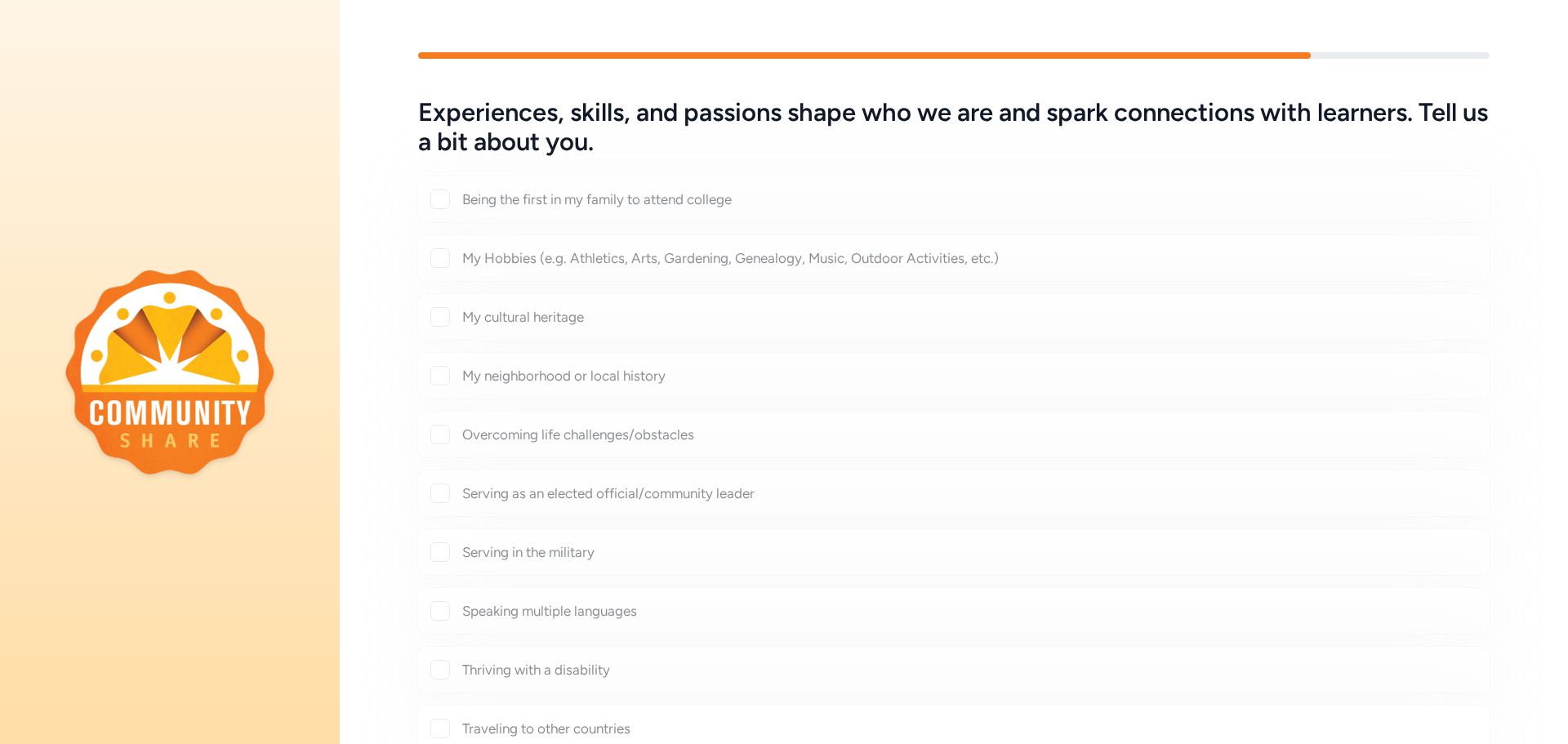
checkbox input "true"
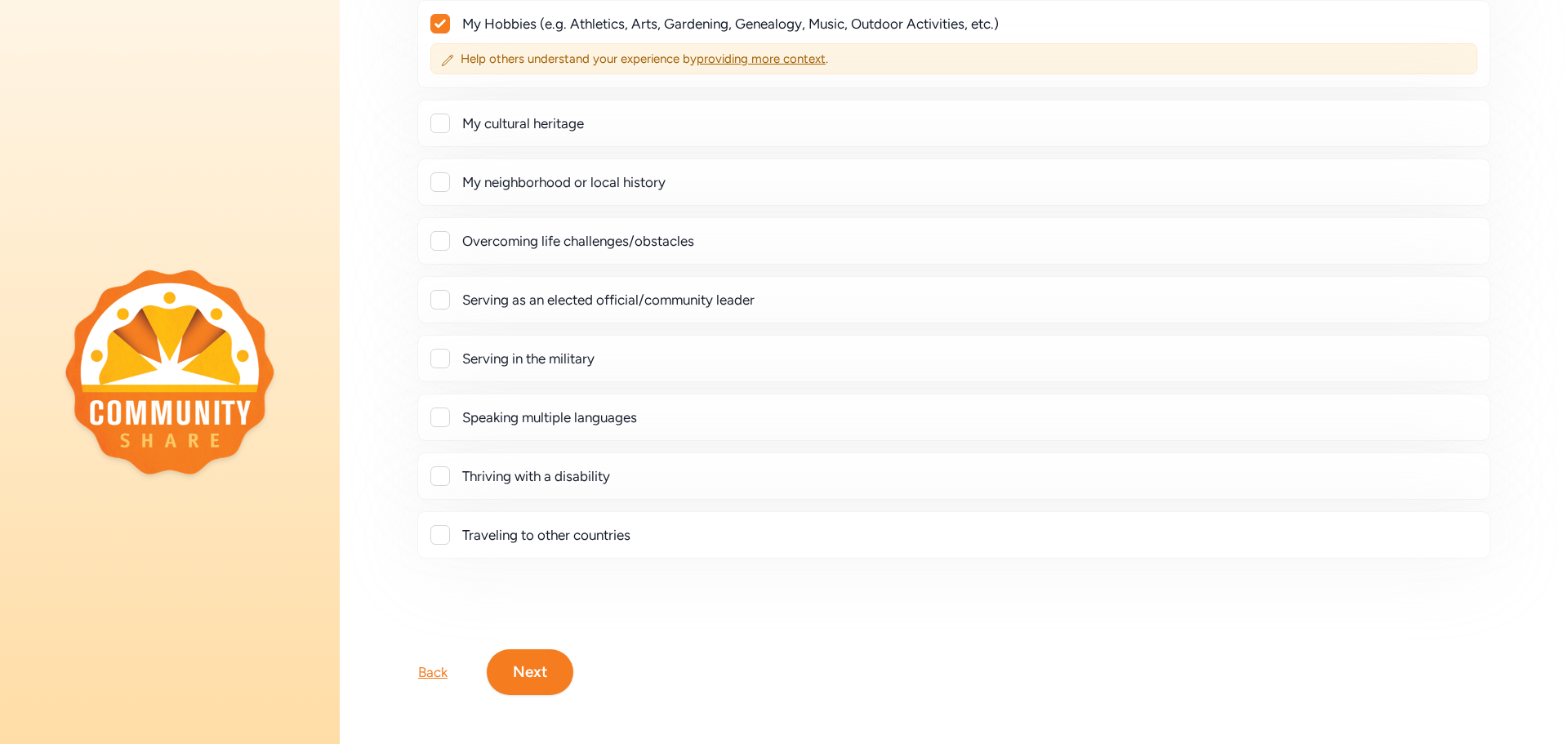
scroll to position [238, 0]
click at [526, 664] on button "Next" at bounding box center [530, 669] width 86 height 46
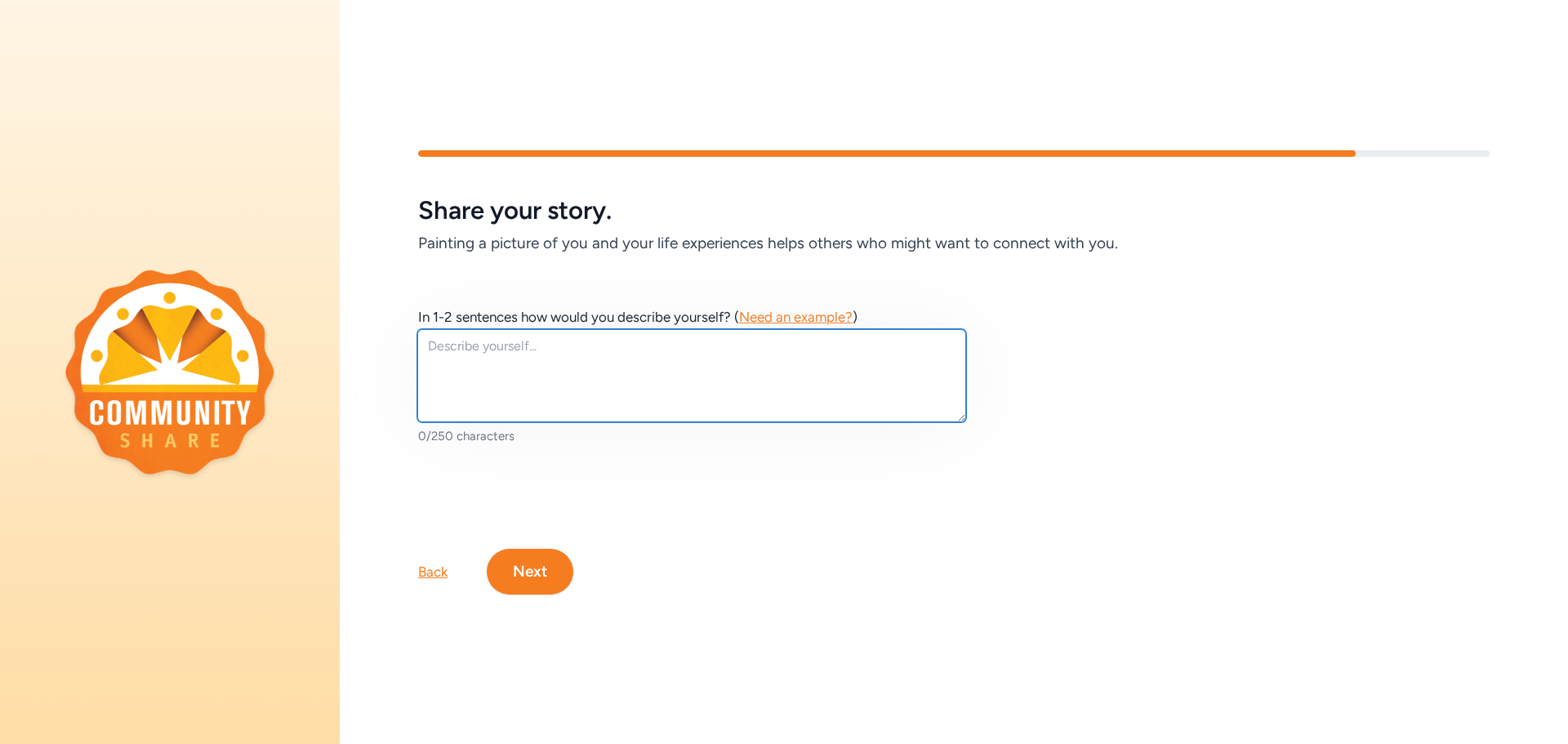
click at [495, 354] on textarea at bounding box center [692, 376] width 549 height 93
type textarea "T"
type textarea "Educator and Football Coach"
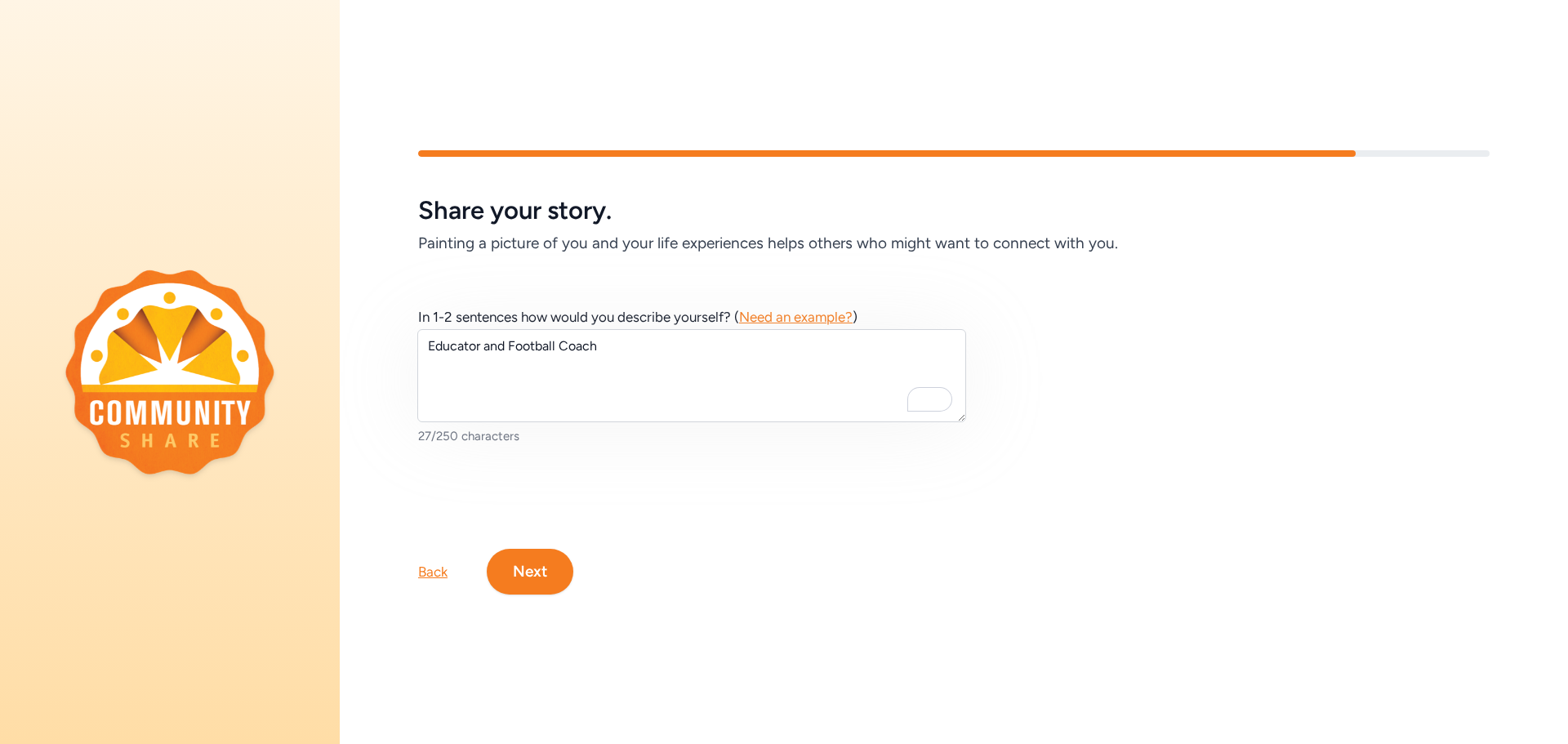
click at [535, 578] on button "Next" at bounding box center [530, 572] width 86 height 46
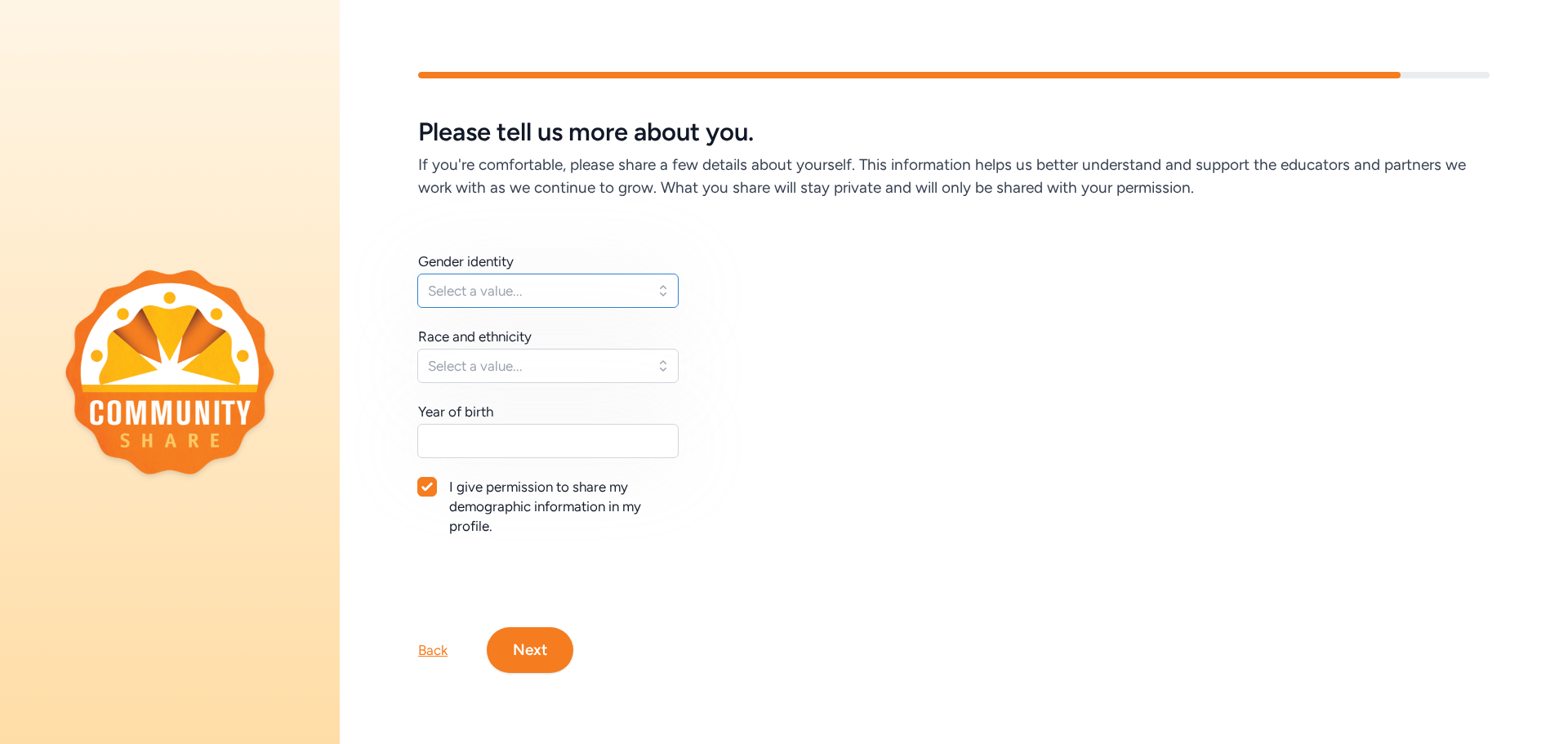
click at [597, 283] on span "Select a value..." at bounding box center [537, 291] width 217 height 20
click at [659, 284] on button "Select a value..." at bounding box center [547, 291] width 261 height 34
click at [646, 370] on button "Select a value..." at bounding box center [547, 366] width 261 height 34
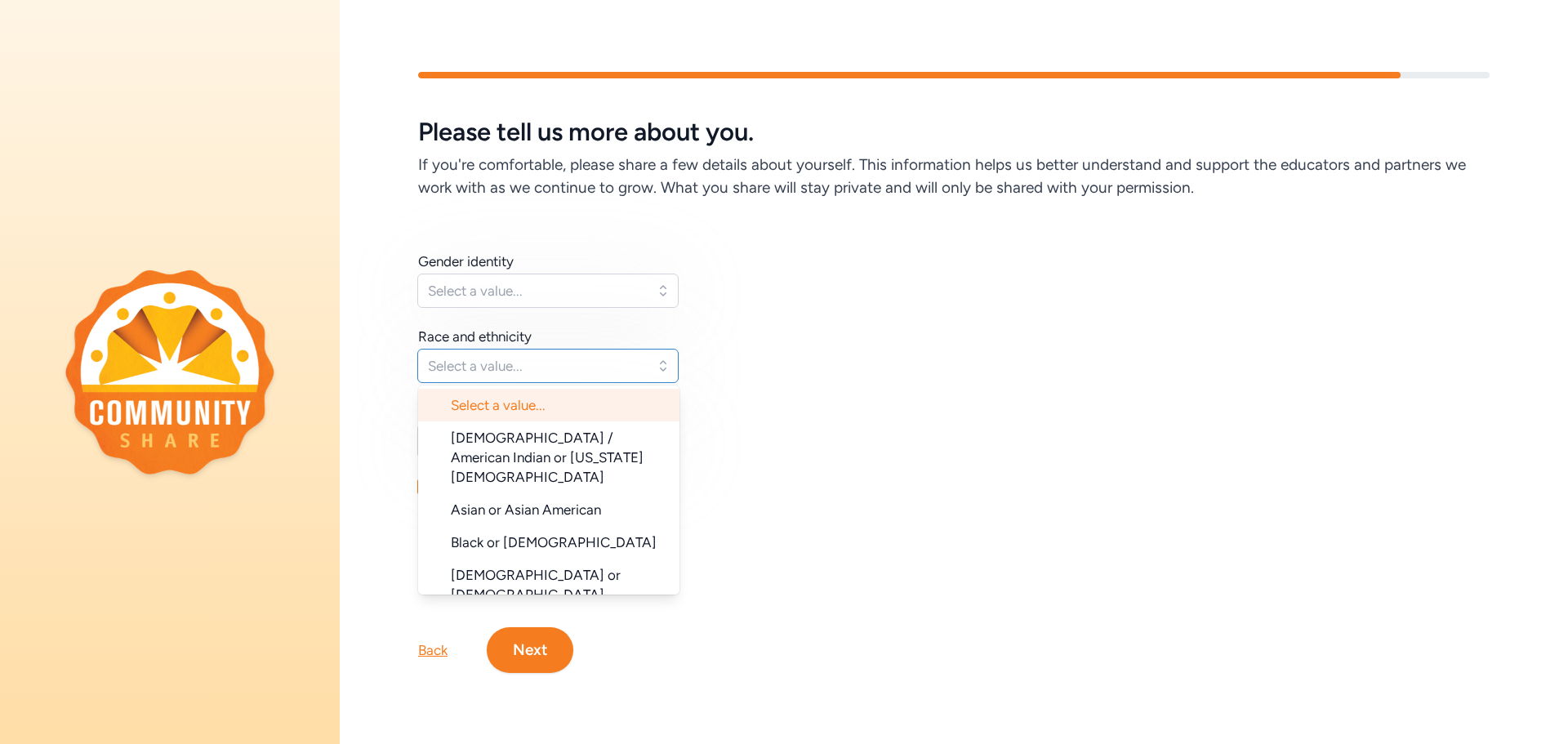
click at [646, 370] on button "Select a value..." at bounding box center [547, 366] width 261 height 34
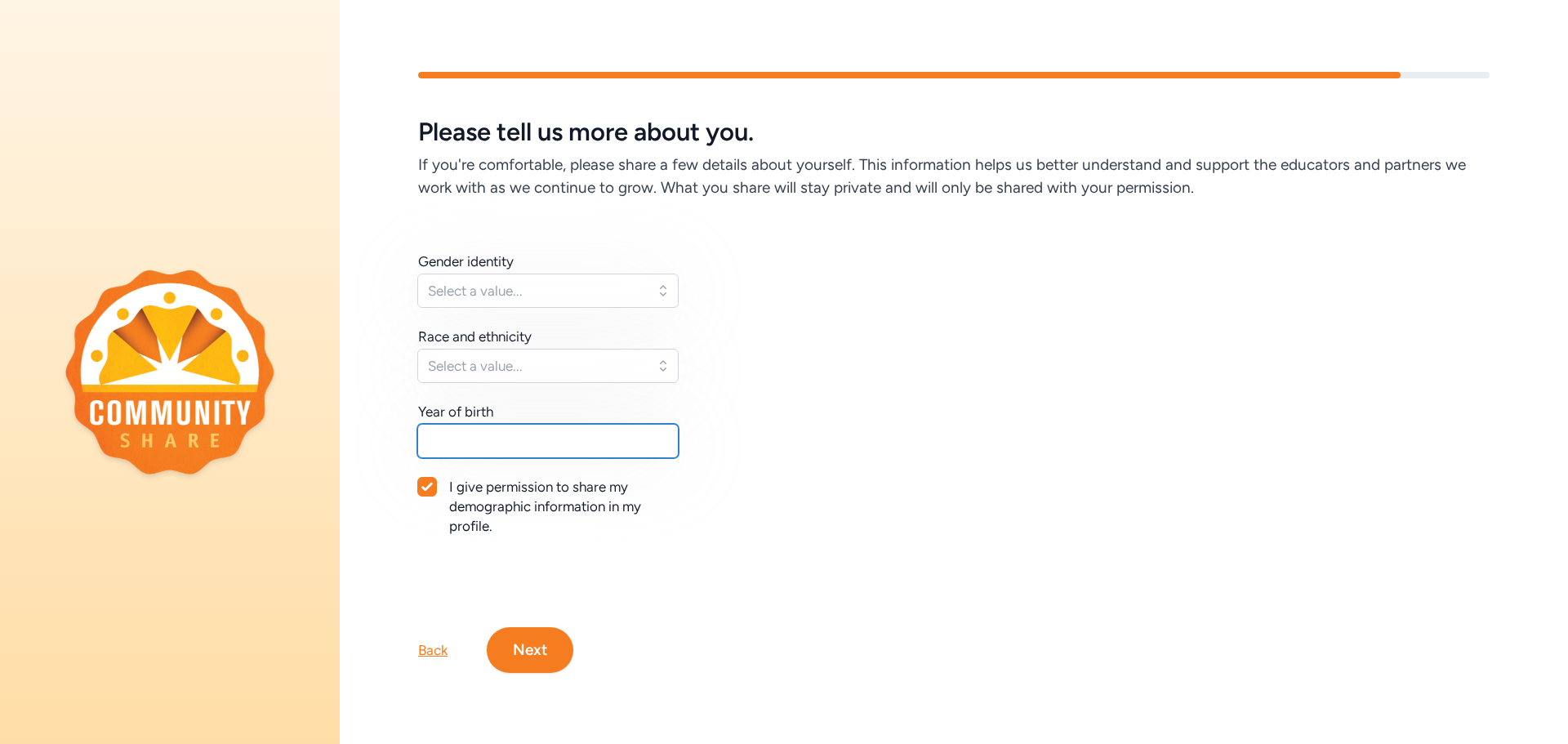
click at [620, 455] on input "text" at bounding box center [547, 441] width 261 height 34
click at [435, 479] on div at bounding box center [427, 486] width 18 height 18
checkbox input "false"
click at [480, 433] on input "text" at bounding box center [547, 441] width 261 height 34
type input "1988"
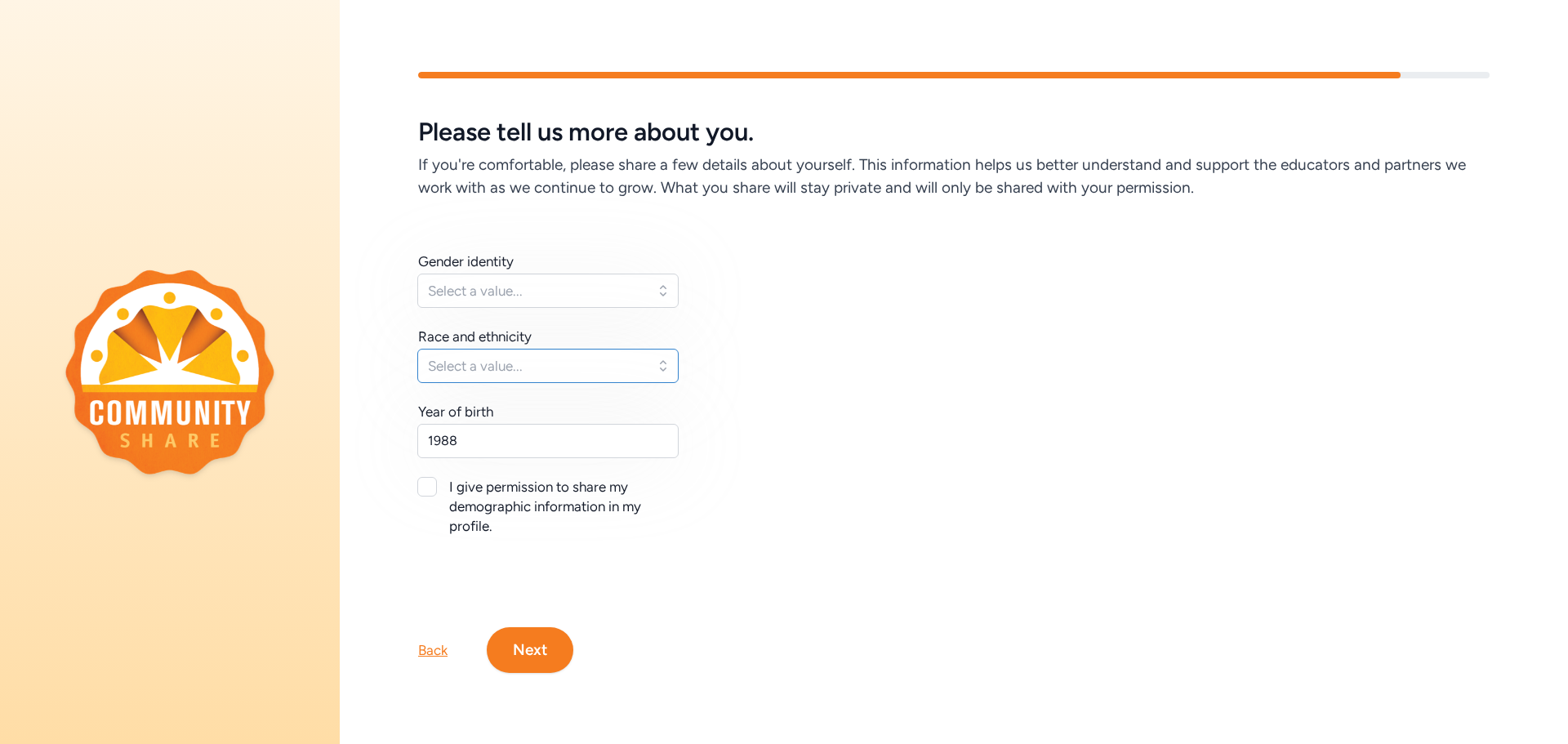
click at [617, 365] on span "Select a value..." at bounding box center [537, 366] width 217 height 20
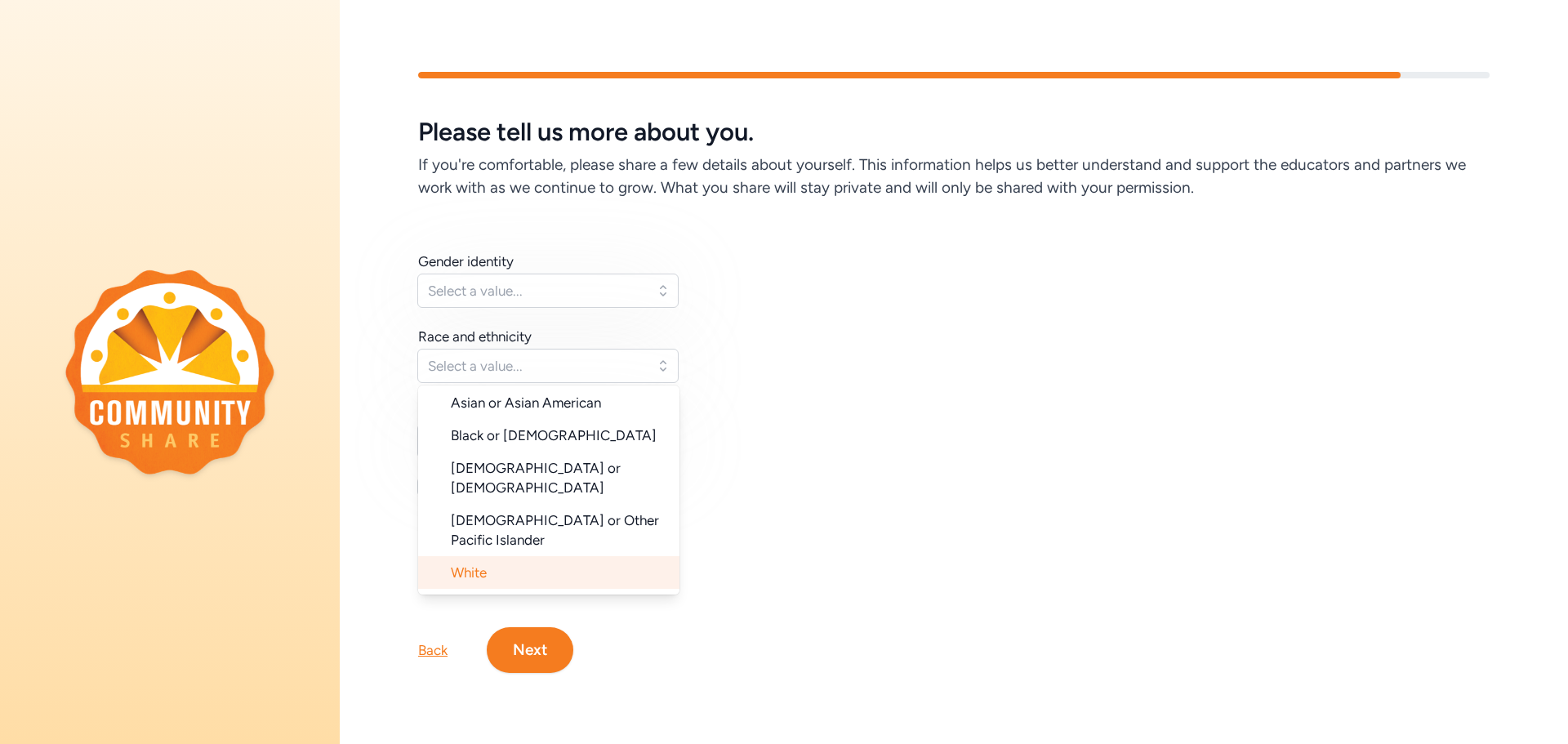
scroll to position [163, 0]
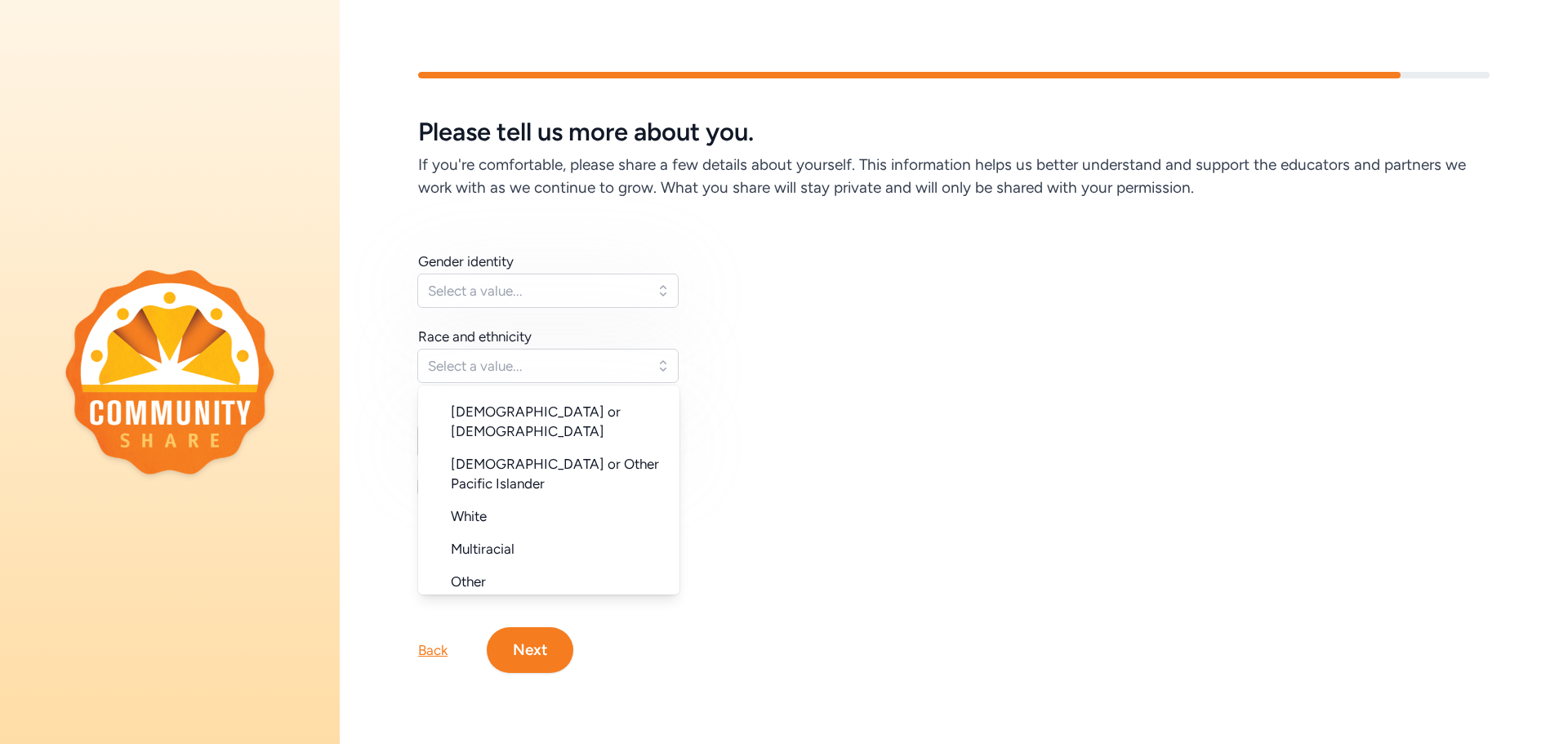
click at [583, 598] on li "Prefer Not to Say" at bounding box center [548, 614] width 261 height 32
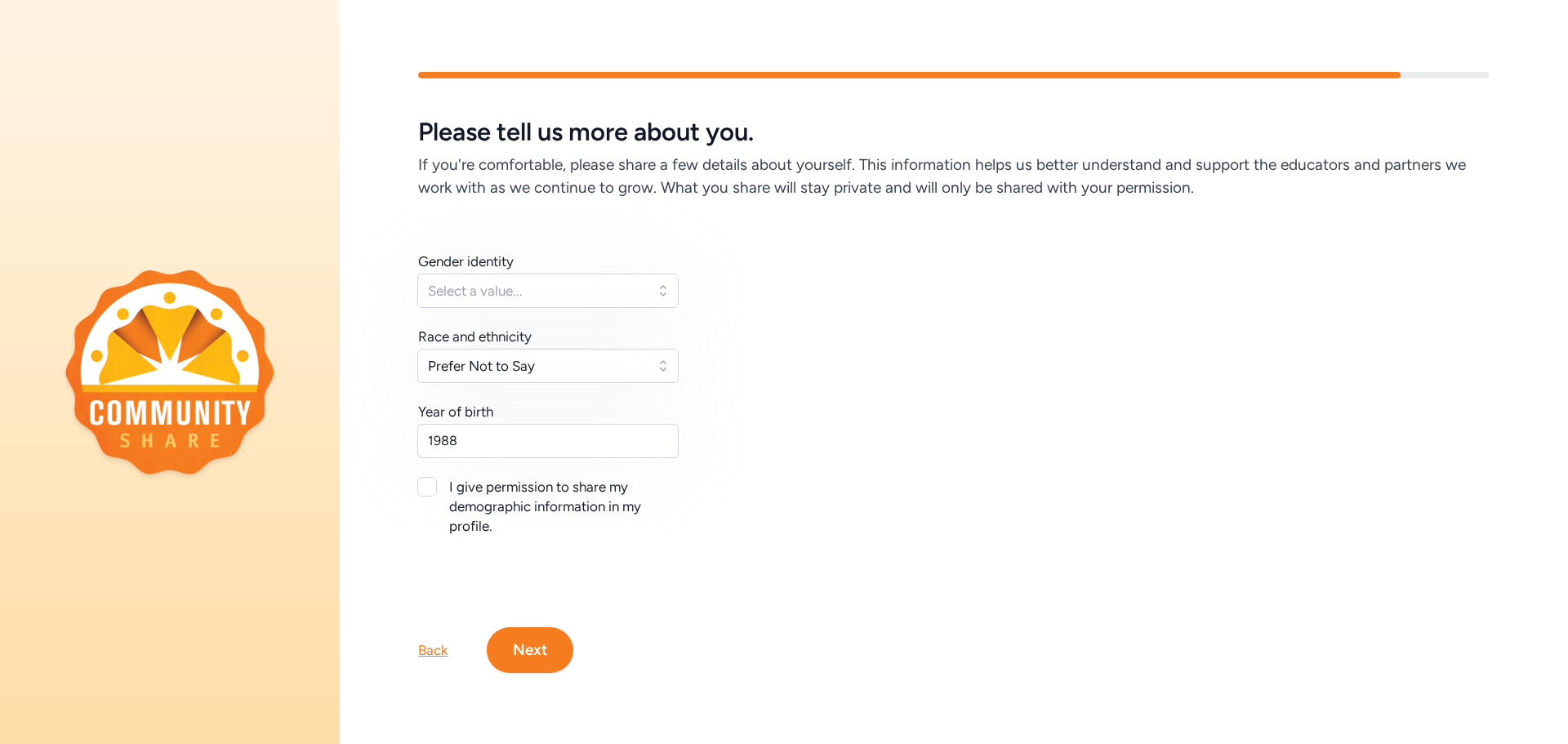
click at [748, 433] on div "Gender identity Select a value... Race and ethnicity Prefer Not to Say Year of …" at bounding box center [954, 413] width 1072 height 323
click at [636, 290] on span "Select a value..." at bounding box center [537, 291] width 217 height 20
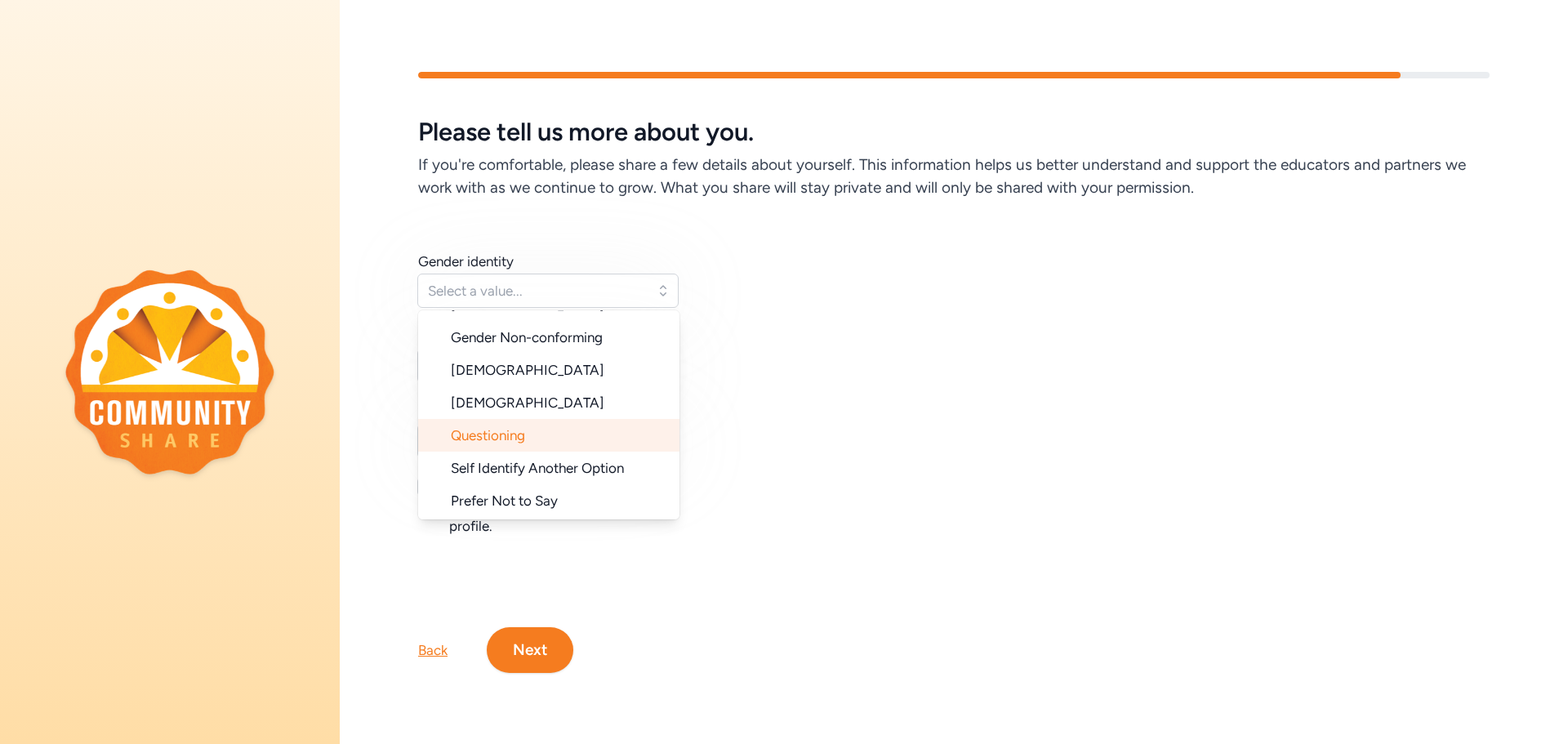
scroll to position [157, 0]
click at [593, 502] on li "Prefer Not to Say" at bounding box center [548, 500] width 261 height 32
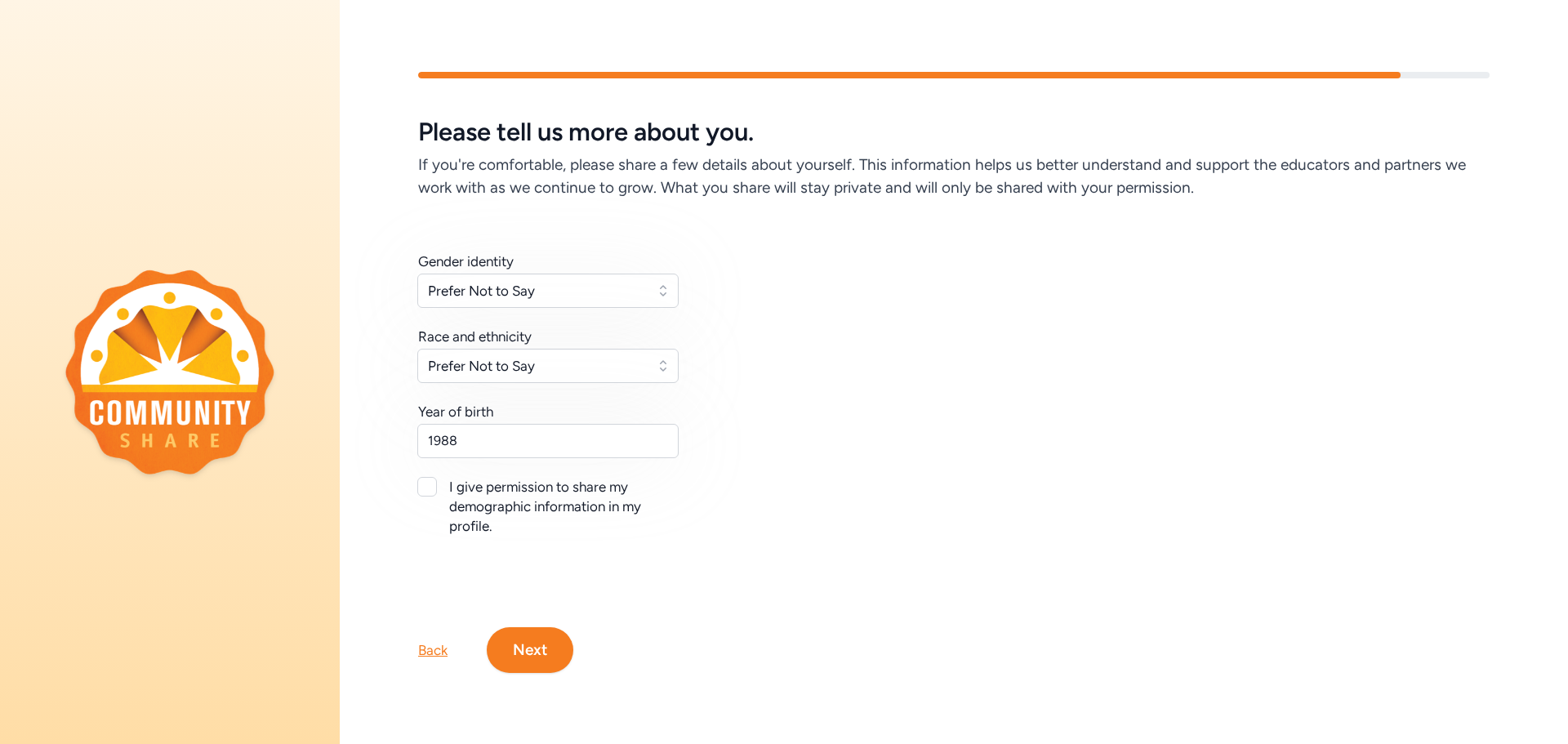
click at [749, 460] on div "Gender identity Prefer Not to Say Race and ethnicity Prefer Not to Say Year of …" at bounding box center [954, 413] width 1072 height 323
click at [527, 649] on button "Next" at bounding box center [530, 650] width 86 height 46
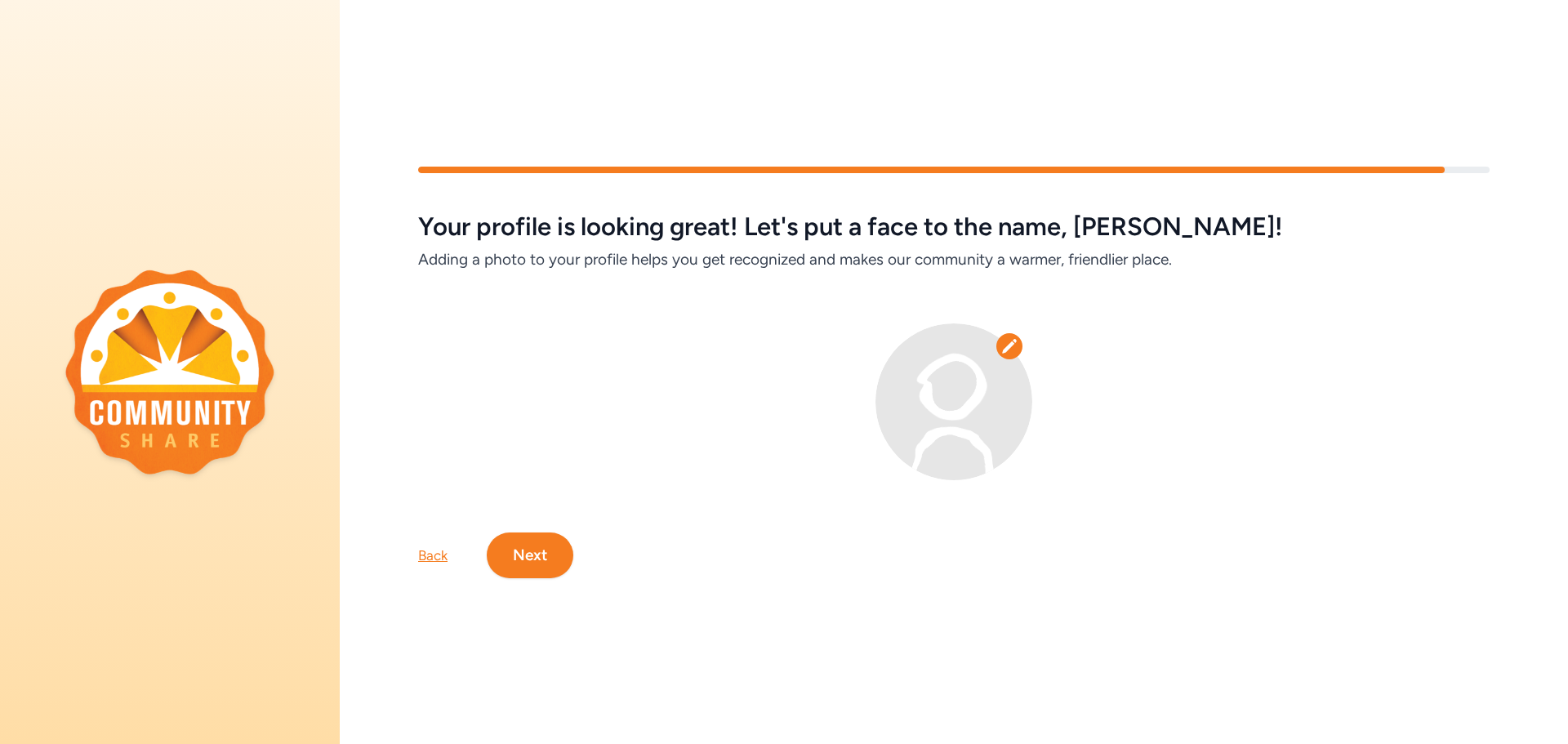
click at [541, 565] on button "Next" at bounding box center [530, 555] width 86 height 46
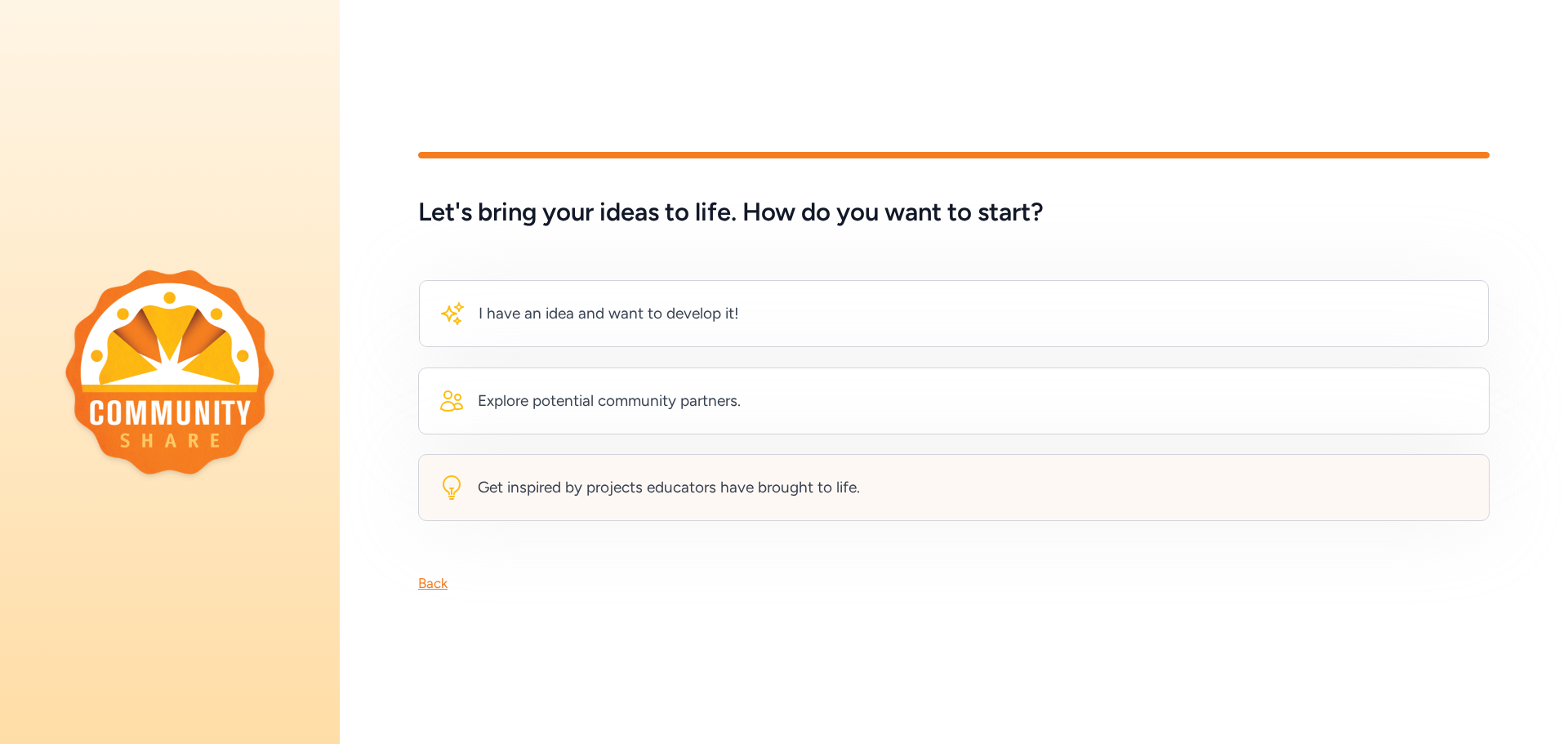
click at [533, 485] on div "Get inspired by projects educators have brought to life." at bounding box center [669, 487] width 382 height 22
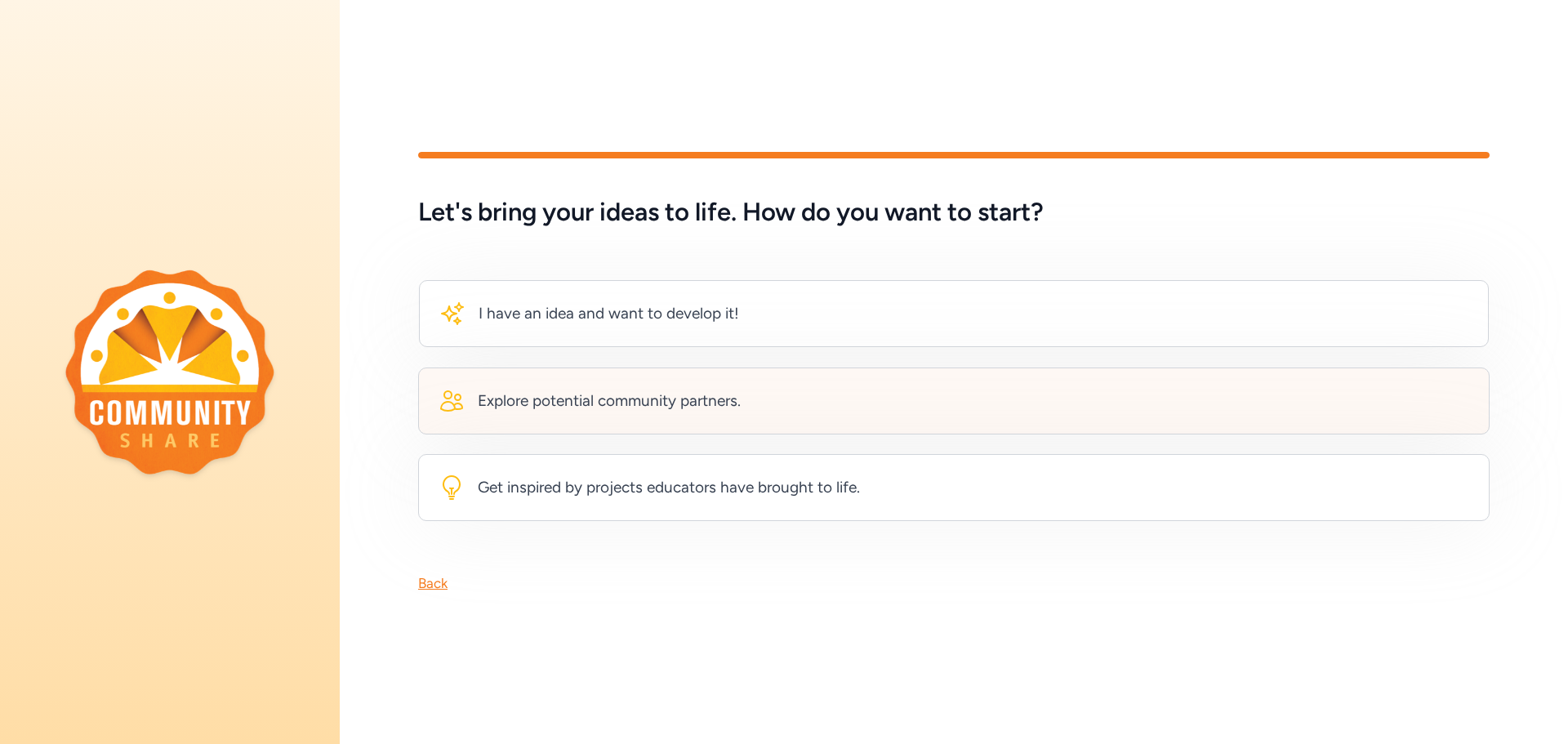
click at [564, 407] on div "Explore potential community partners." at bounding box center [609, 400] width 263 height 22
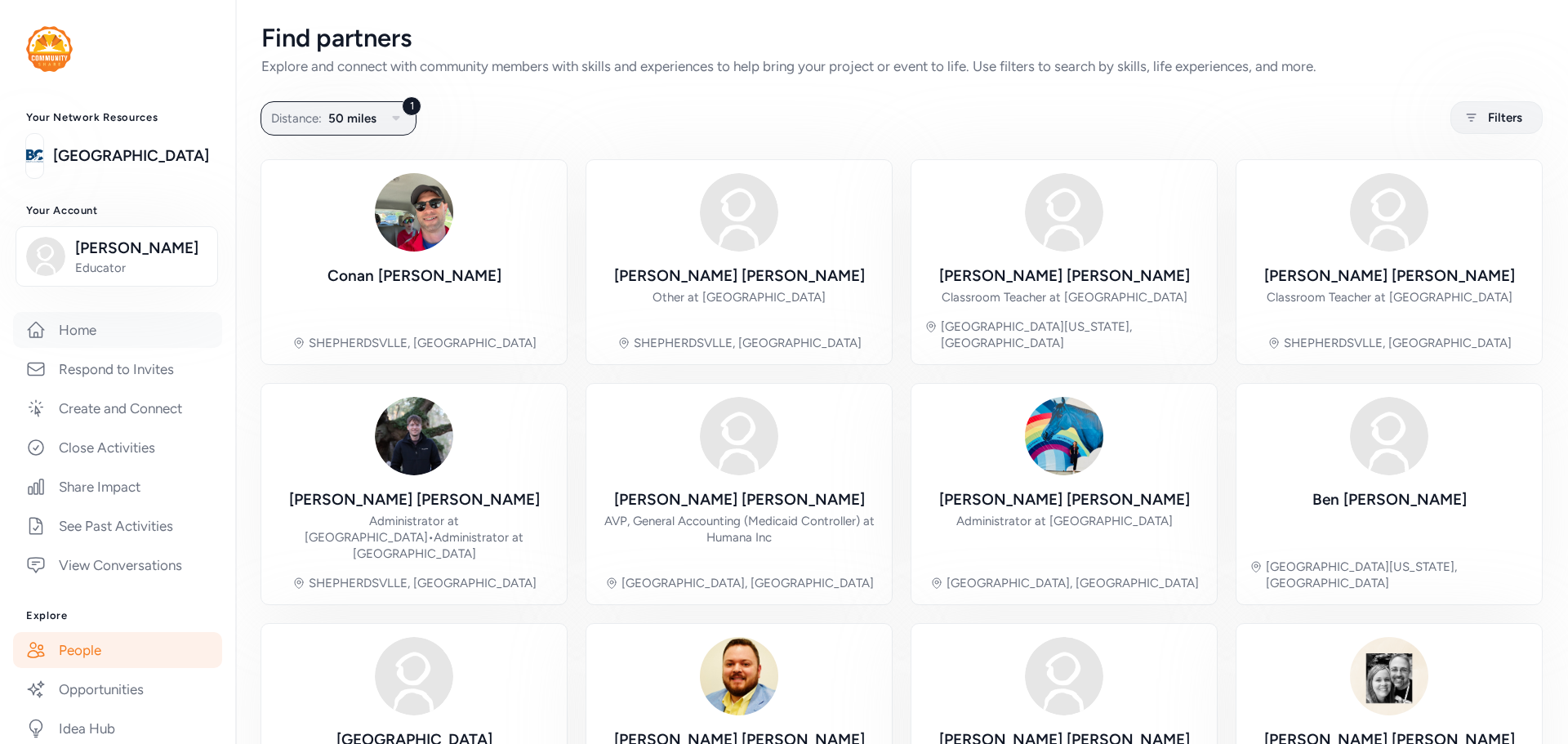
click at [99, 334] on link "Home" at bounding box center [118, 330] width 209 height 36
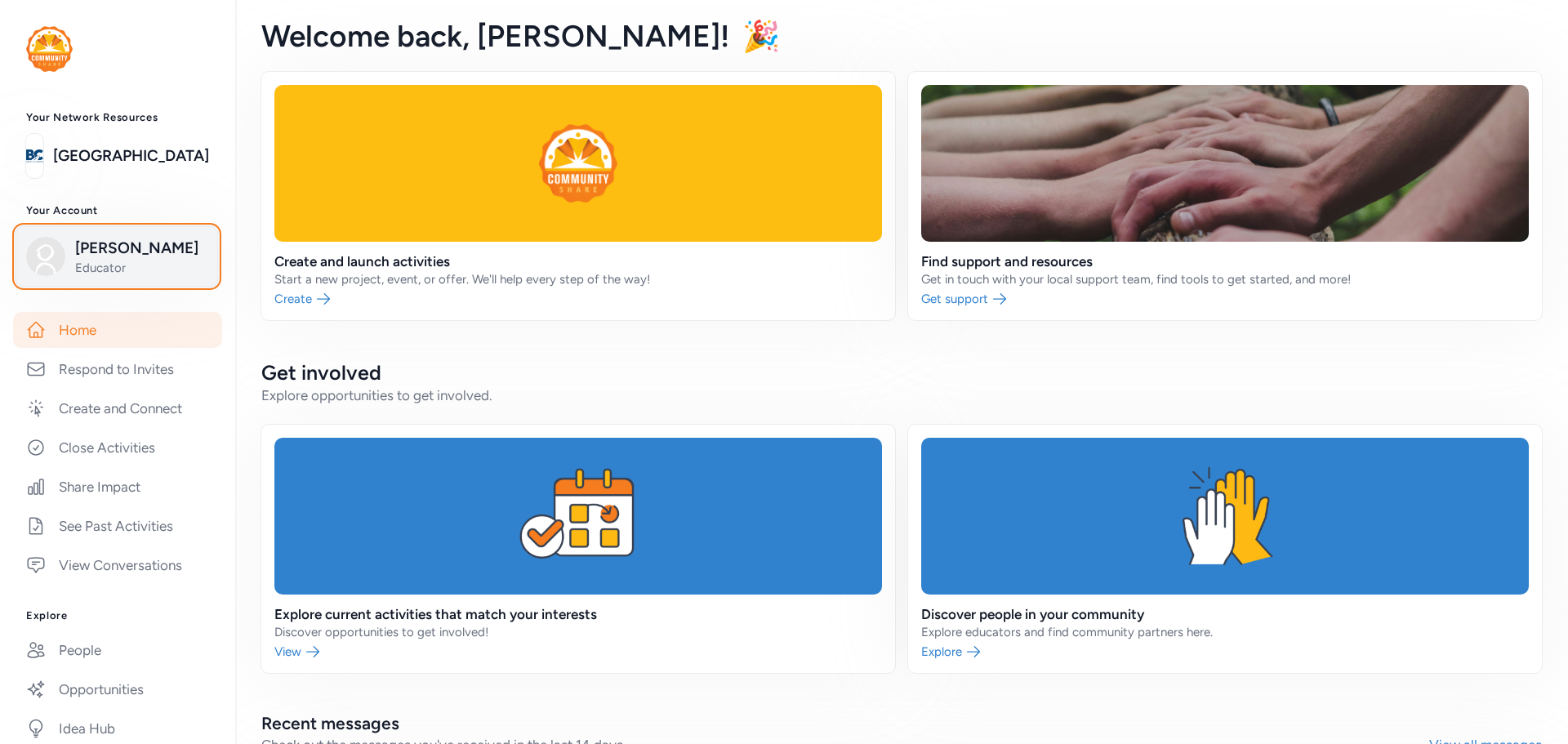
click at [127, 264] on span "Educator" at bounding box center [141, 267] width 132 height 16
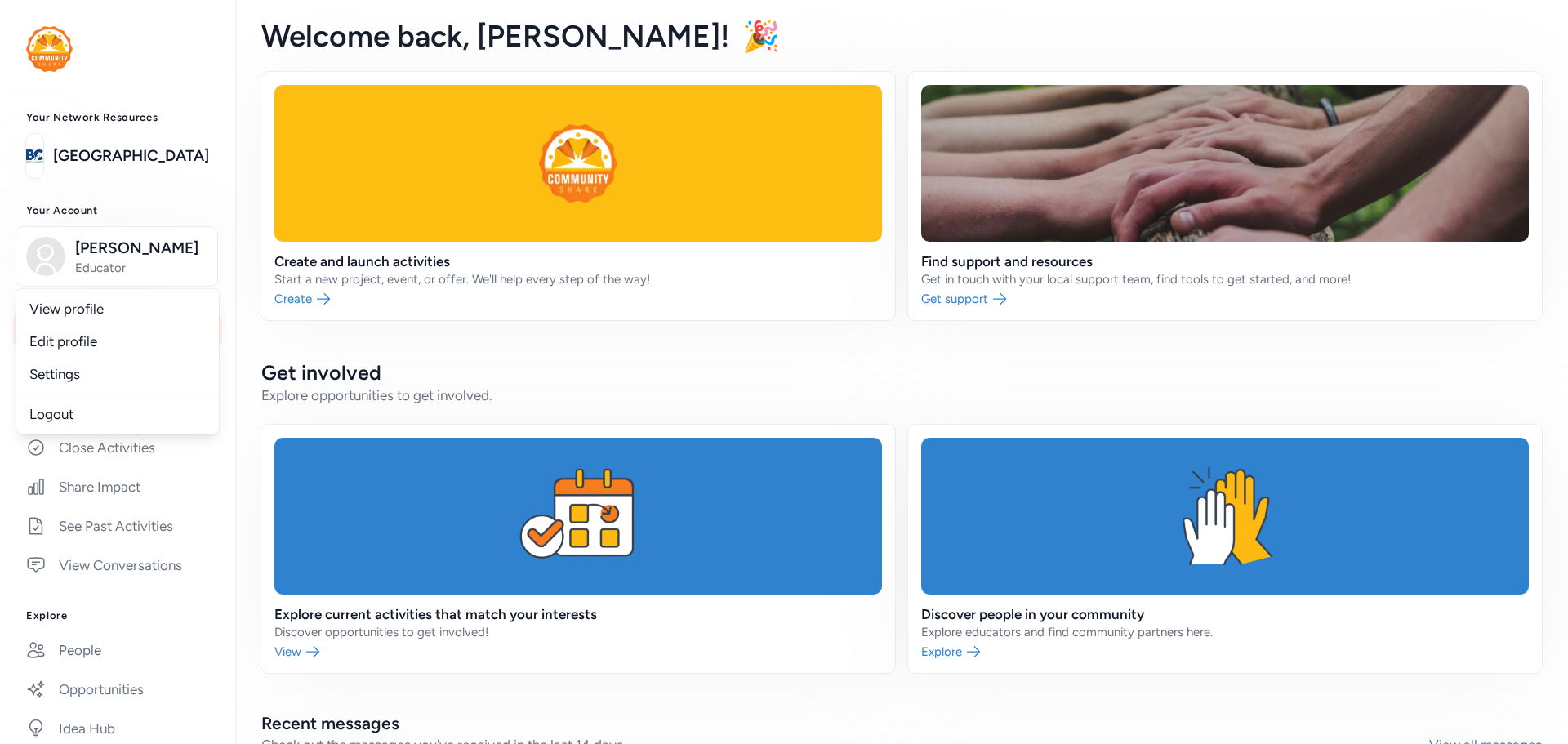
click at [468, 341] on div "Create and launch activities Start a new project, event, or offer. We'll help e…" at bounding box center [901, 546] width 1281 height 948
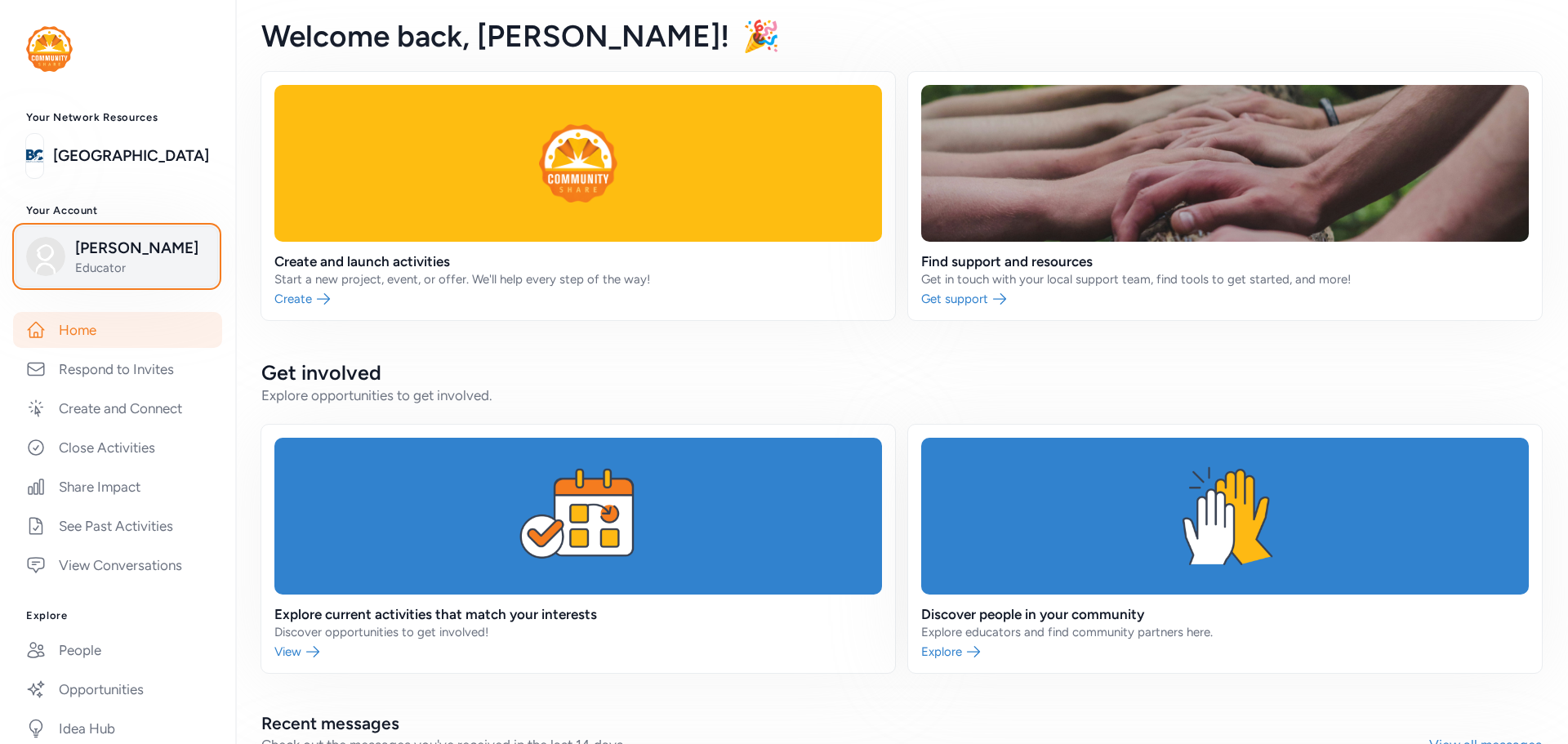
click at [131, 264] on span "Educator" at bounding box center [141, 267] width 132 height 16
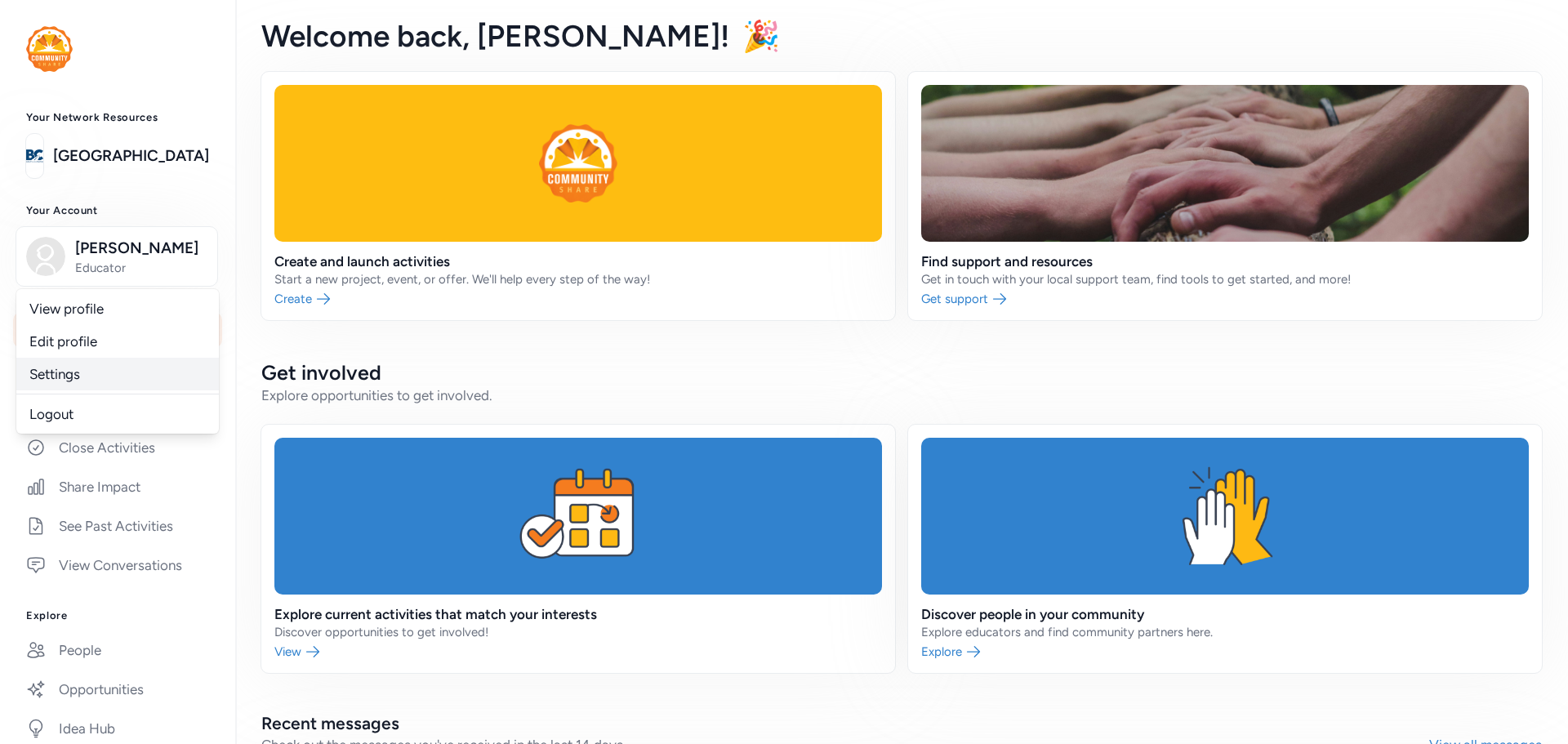
click at [91, 379] on link "Settings" at bounding box center [118, 374] width 203 height 32
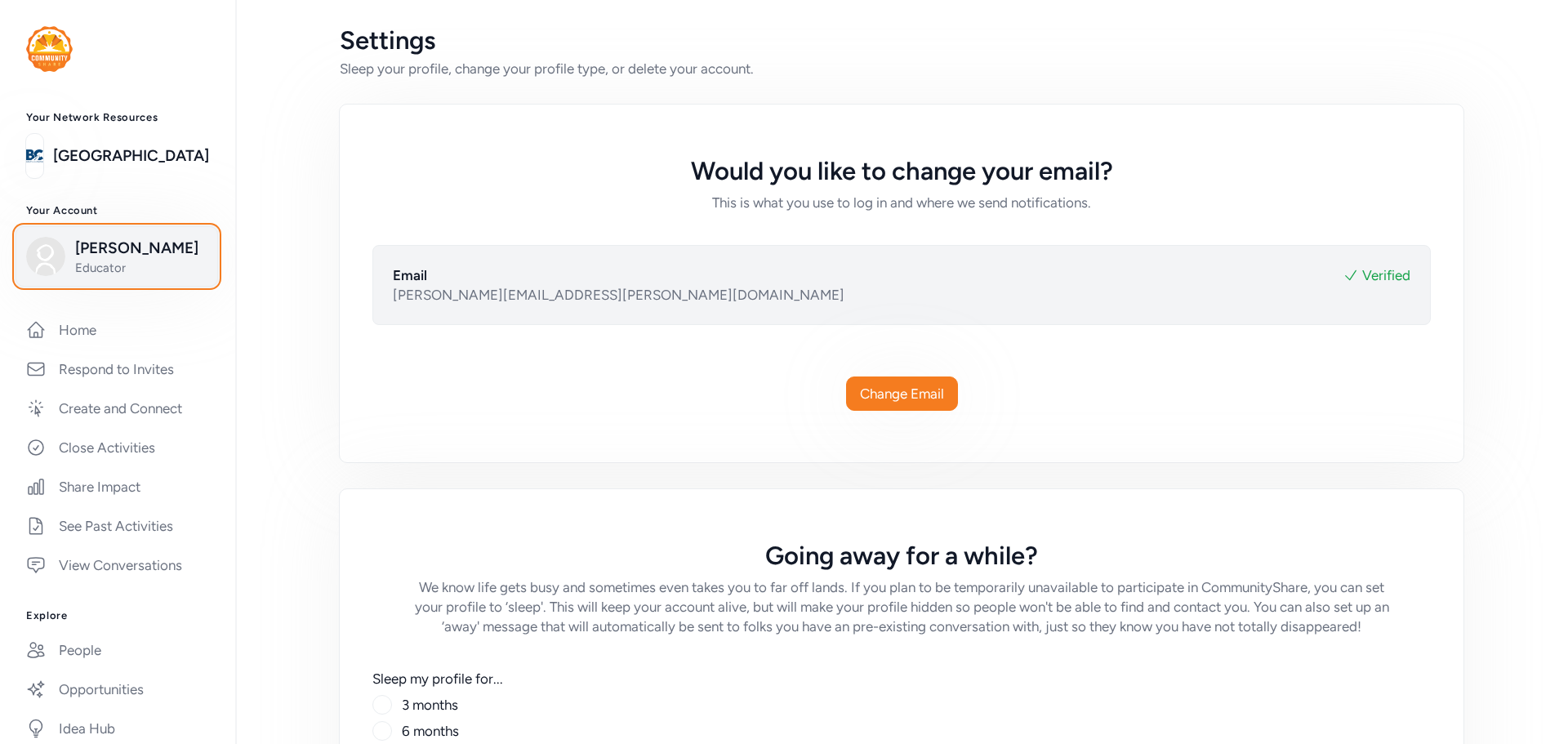
click at [156, 268] on span "Educator" at bounding box center [141, 267] width 132 height 16
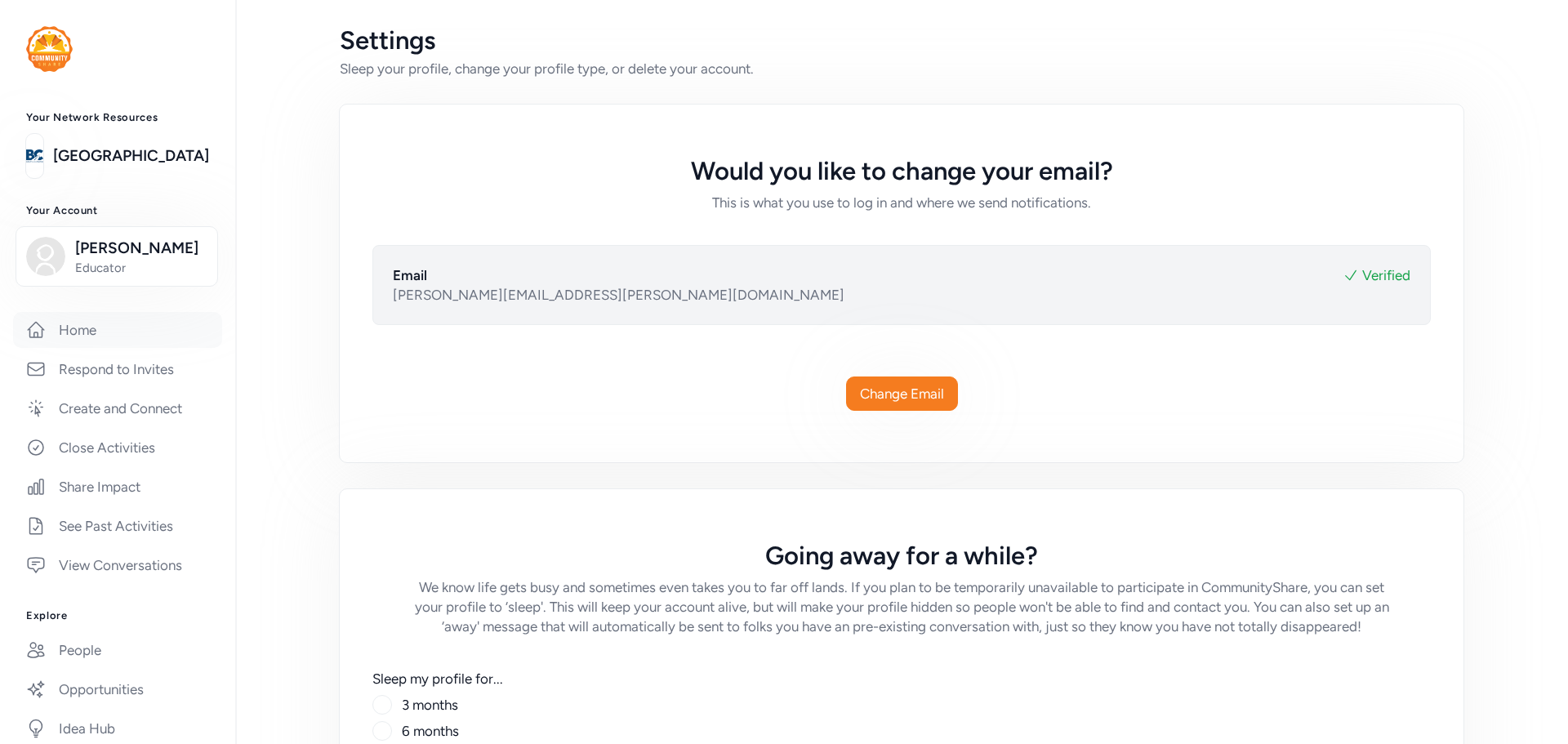
click at [127, 340] on link "Home" at bounding box center [118, 330] width 209 height 36
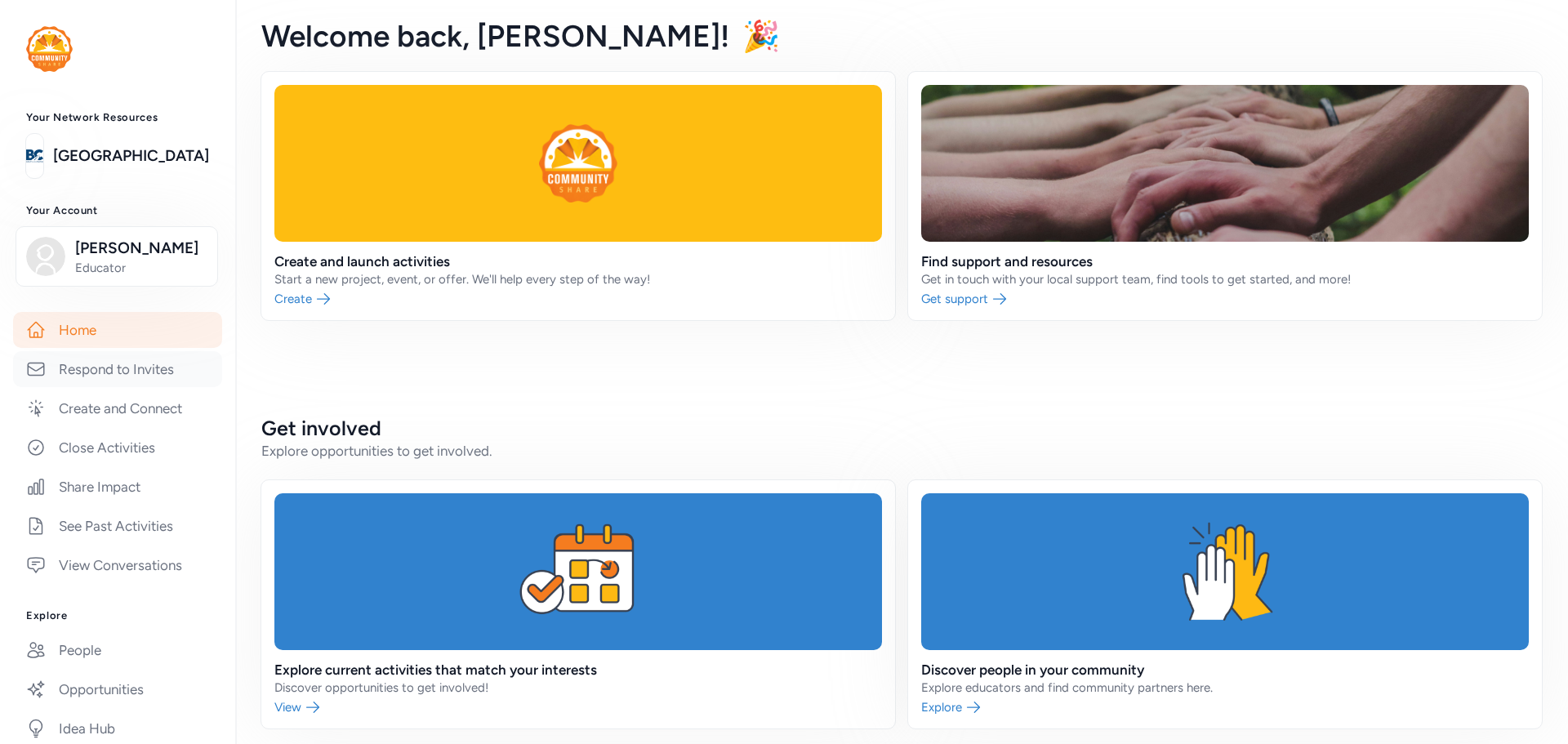
click at [128, 381] on link "Respond to Invites" at bounding box center [118, 369] width 209 height 36
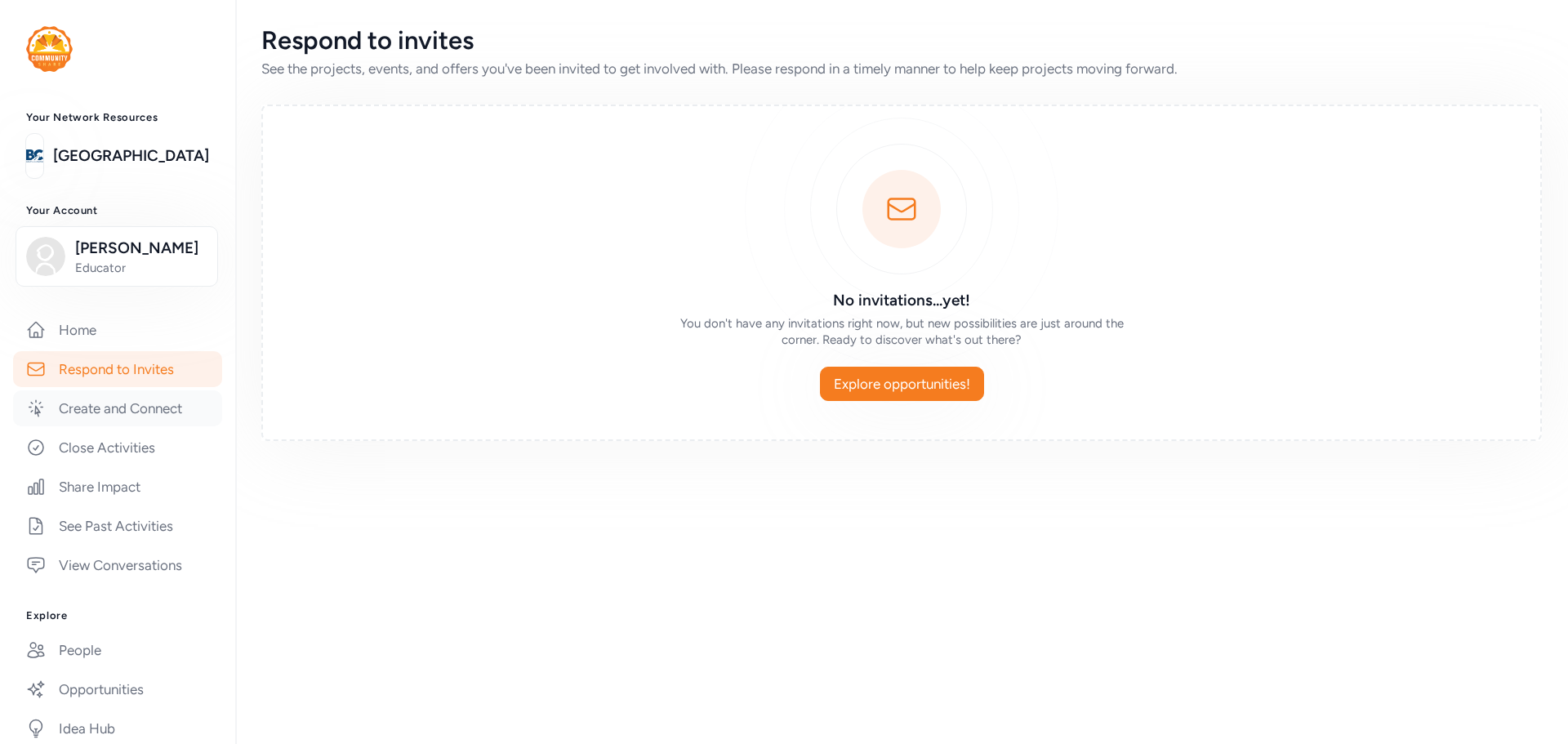
click at [139, 423] on link "Create and Connect" at bounding box center [118, 408] width 209 height 36
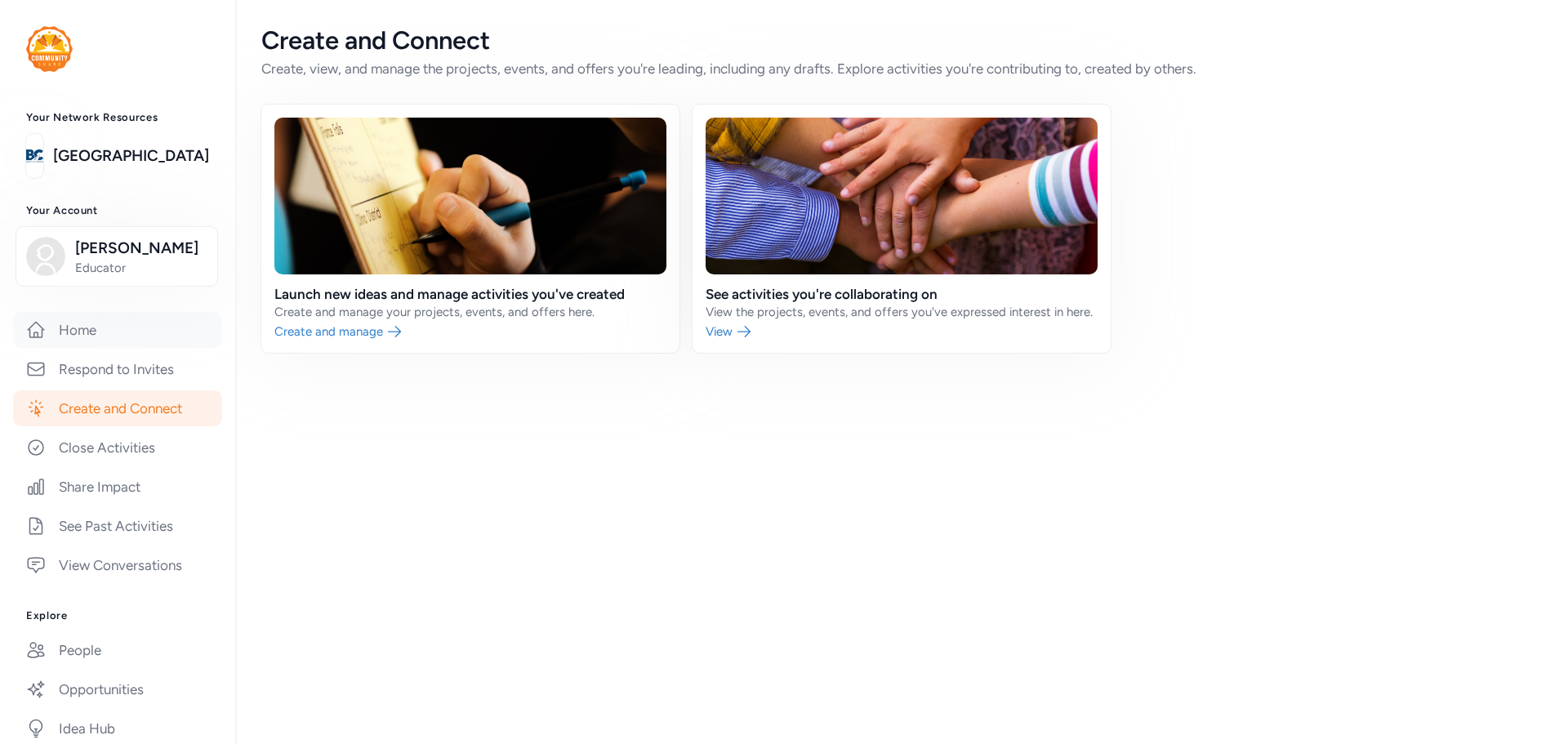
click at [113, 342] on link "Home" at bounding box center [118, 330] width 209 height 36
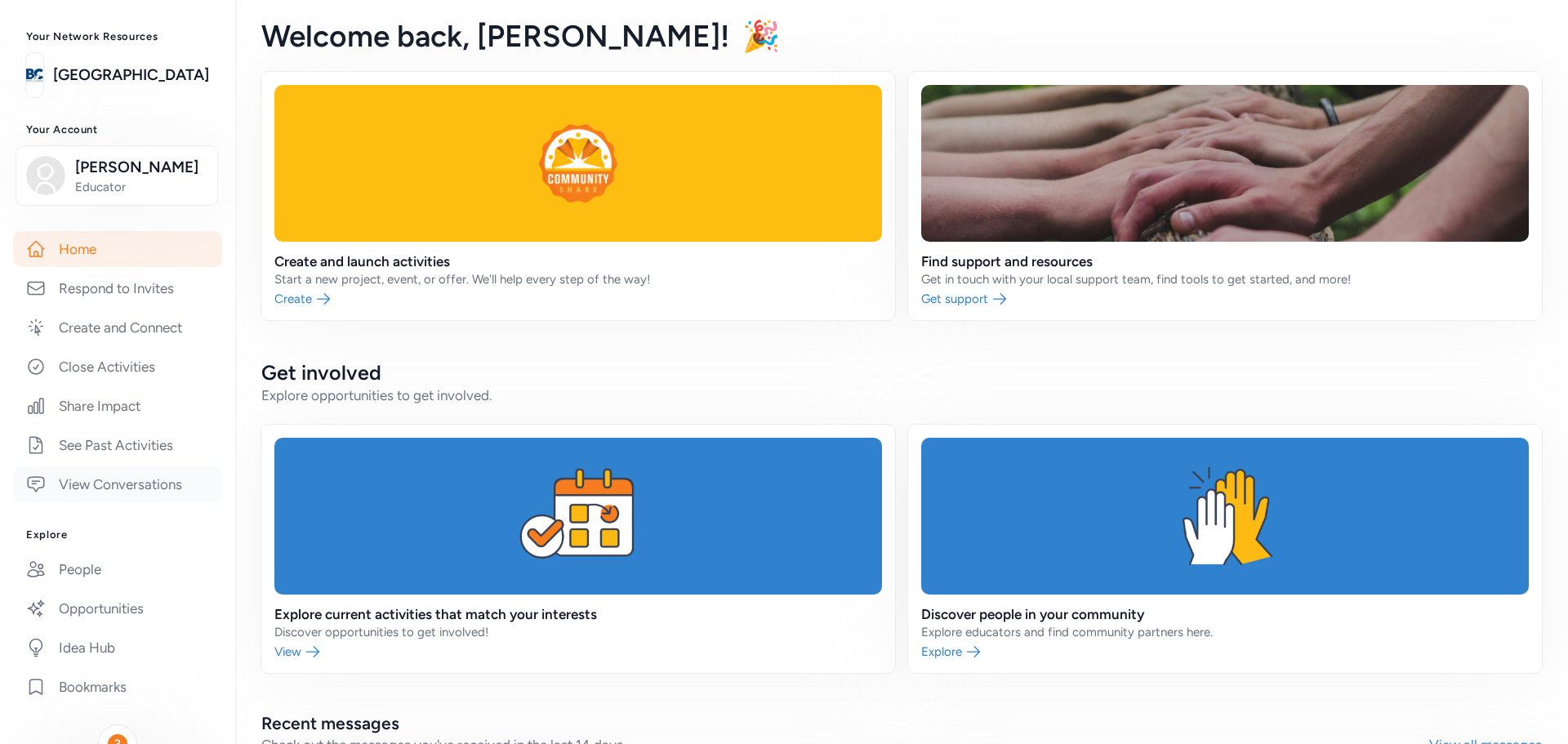
scroll to position [258, 0]
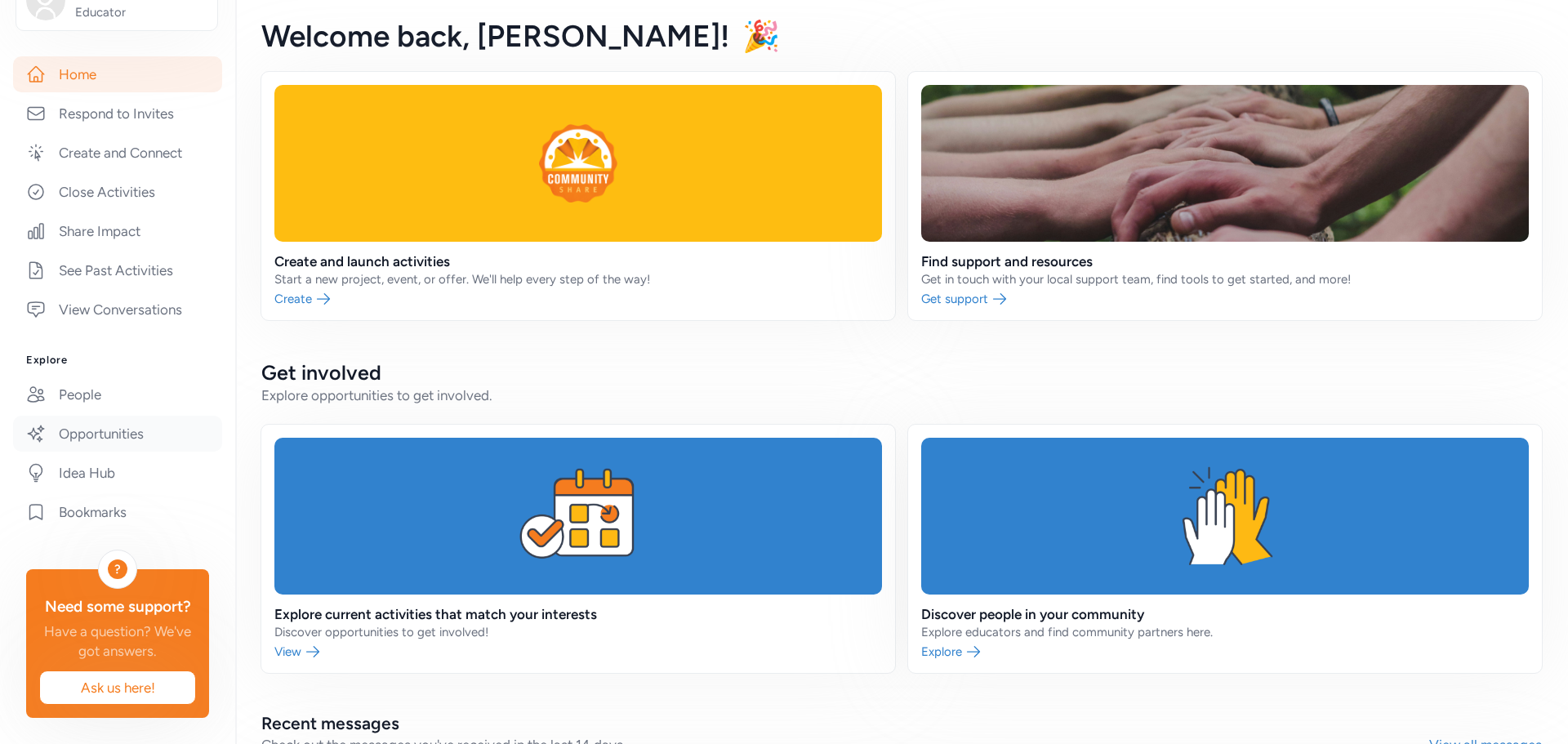
click at [119, 444] on link "Opportunities" at bounding box center [118, 433] width 209 height 36
